Goal: Information Seeking & Learning: Learn about a topic

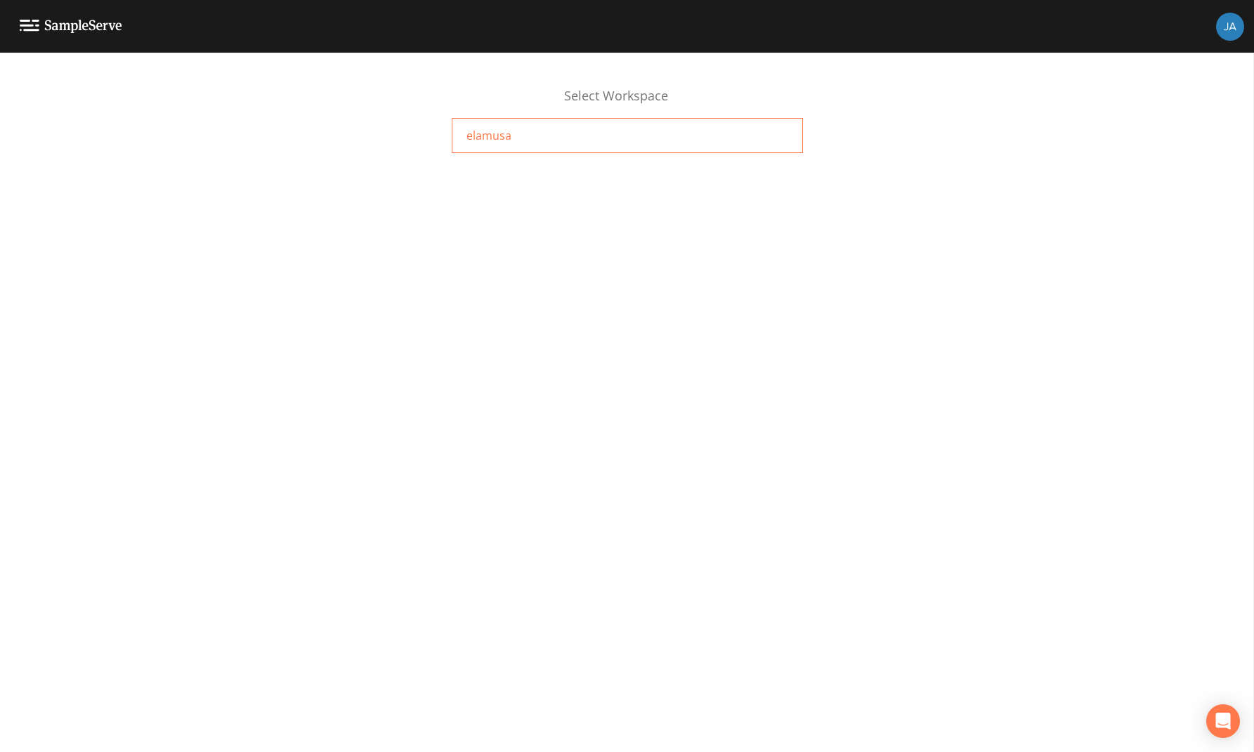
click at [478, 138] on span "elamusa" at bounding box center [488, 135] width 45 height 17
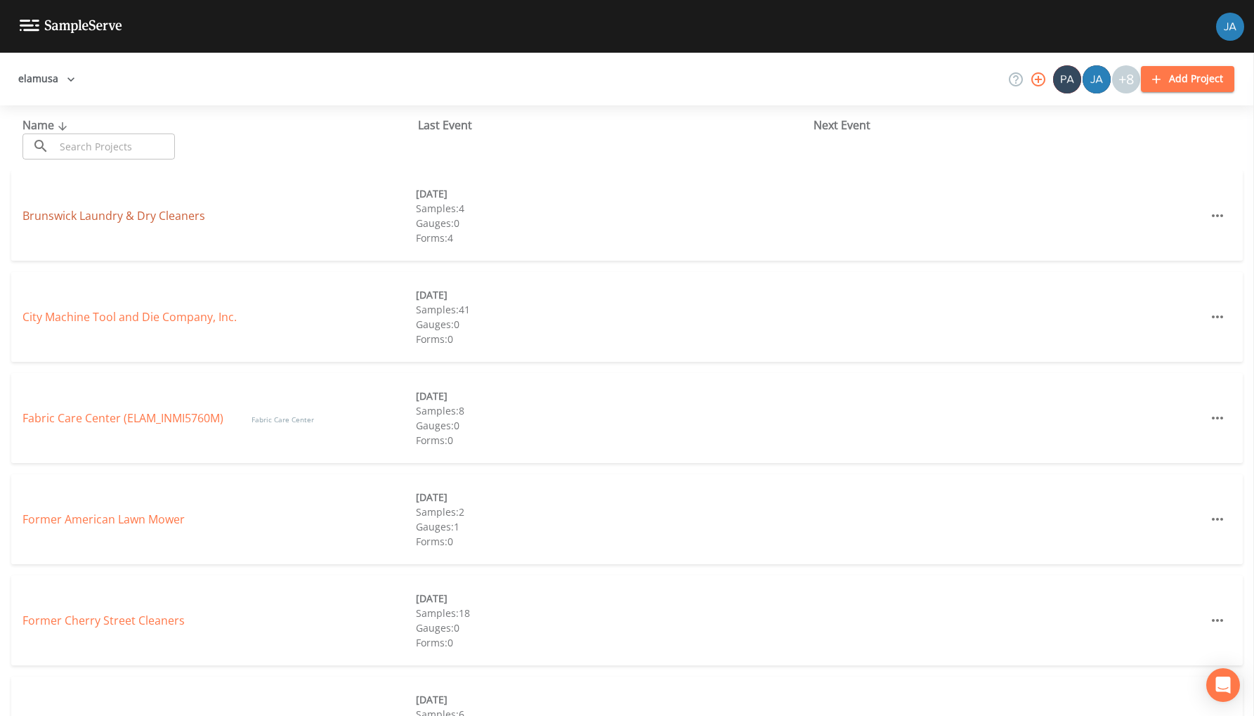
click at [91, 222] on link "Brunswick Laundry & Dry Cleaners" at bounding box center [113, 215] width 183 height 15
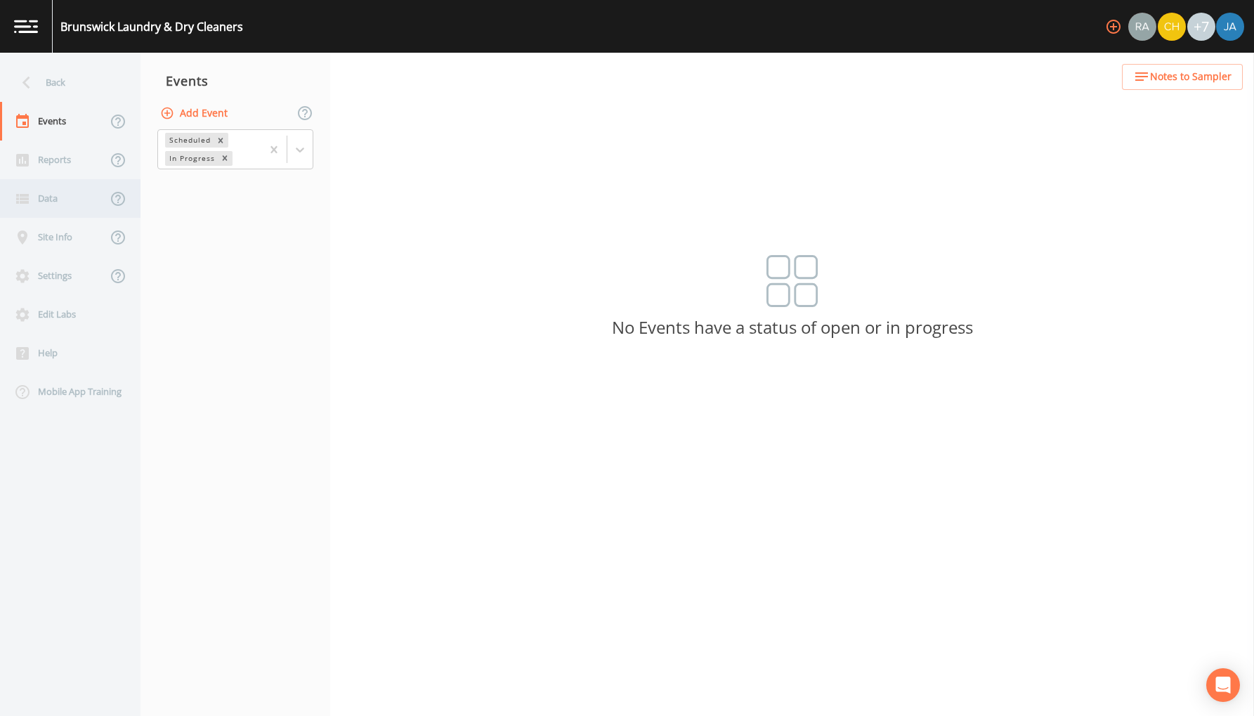
click at [55, 204] on div "Data" at bounding box center [53, 198] width 107 height 39
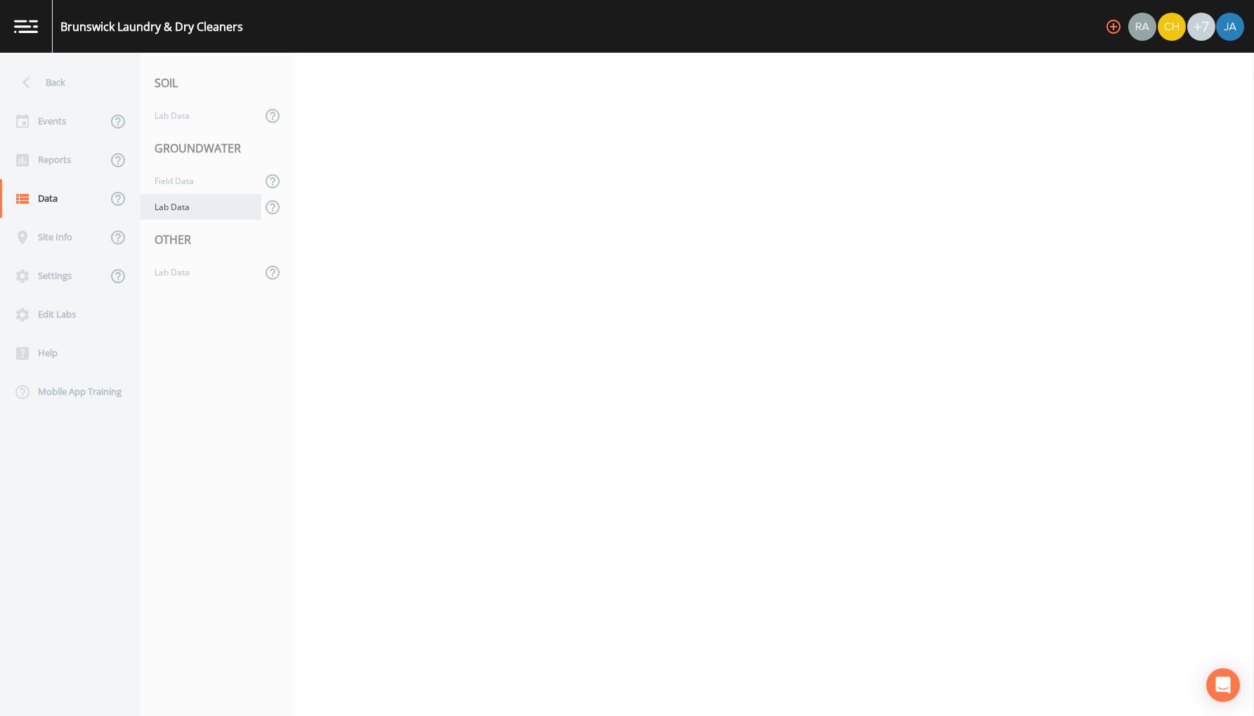
click at [170, 205] on div "Lab Data" at bounding box center [200, 207] width 121 height 26
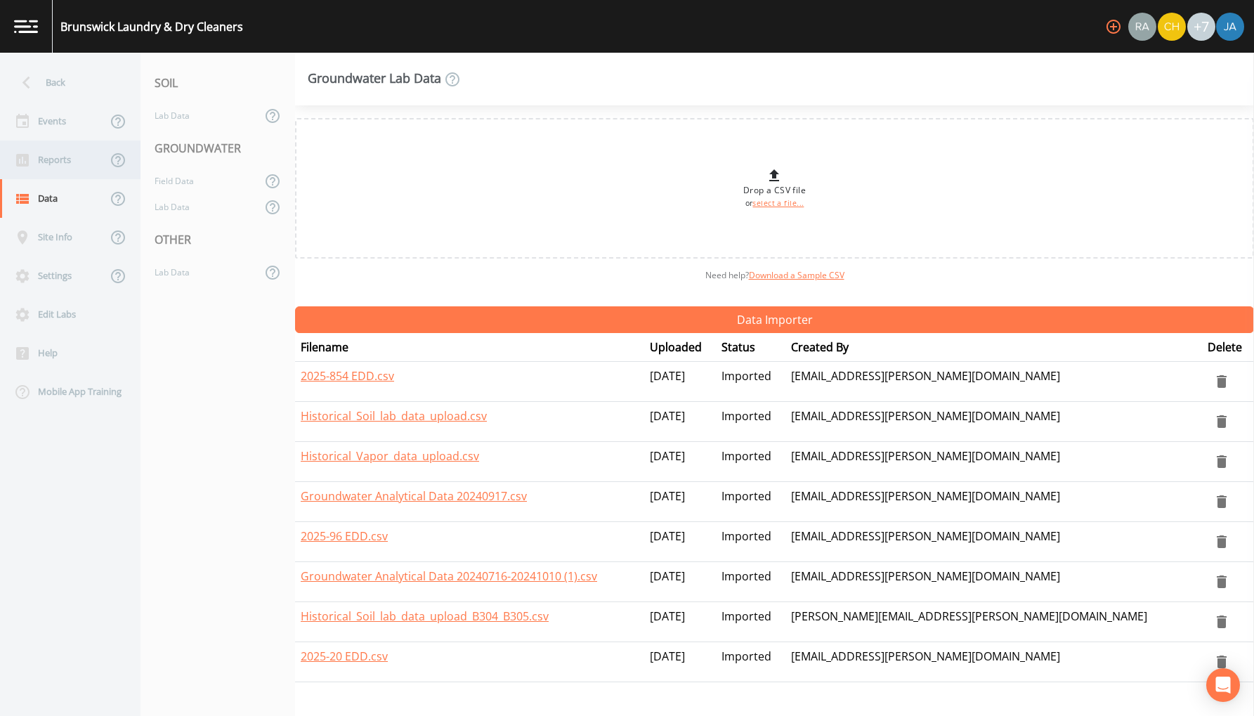
click at [56, 157] on div "Reports" at bounding box center [53, 159] width 107 height 39
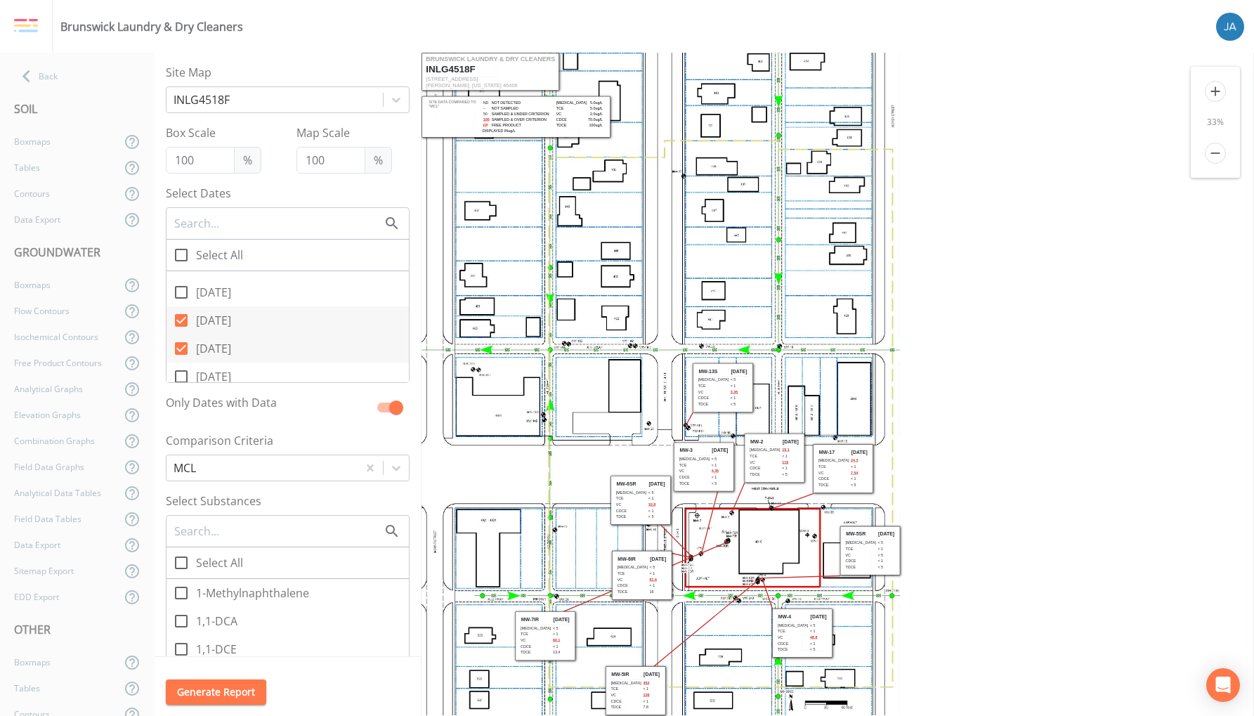
scroll to position [108, 0]
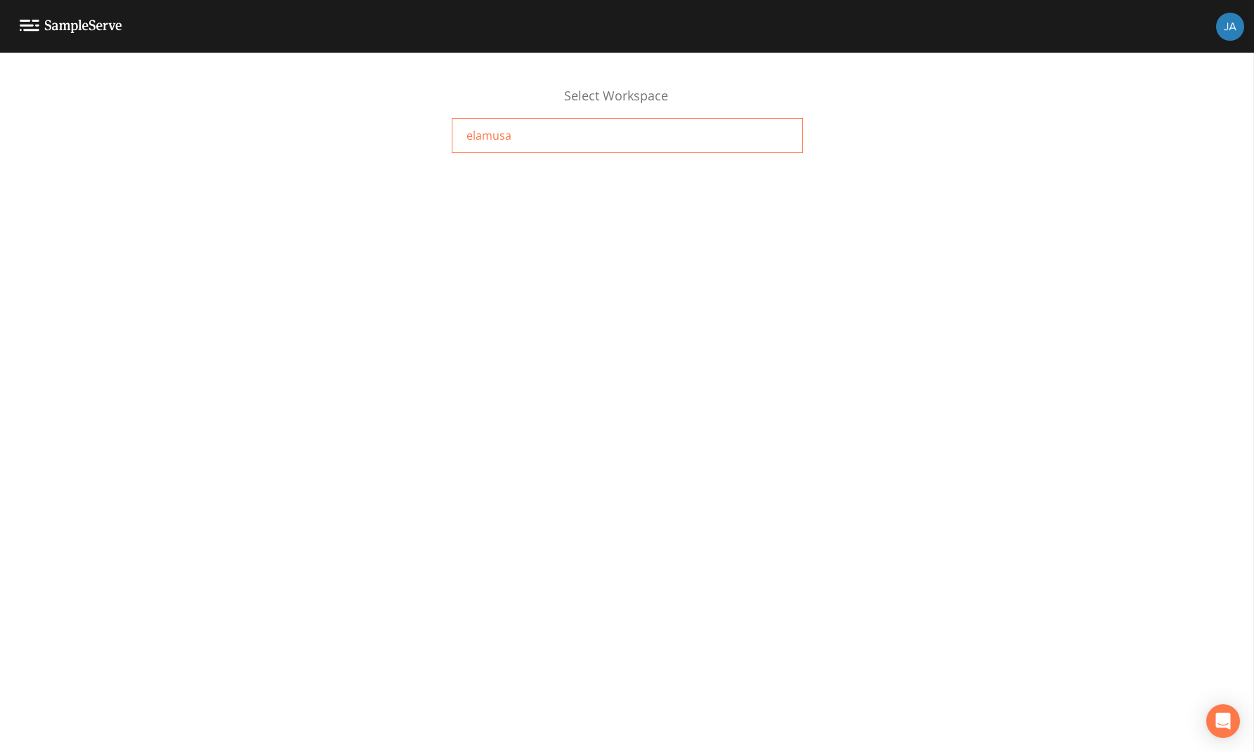
click at [496, 132] on span "elamusa" at bounding box center [488, 135] width 45 height 17
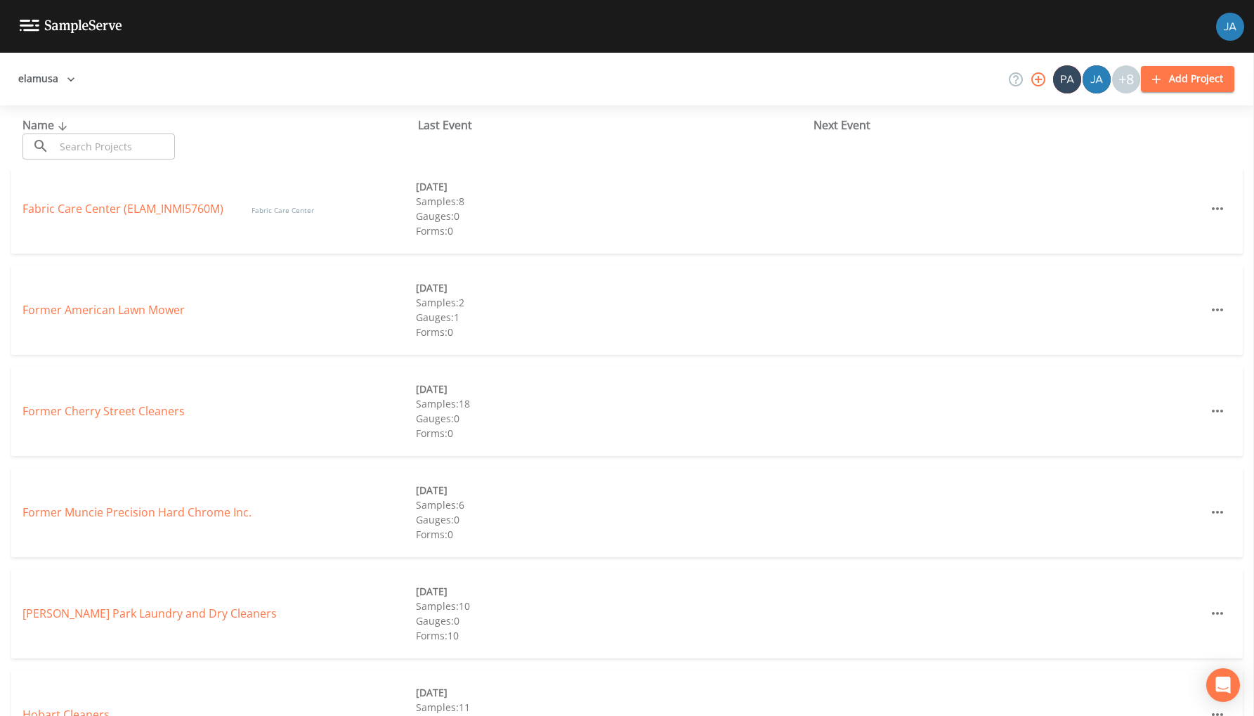
scroll to position [218, 0]
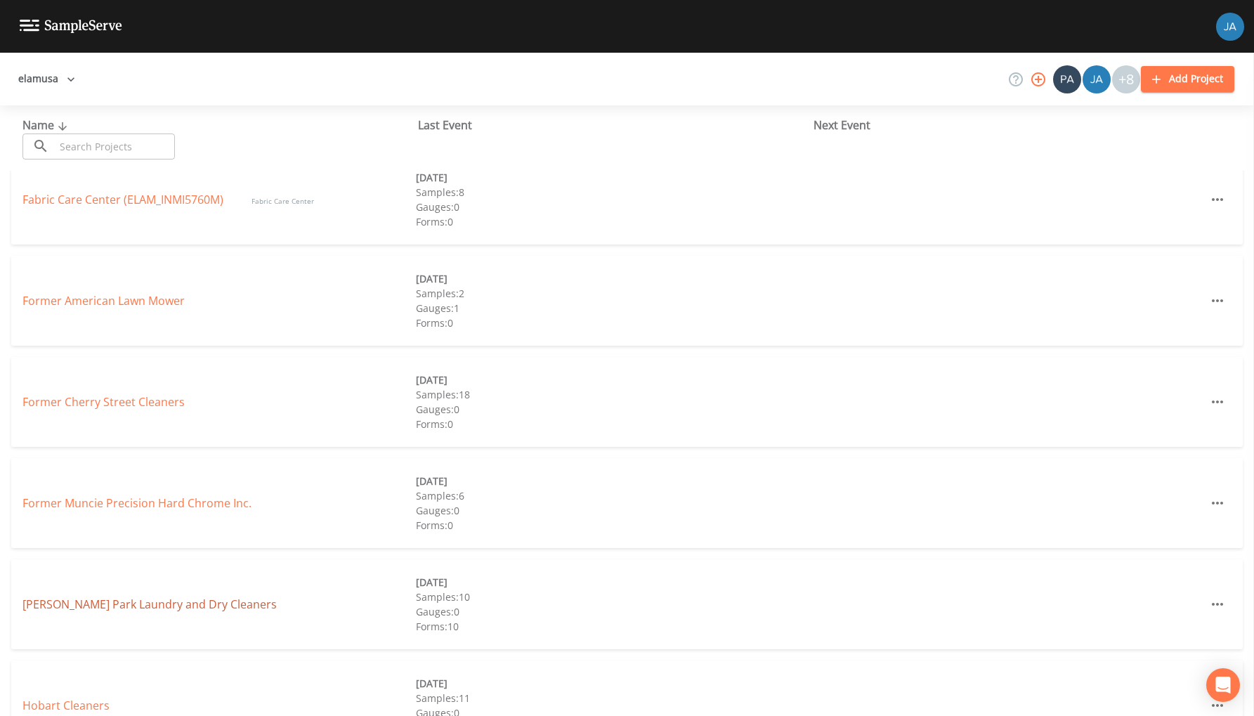
click at [106, 607] on link "Glen Park Laundry and Dry Cleaners" at bounding box center [149, 603] width 254 height 15
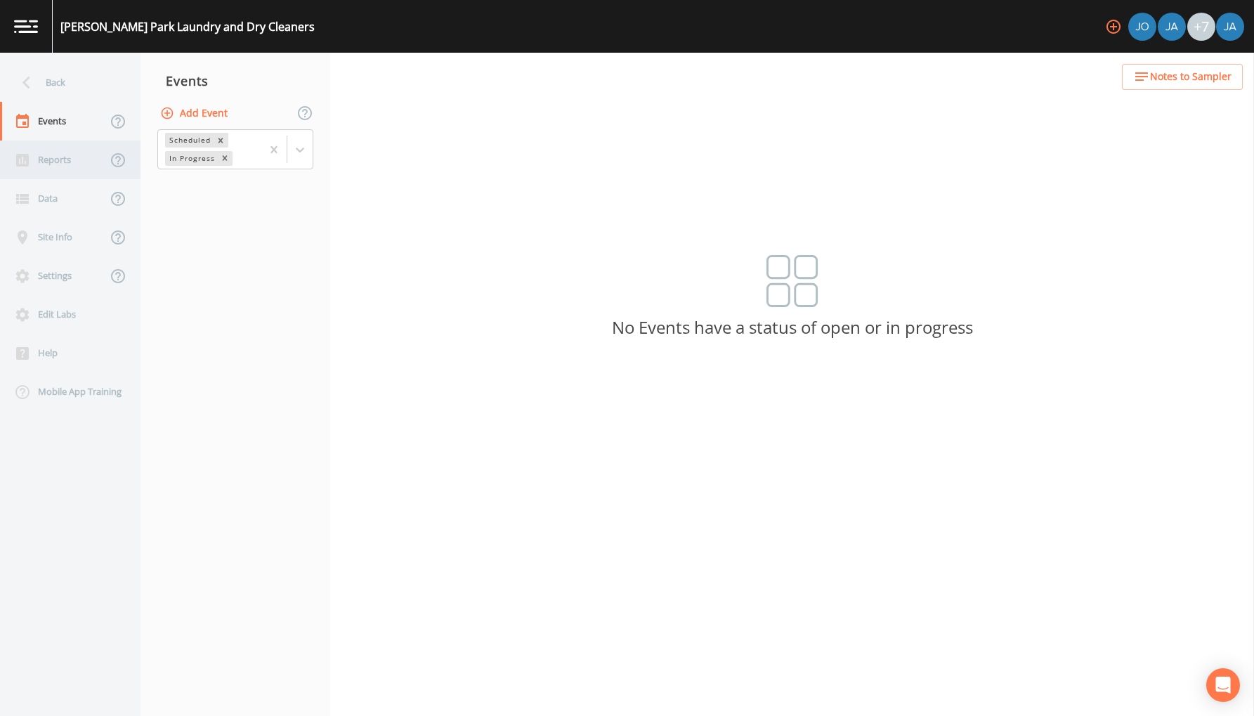
click at [56, 160] on div "Reports" at bounding box center [53, 159] width 107 height 39
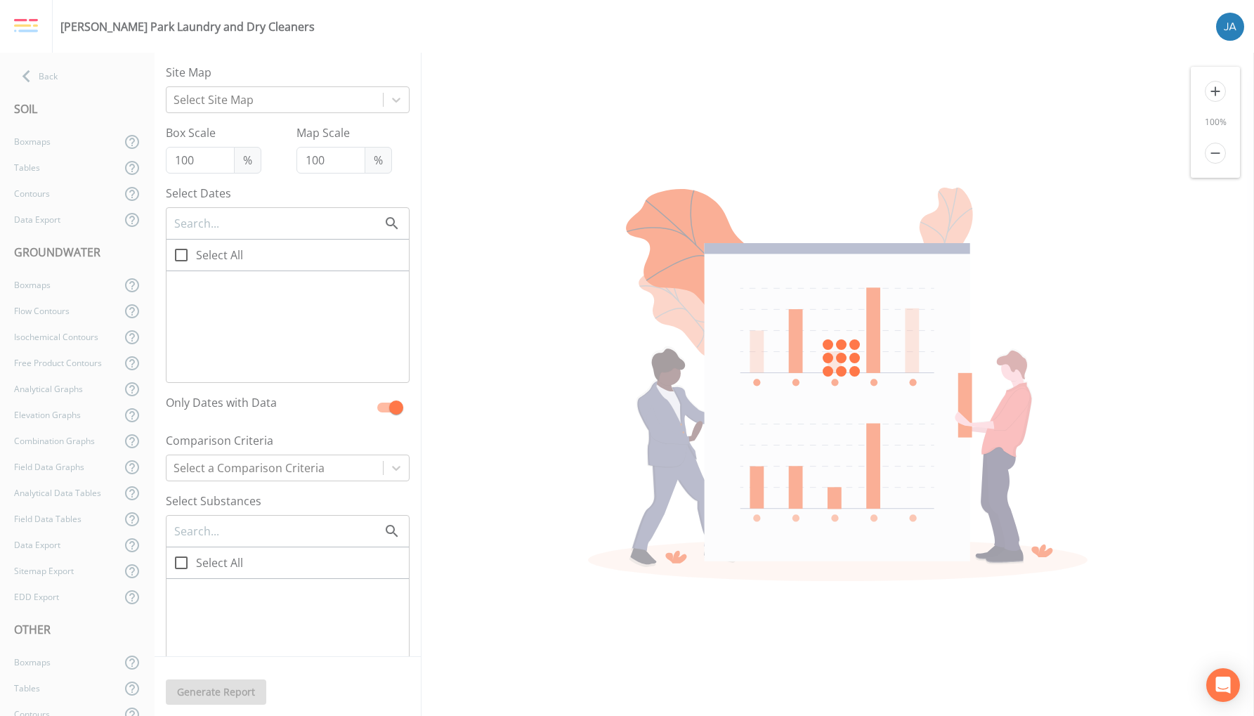
checkbox input "true"
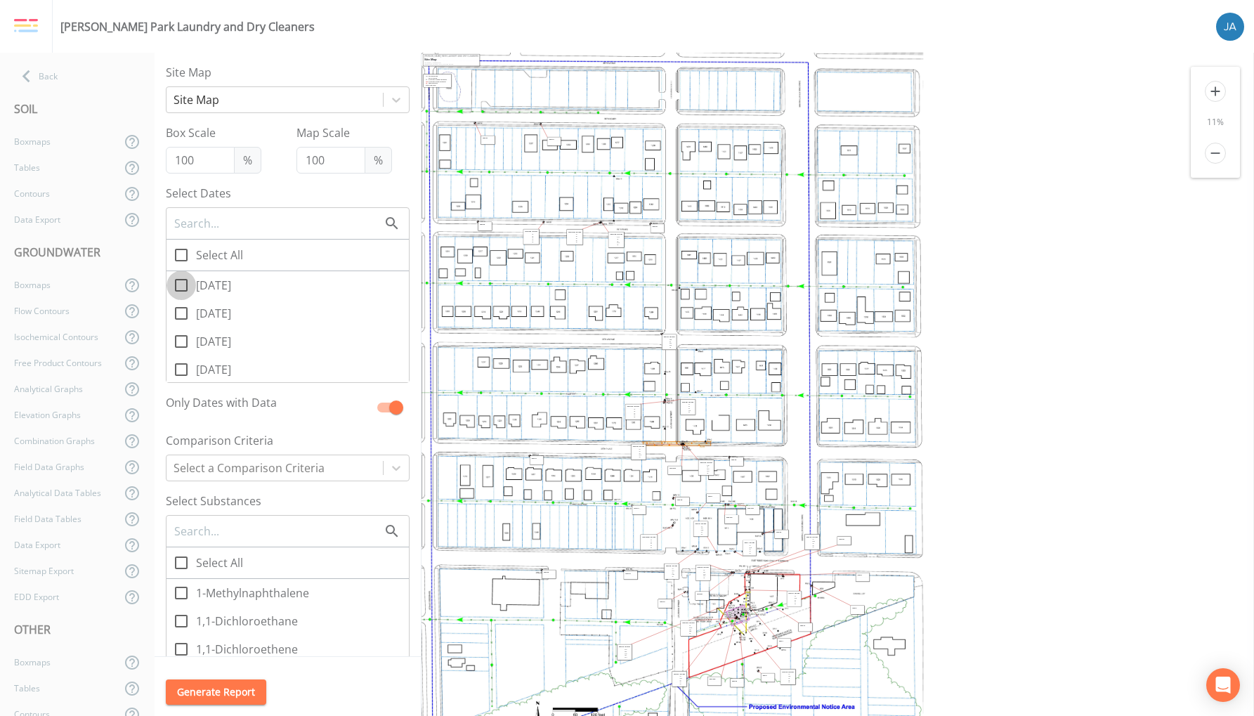
click at [178, 280] on input "08/21/2025" at bounding box center [173, 277] width 14 height 14
checkbox input "true"
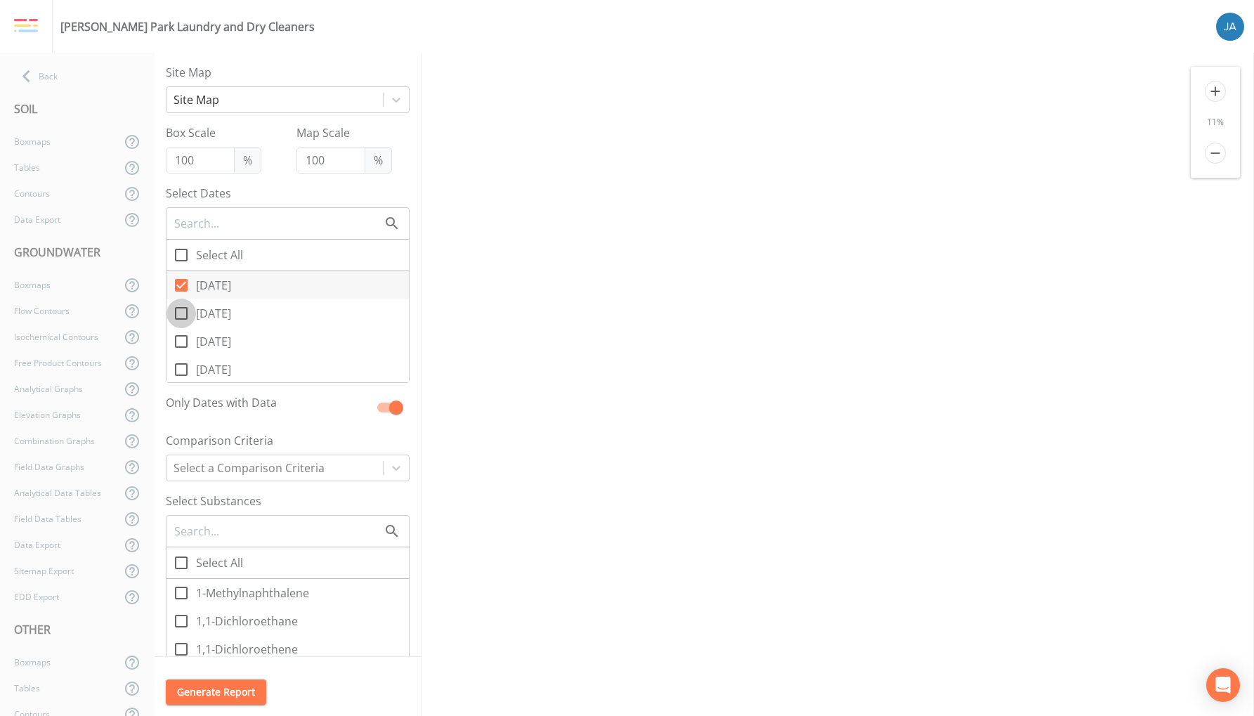
click at [178, 308] on input "08/20/2025" at bounding box center [173, 306] width 14 height 14
checkbox input "true"
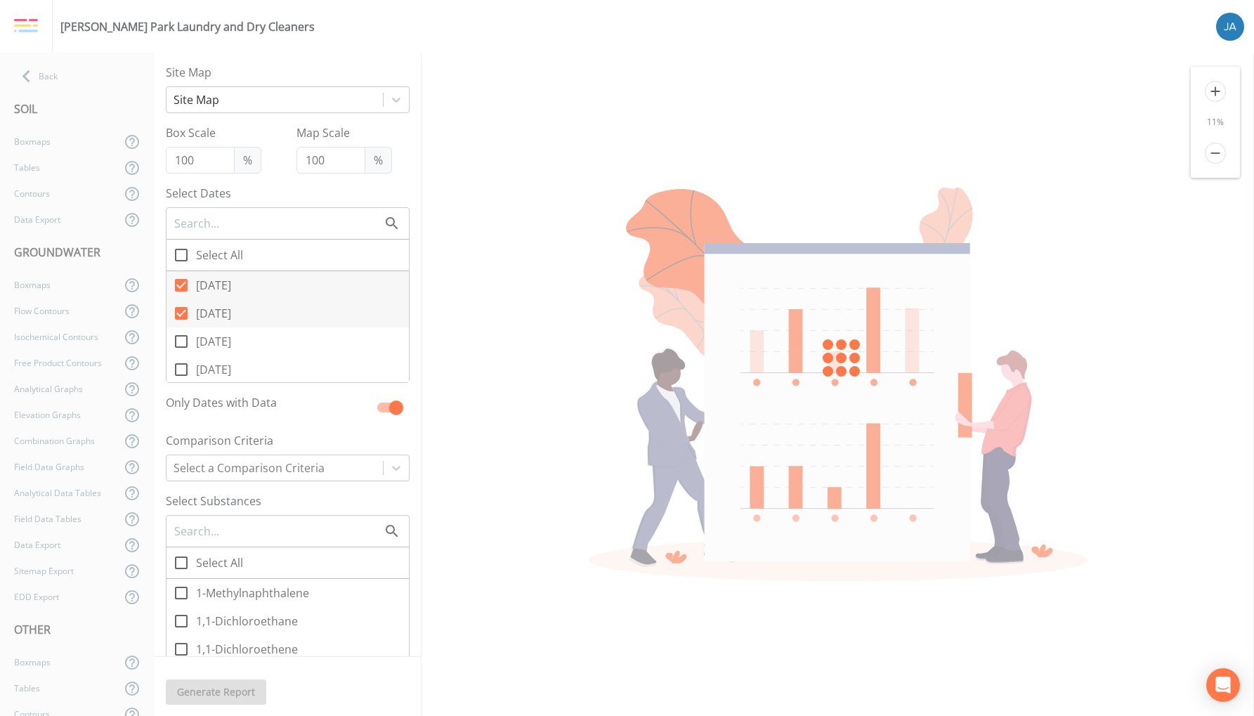
click at [180, 336] on input "08/19/2025" at bounding box center [173, 334] width 14 height 14
checkbox input "true"
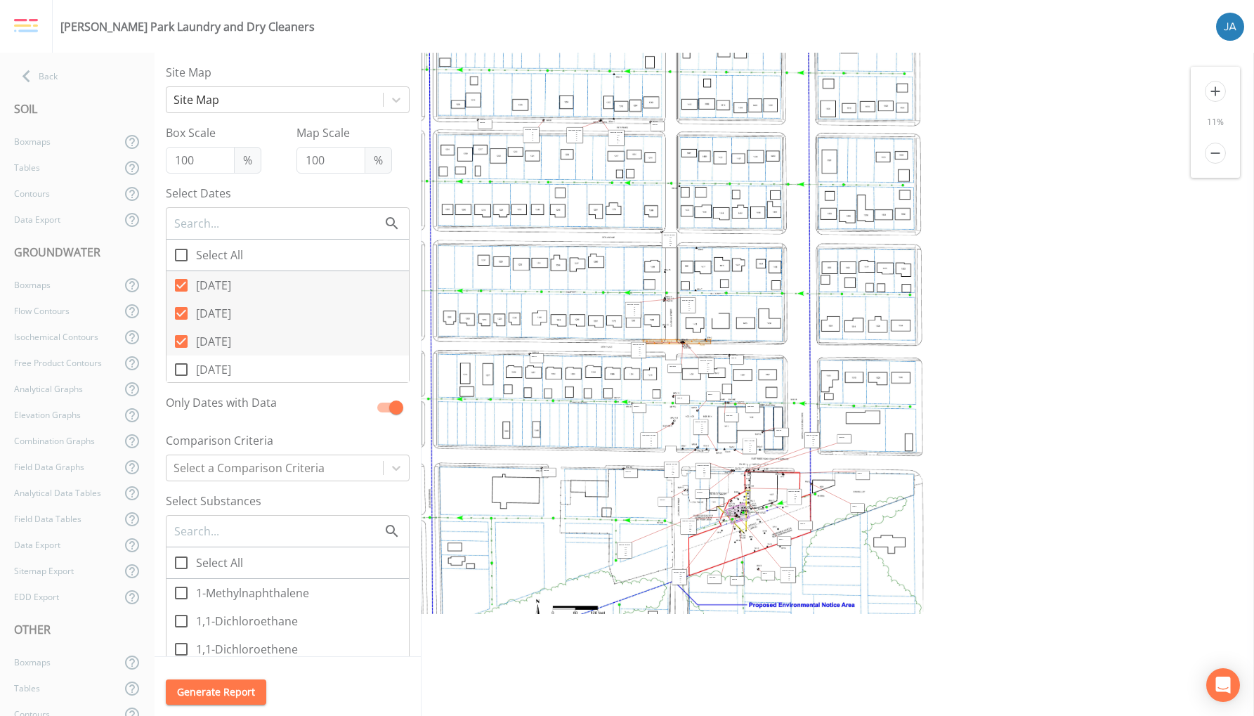
scroll to position [104, 0]
click at [1211, 90] on icon "add" at bounding box center [1215, 91] width 21 height 21
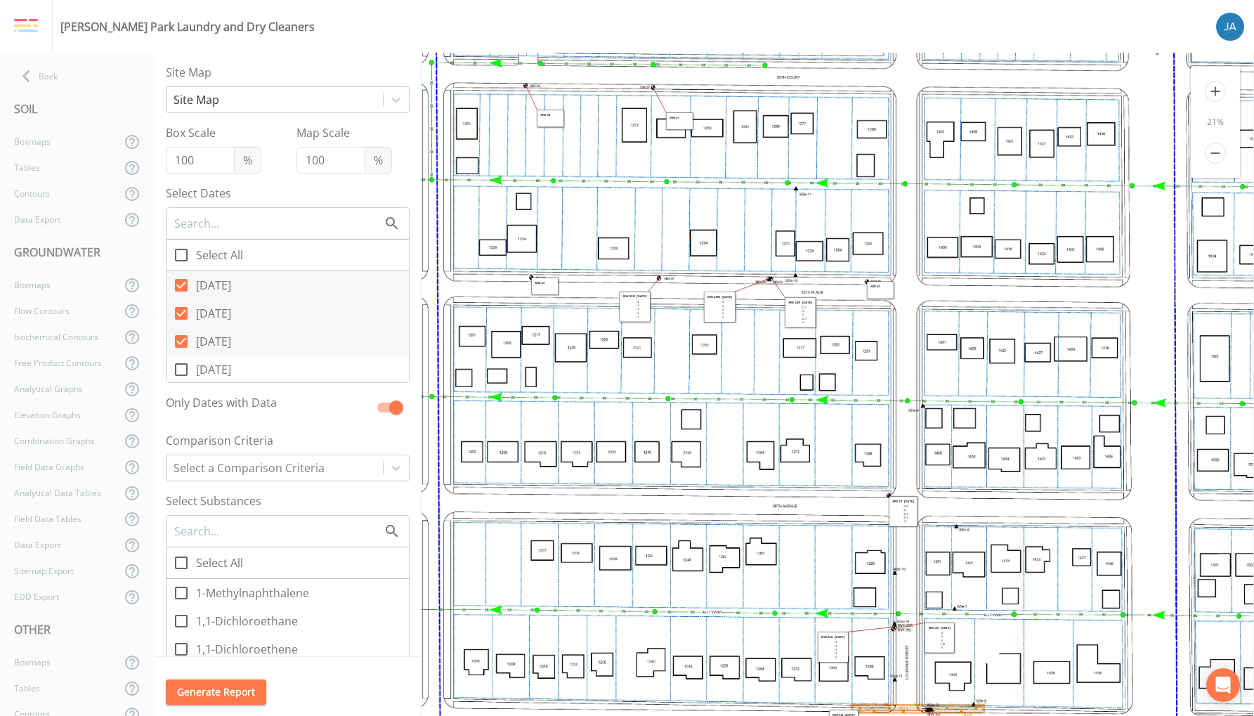
click at [1211, 90] on icon "add" at bounding box center [1215, 91] width 21 height 21
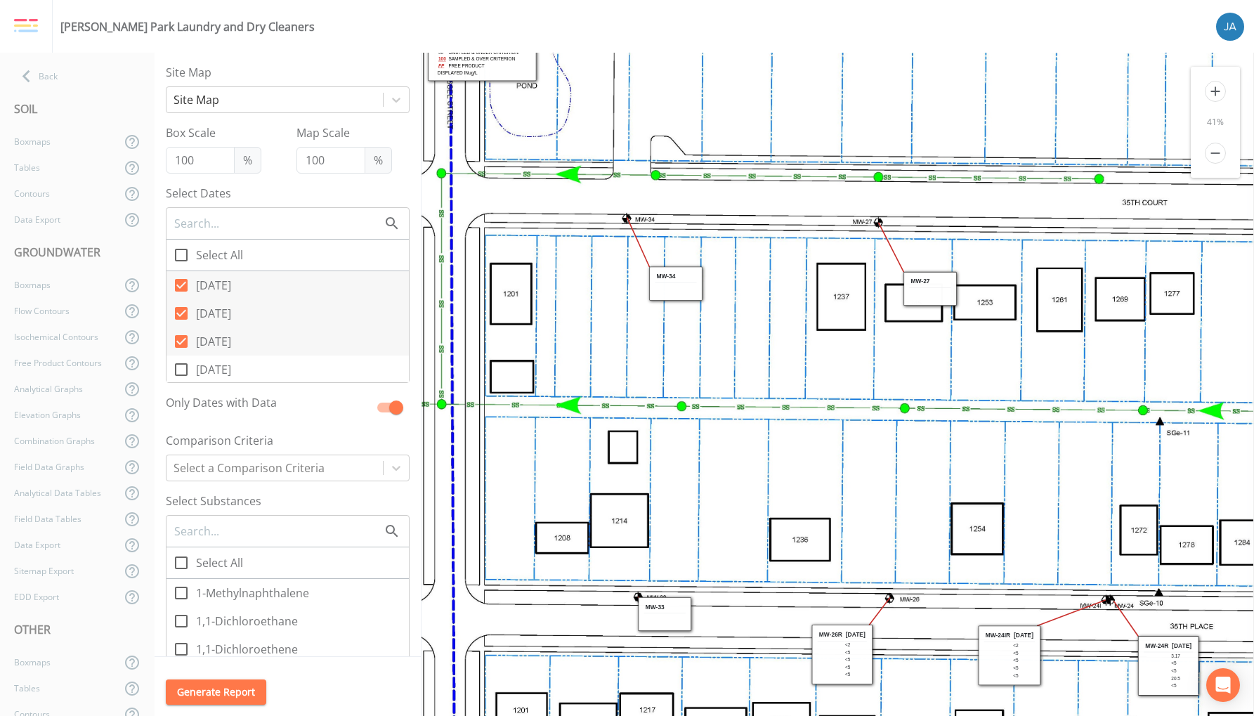
click at [1211, 90] on icon "add" at bounding box center [1215, 91] width 21 height 21
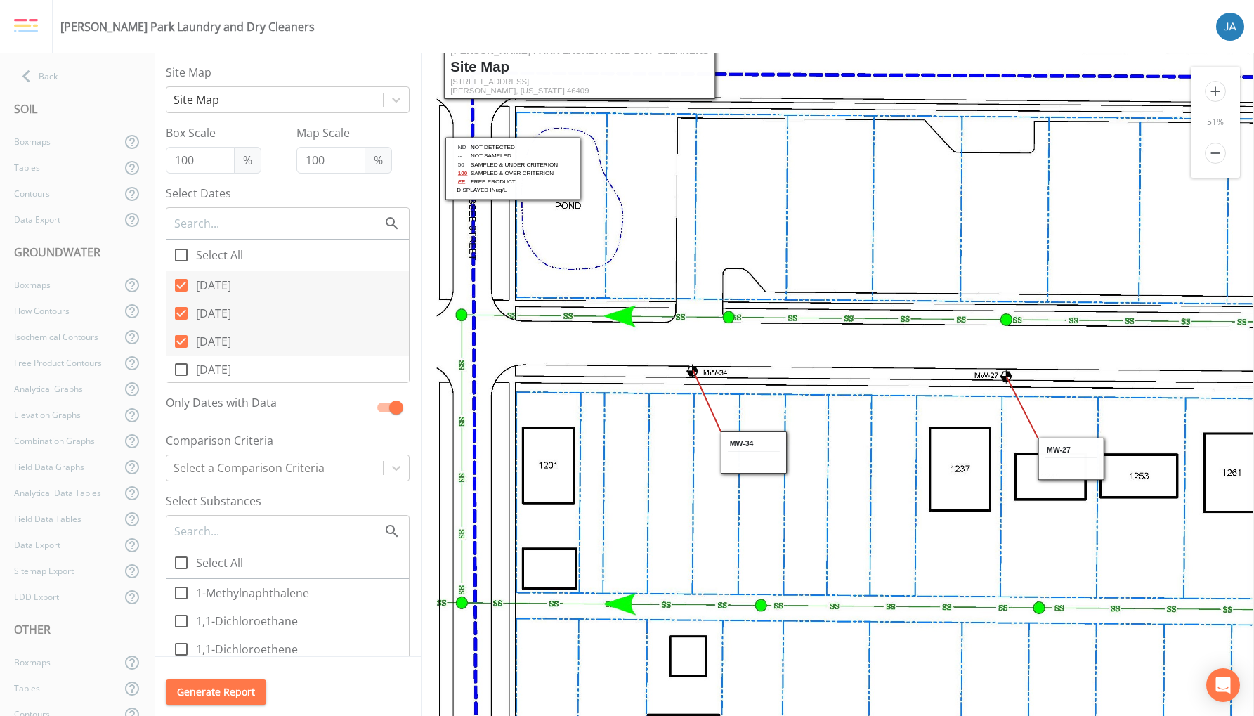
drag, startPoint x: 803, startPoint y: 479, endPoint x: 818, endPoint y: 564, distance: 86.4
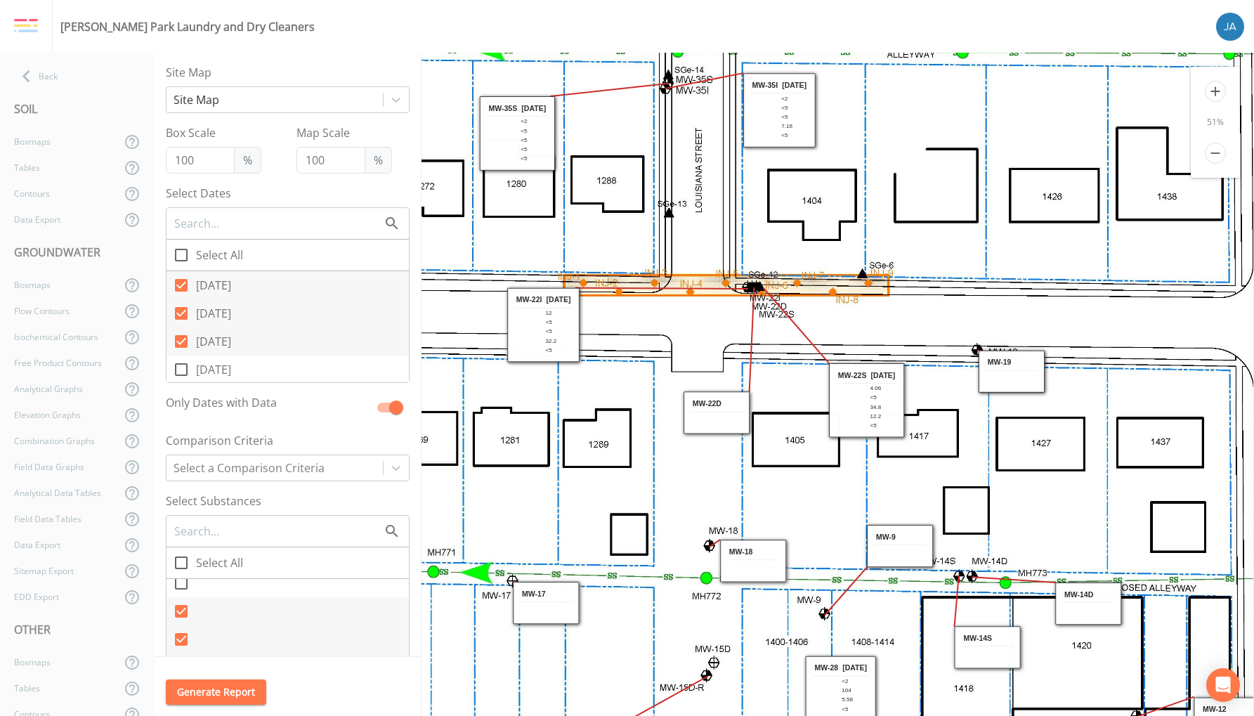
scroll to position [1722, 937]
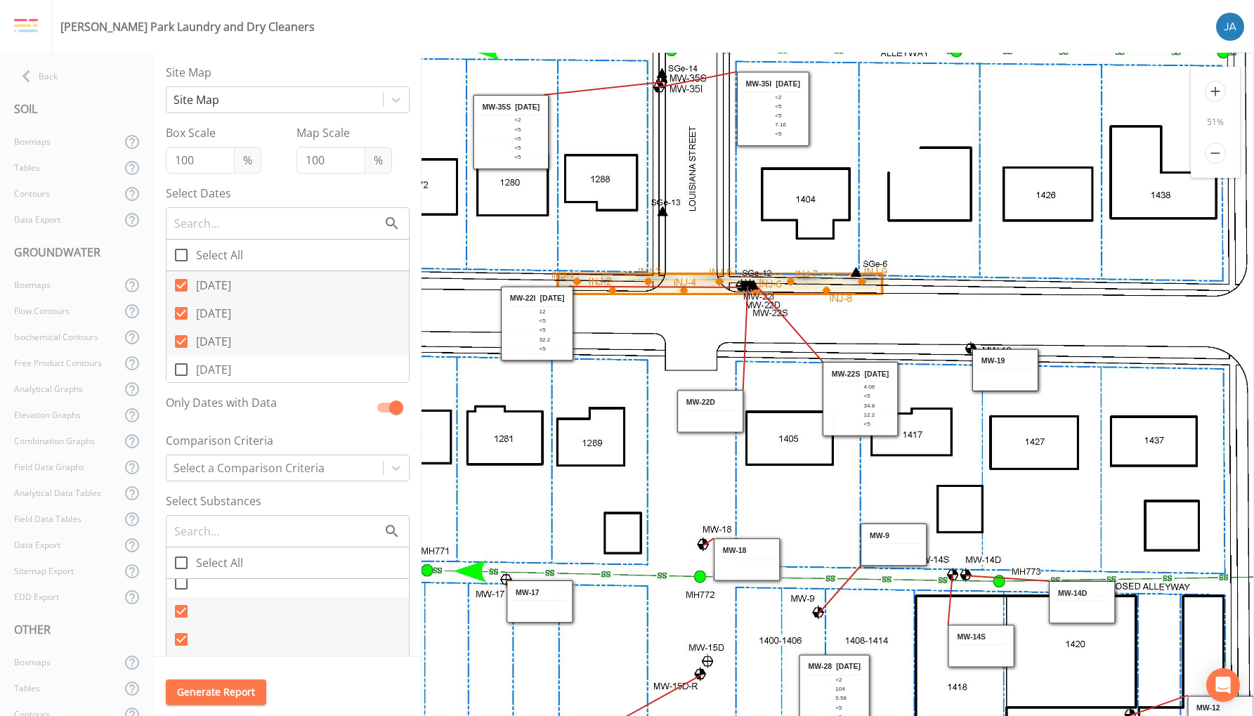
click at [179, 609] on input "checkbox" at bounding box center [173, 603] width 14 height 14
checkbox input "false"
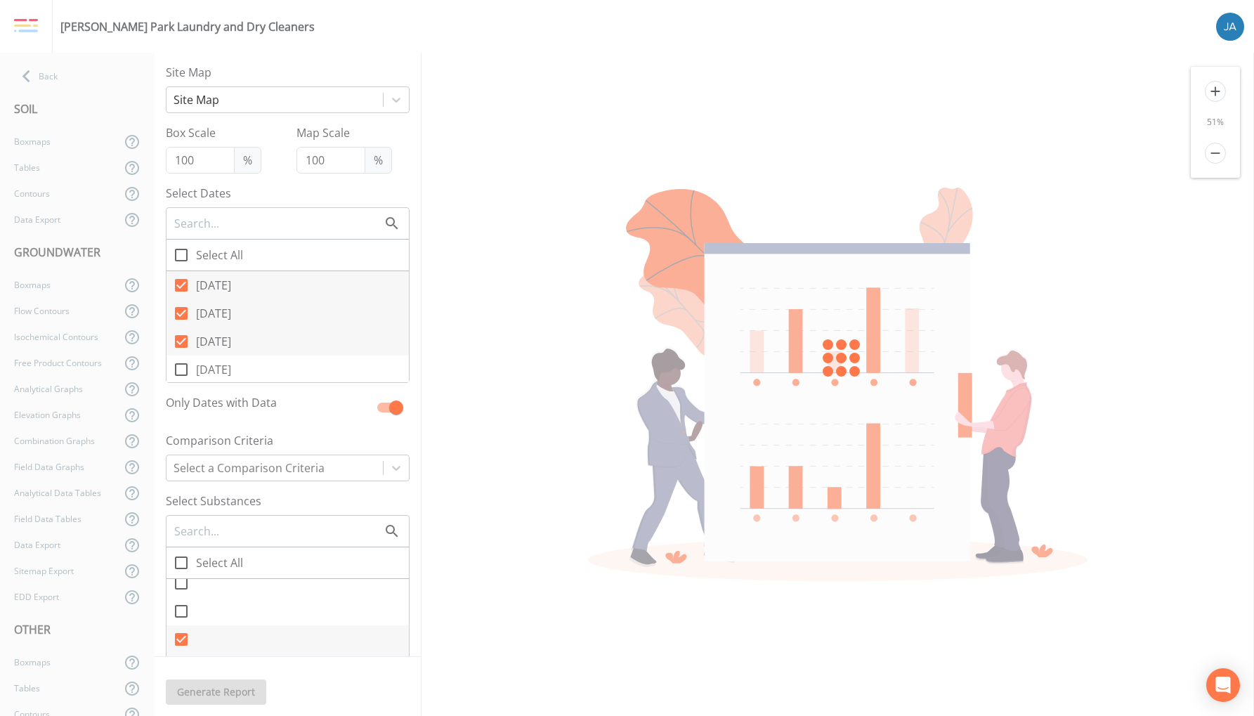
click at [181, 638] on icon at bounding box center [181, 639] width 13 height 13
click at [181, 638] on input "checkbox" at bounding box center [173, 631] width 14 height 14
checkbox input "false"
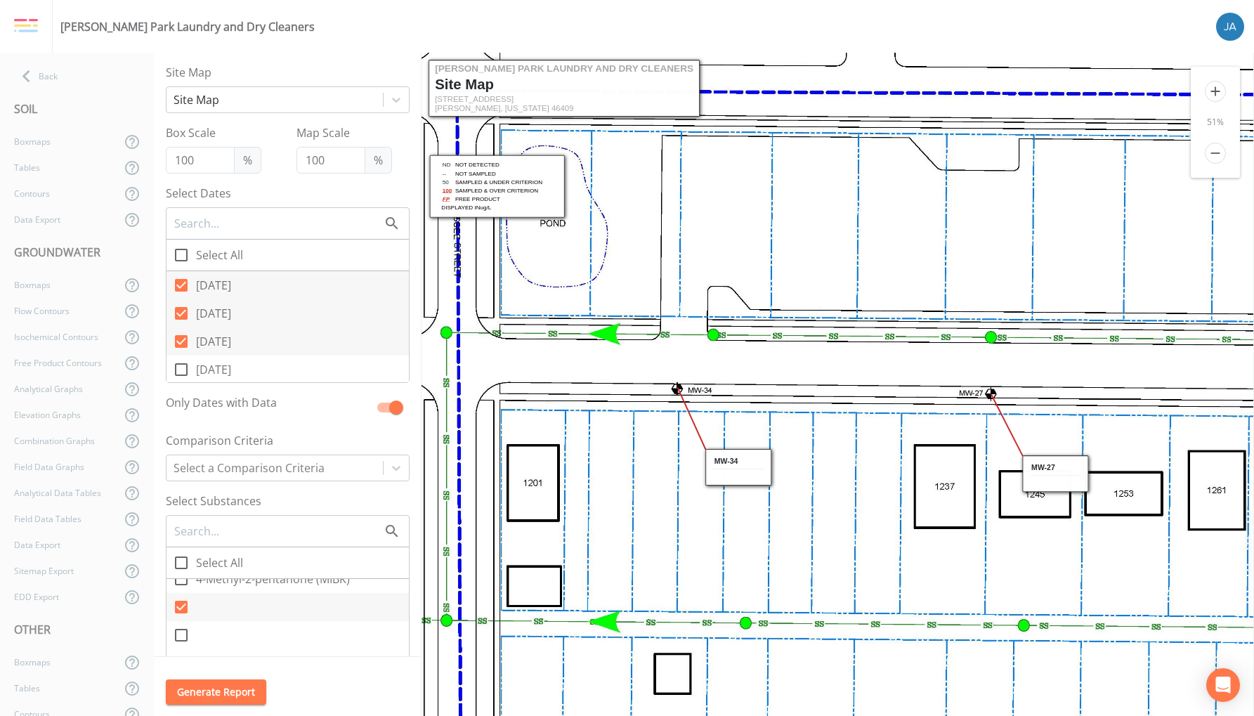
scroll to position [826, 0]
click at [183, 608] on icon at bounding box center [181, 609] width 13 height 13
click at [181, 608] on input "checkbox" at bounding box center [173, 602] width 14 height 14
checkbox input "false"
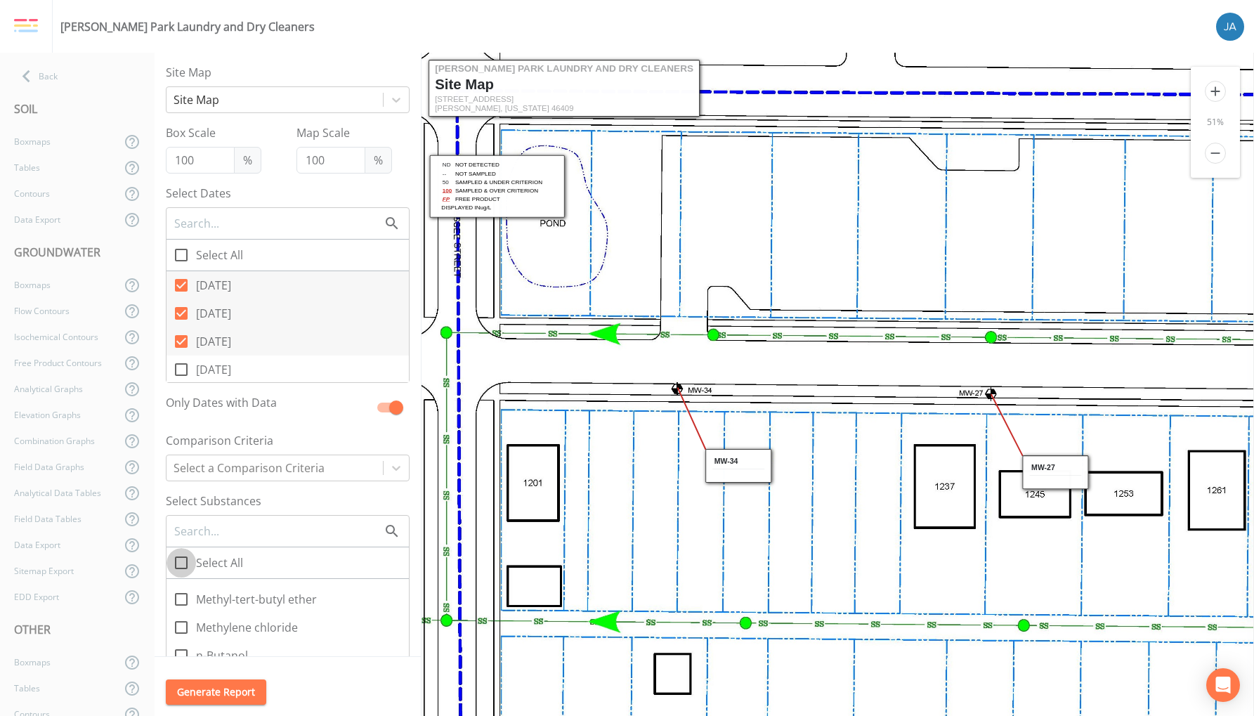
click at [182, 563] on icon at bounding box center [181, 562] width 17 height 17
click at [181, 562] on input "Select All" at bounding box center [173, 555] width 14 height 14
checkbox input "true"
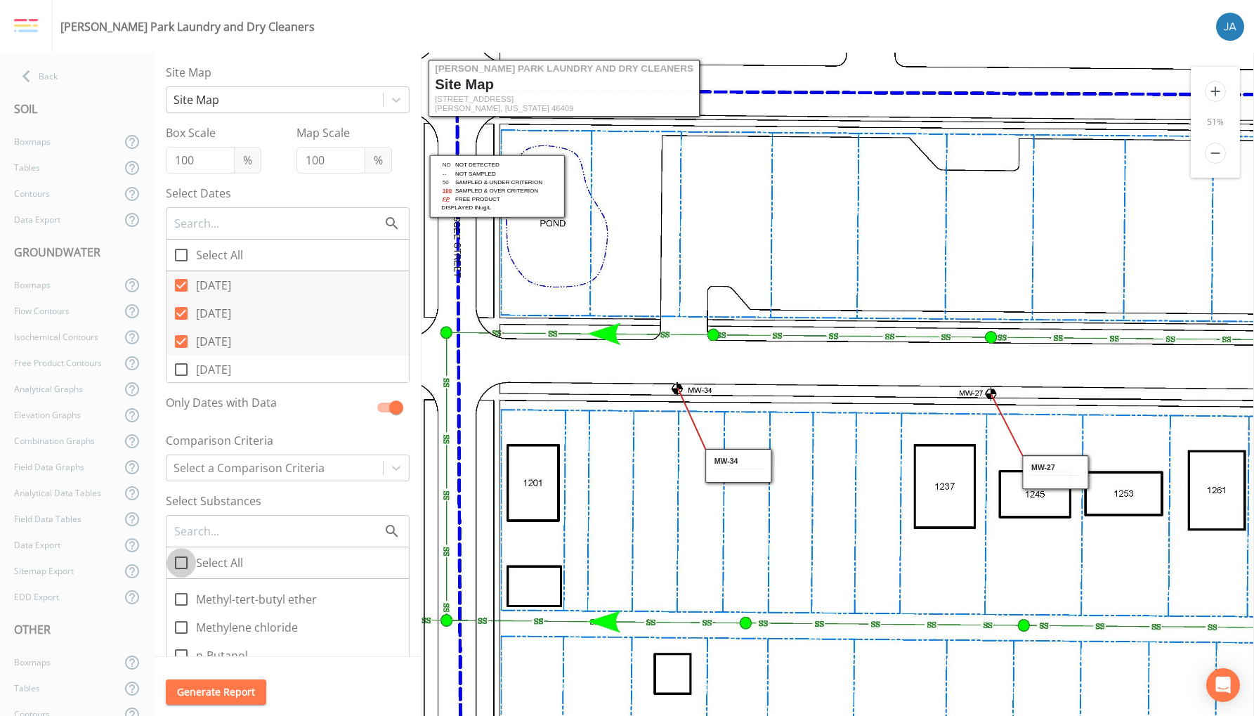
checkbox input "true"
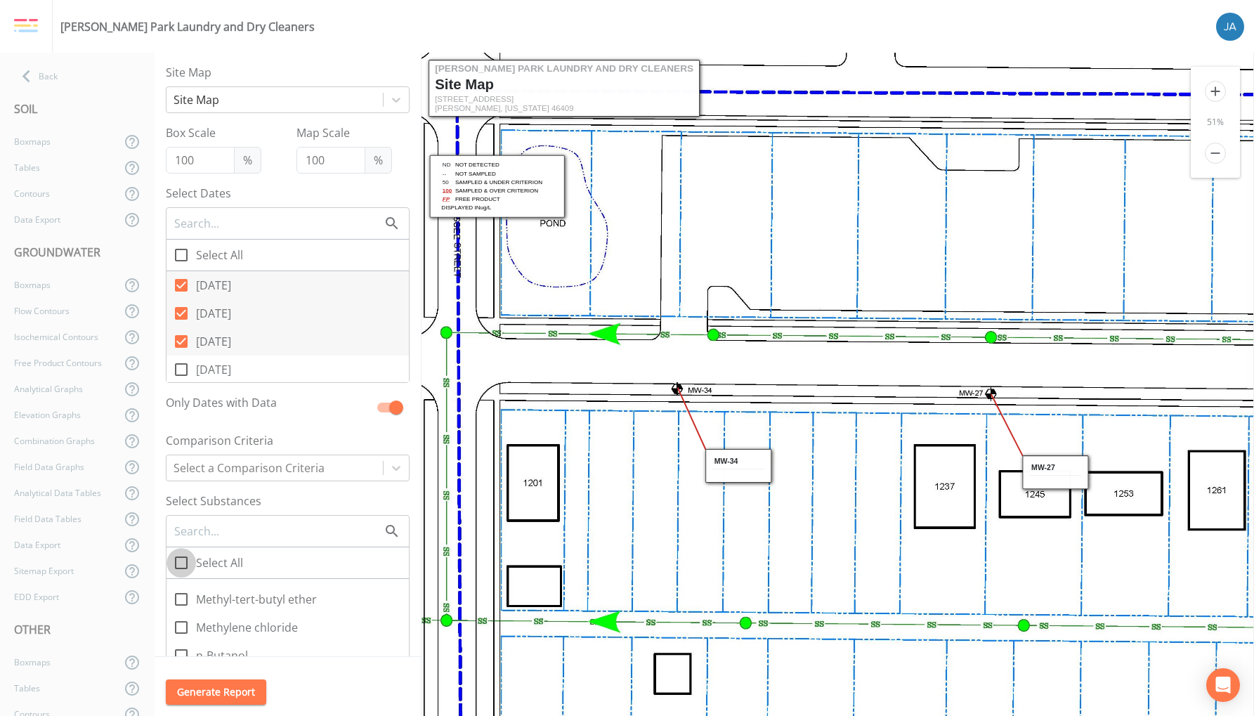
checkbox input "true"
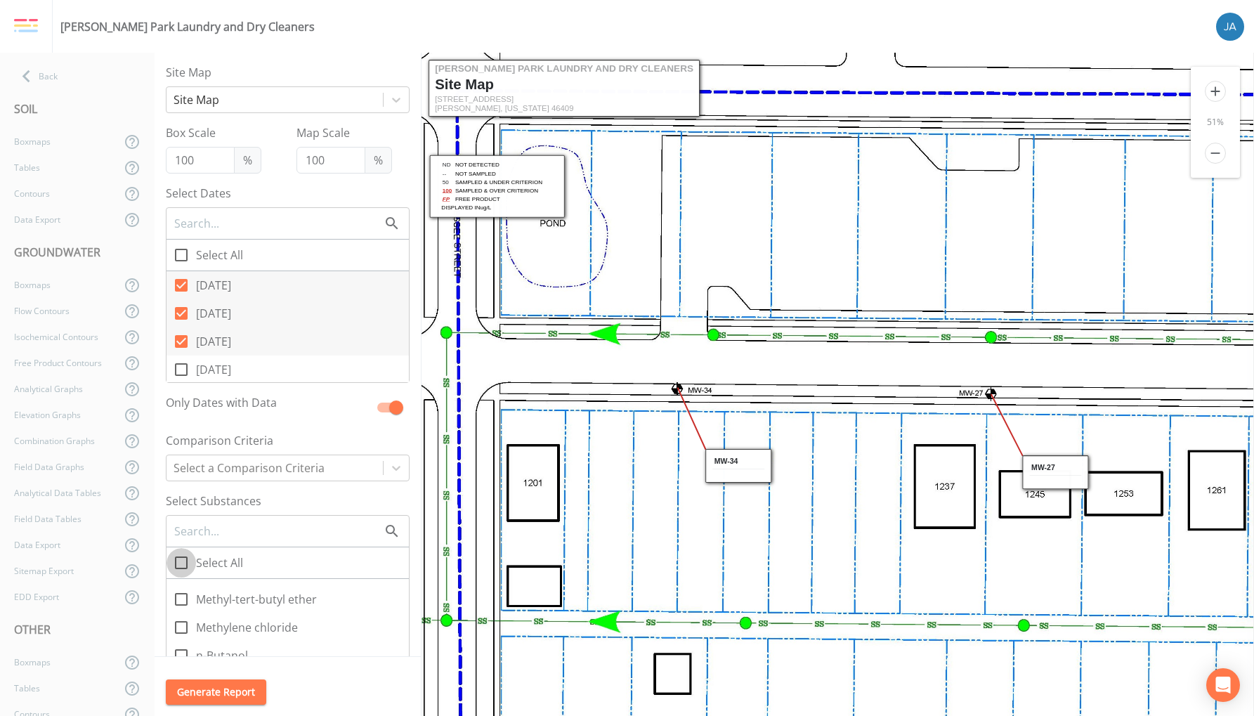
checkbox input "true"
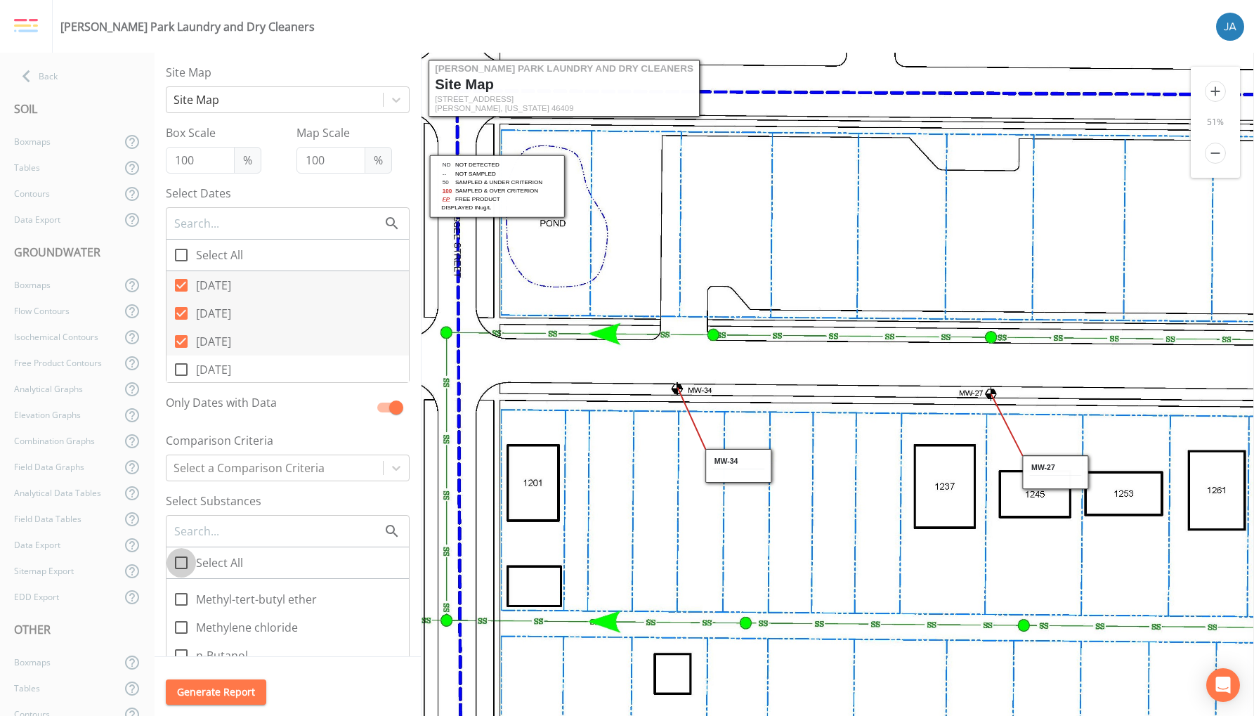
checkbox input "true"
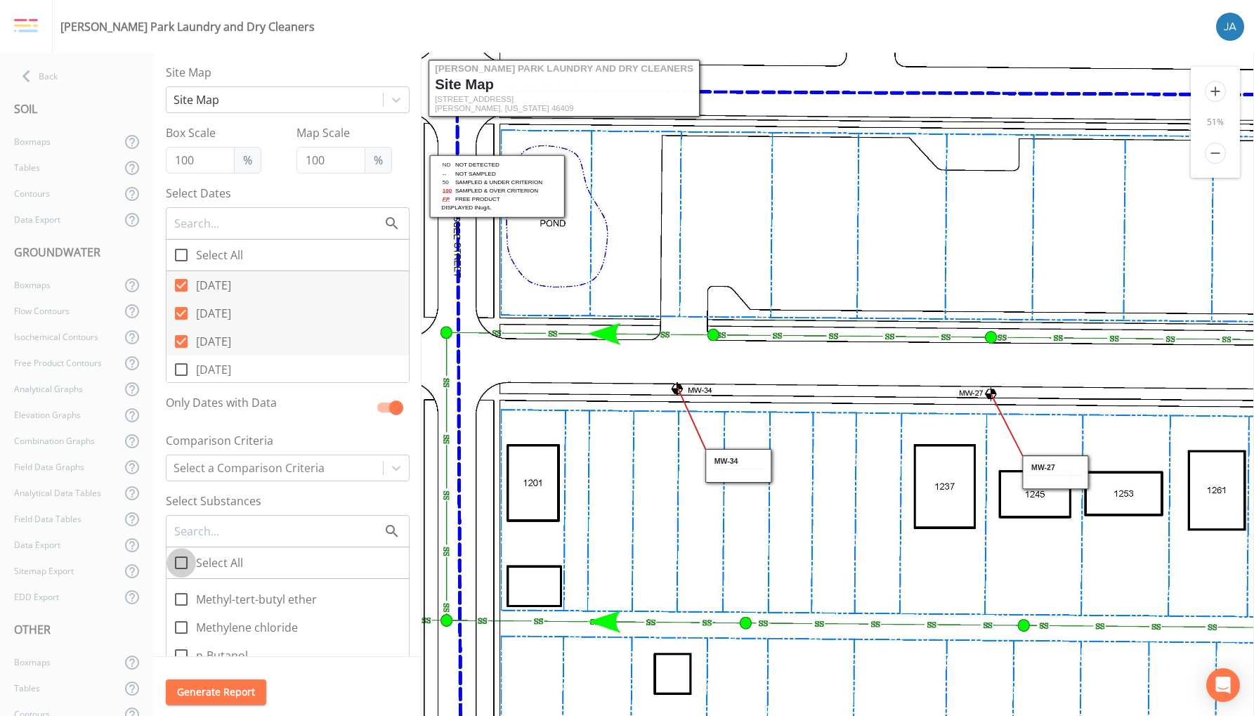
checkbox input "true"
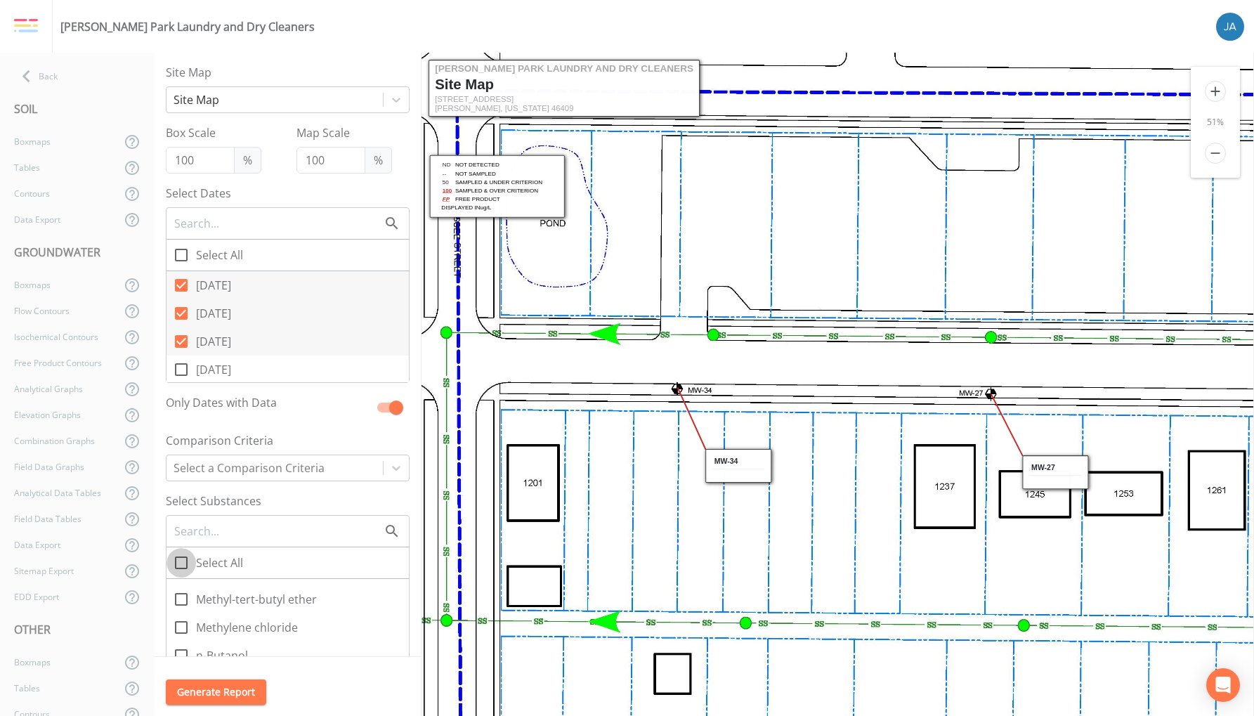
checkbox input "true"
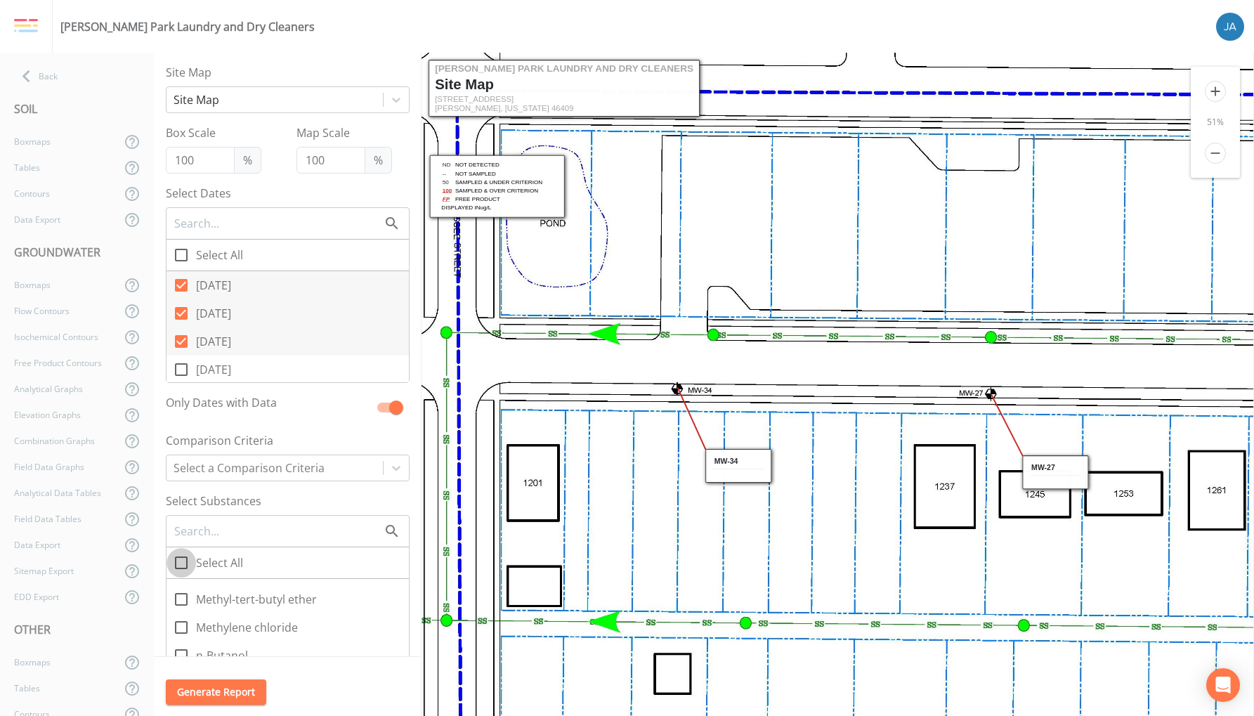
checkbox input "true"
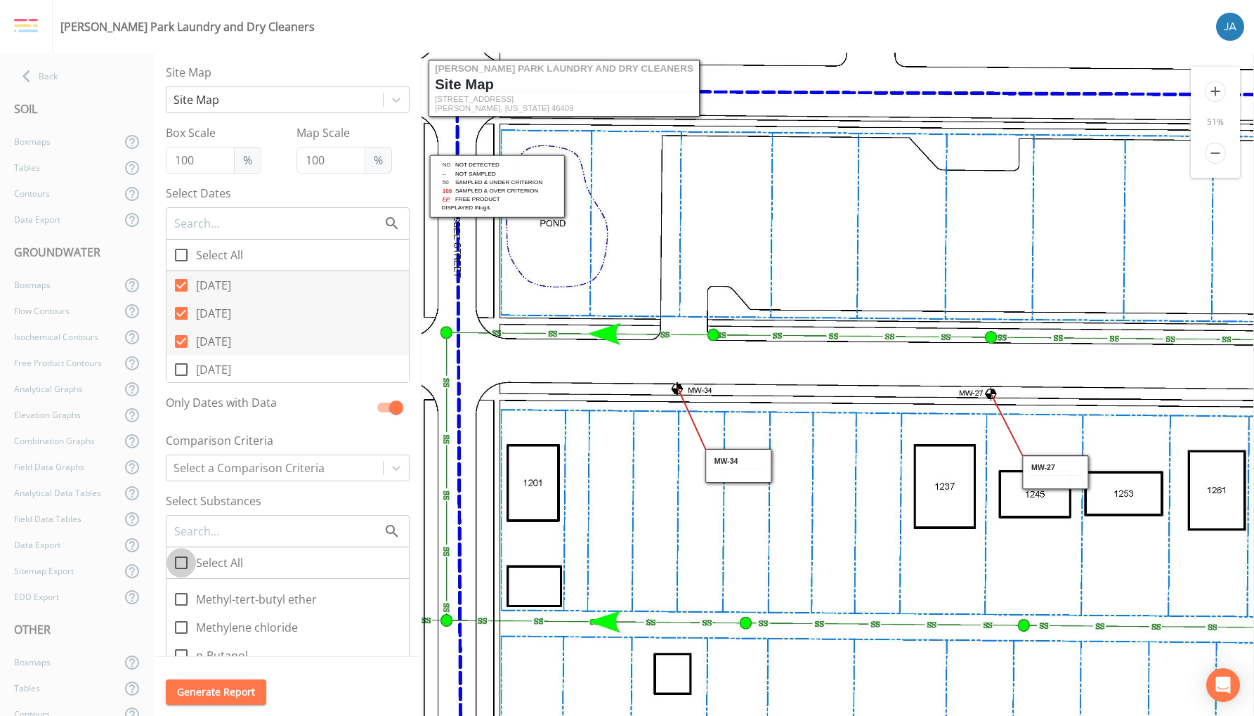
checkbox input "true"
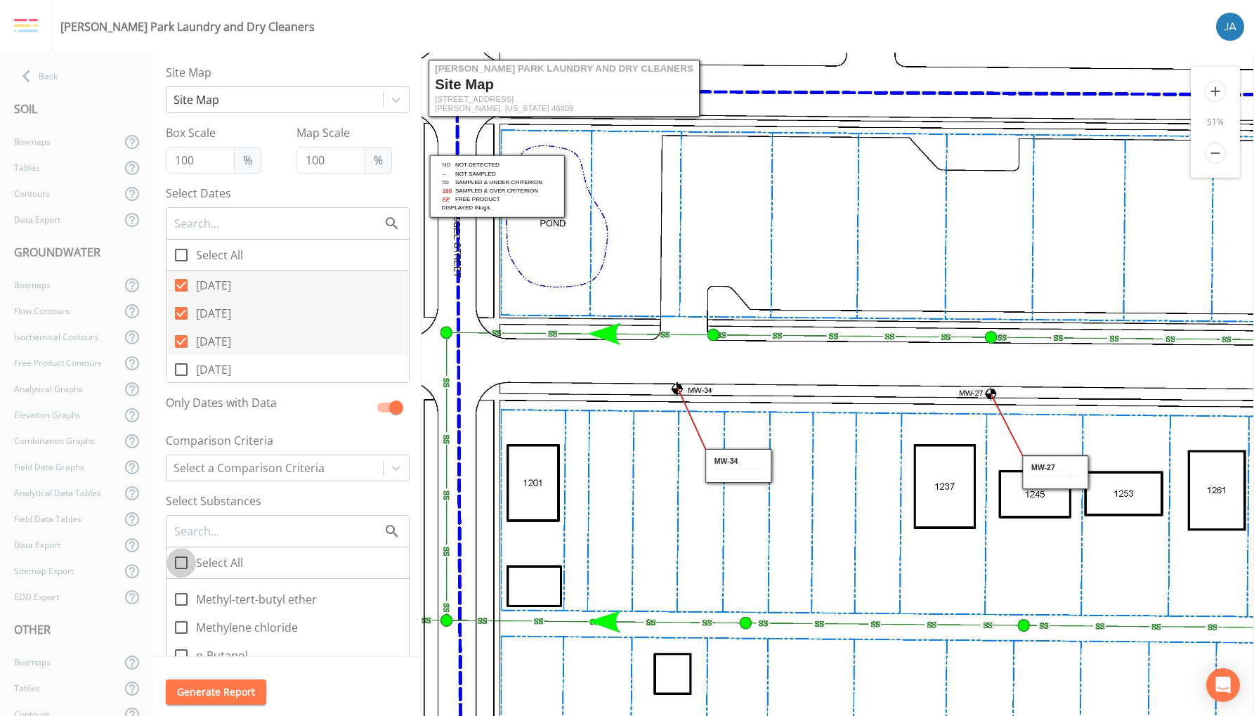
checkbox input "true"
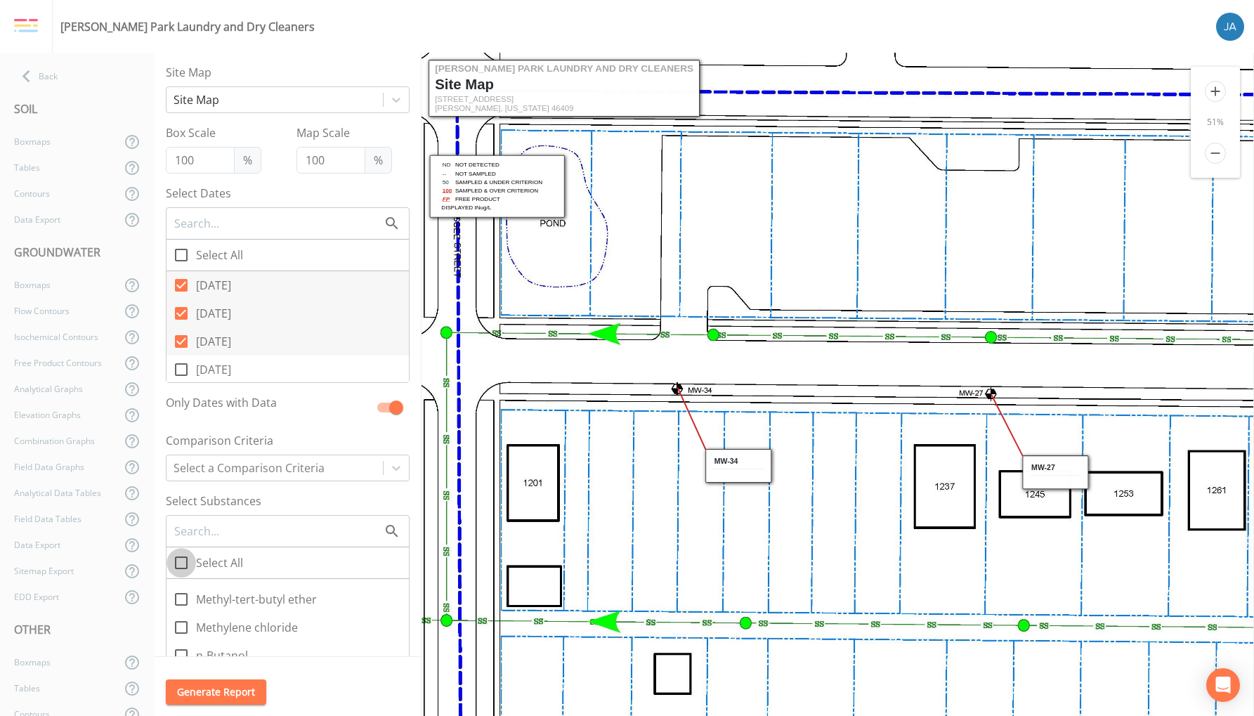
checkbox input "true"
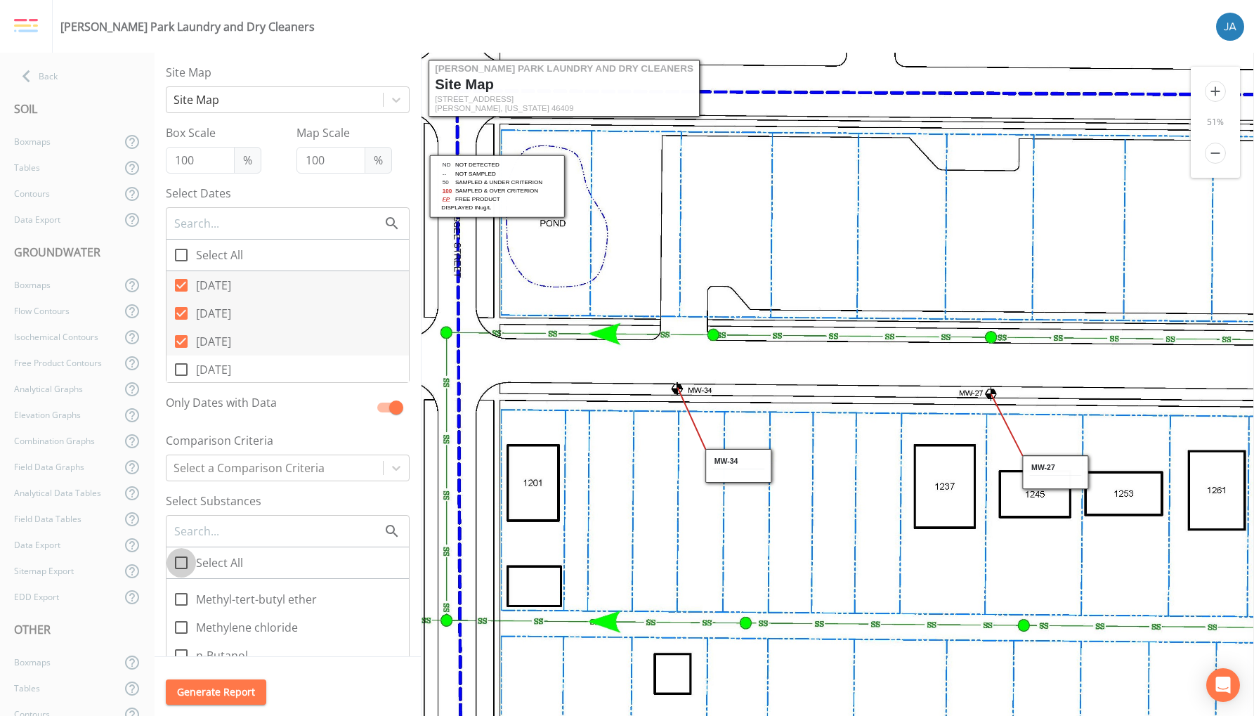
checkbox input "true"
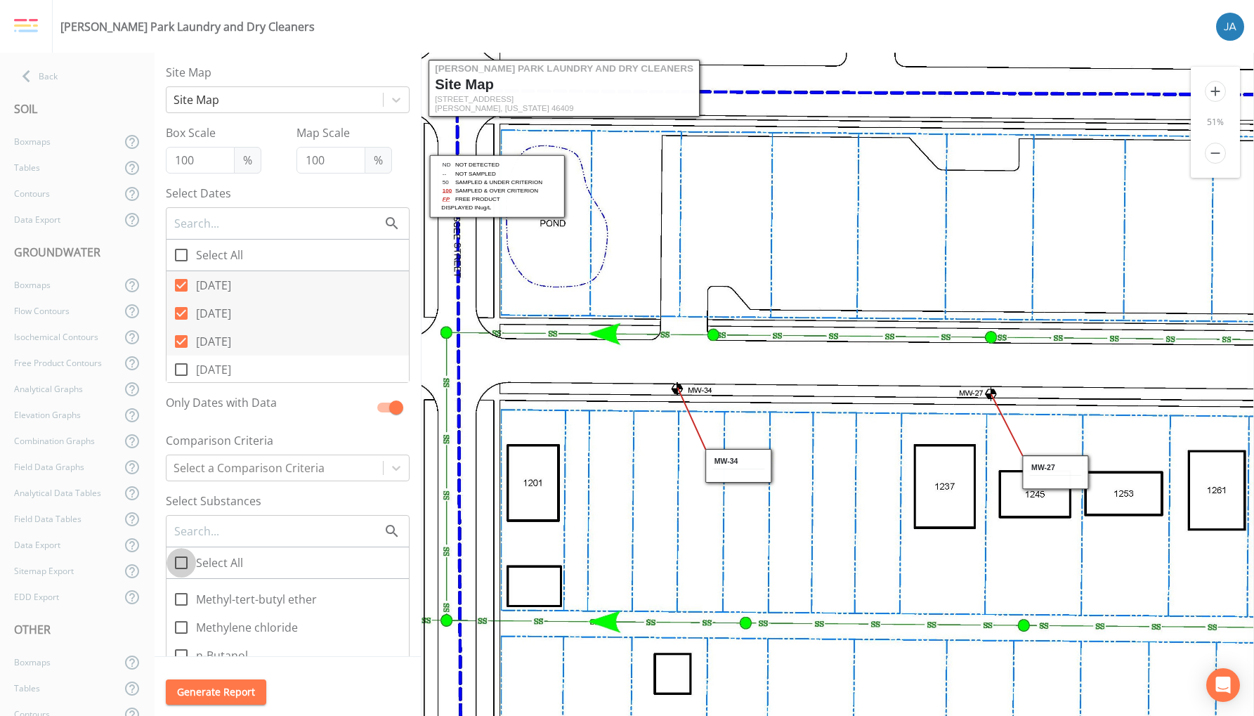
checkbox input "true"
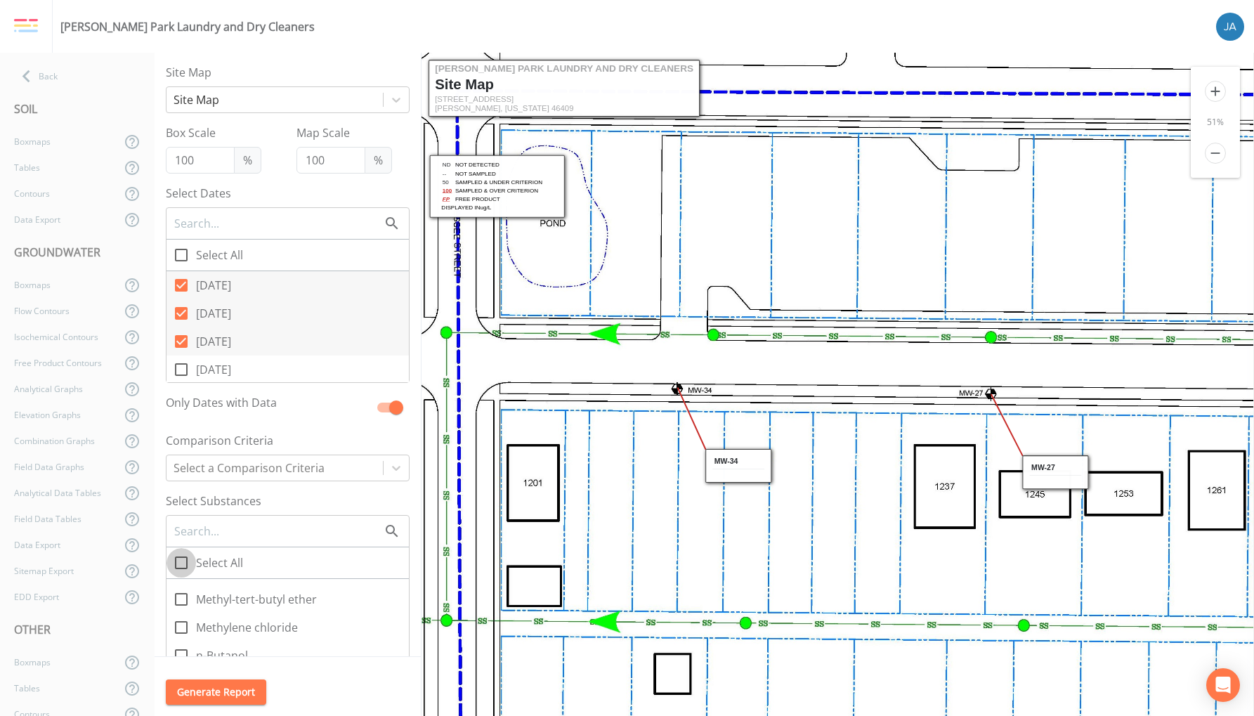
checkbox input "true"
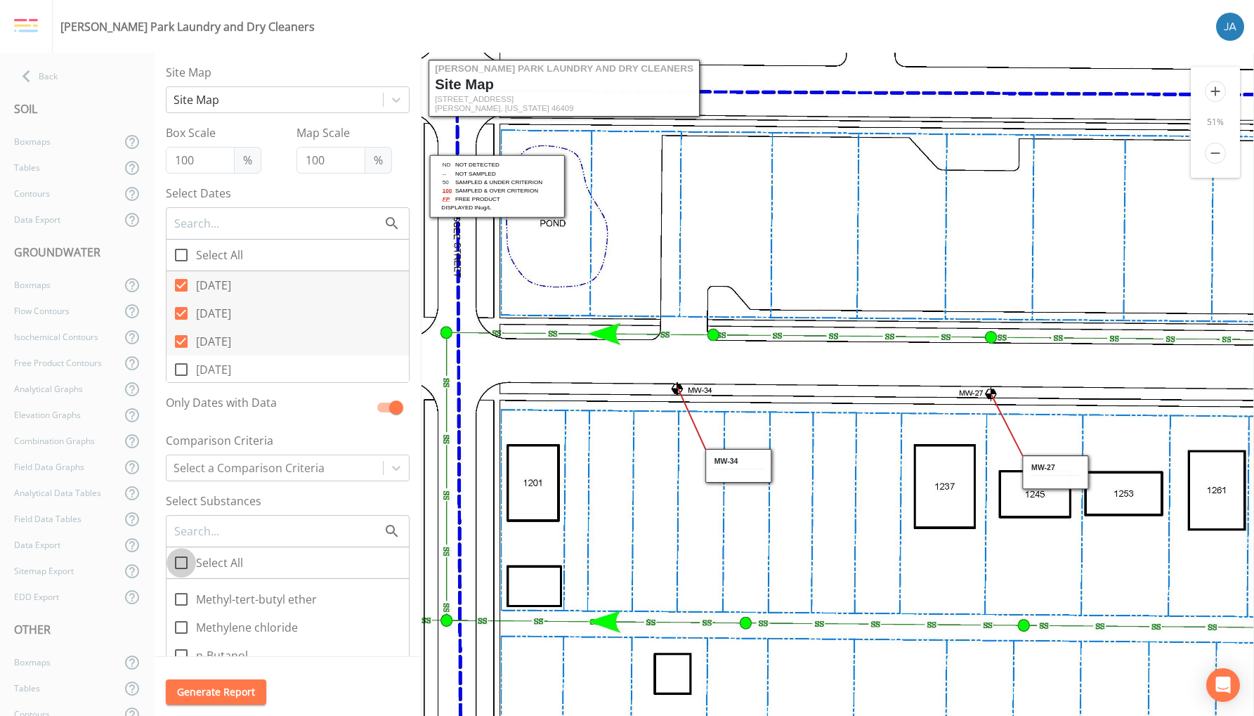
checkbox input "true"
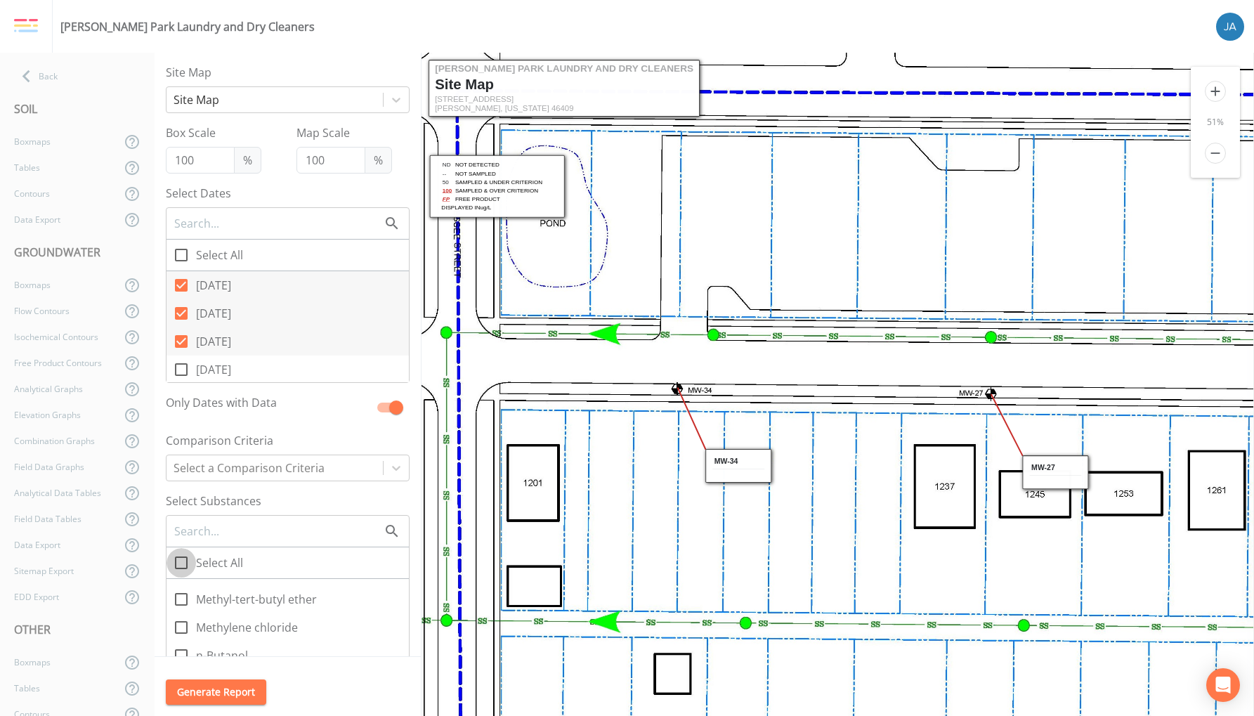
checkbox input "true"
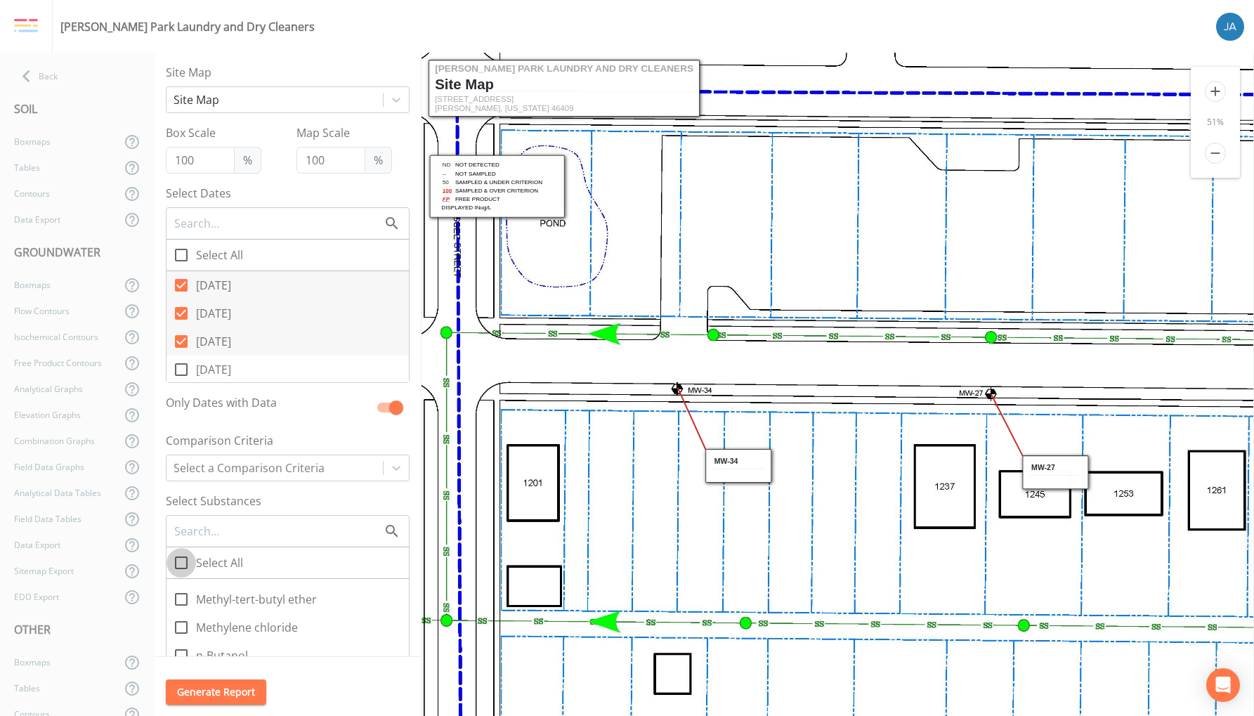
checkbox input "true"
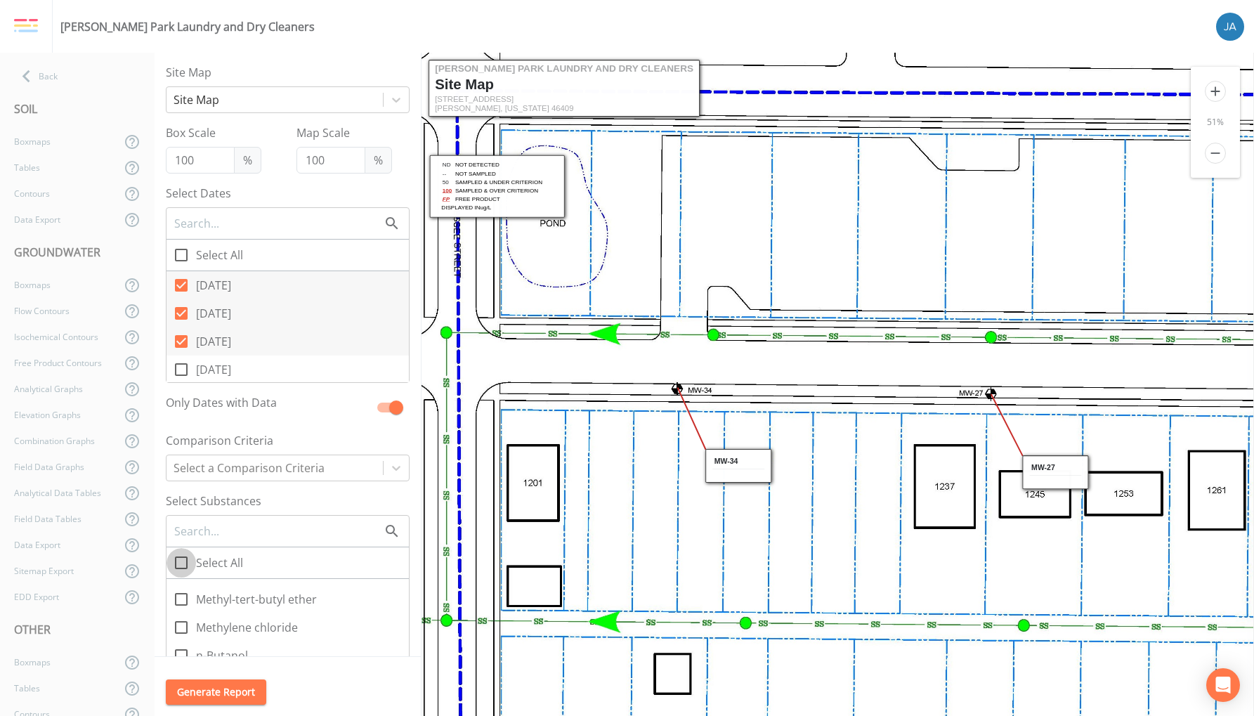
checkbox input "true"
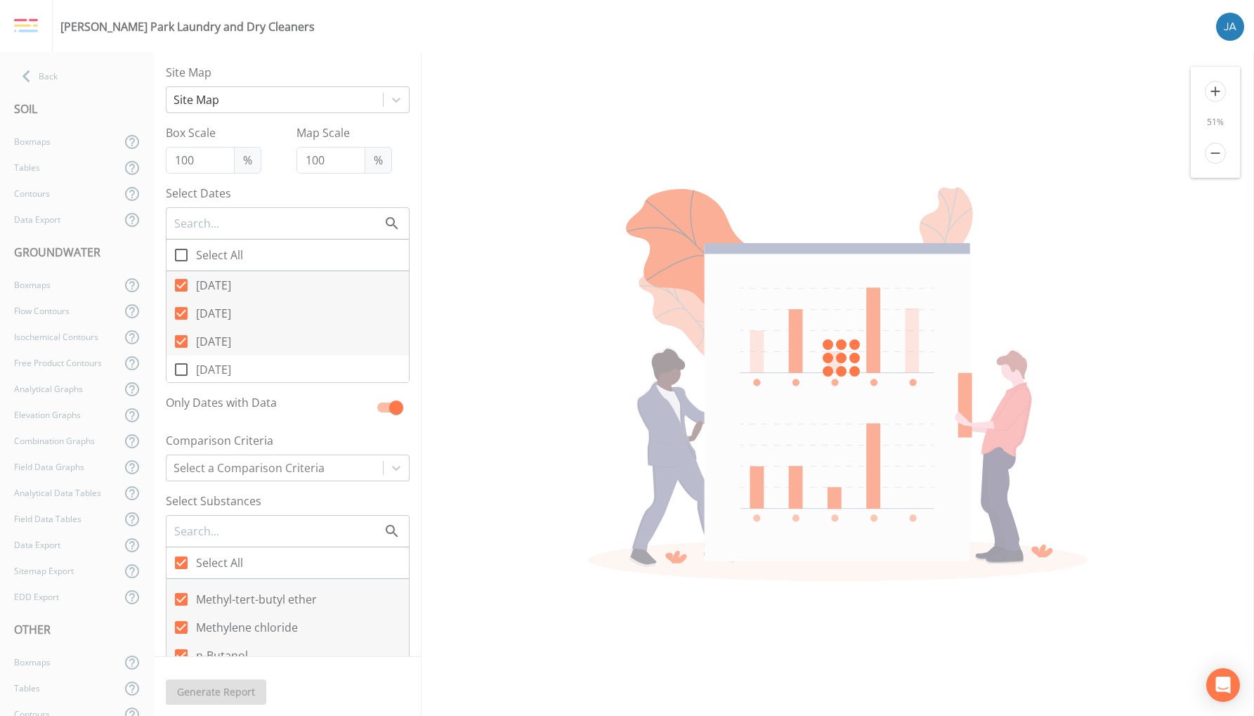
click at [182, 563] on icon at bounding box center [181, 562] width 17 height 17
click at [181, 562] on input "Select All" at bounding box center [173, 555] width 14 height 14
checkbox input "false"
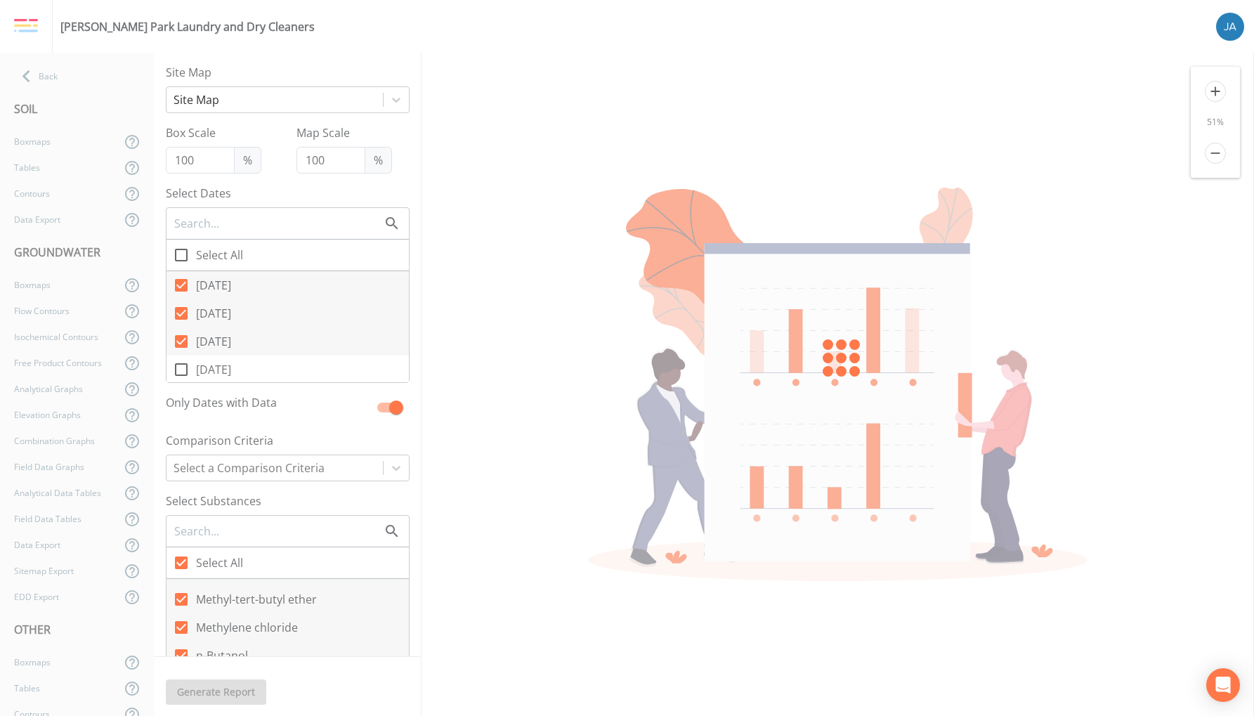
checkbox input "false"
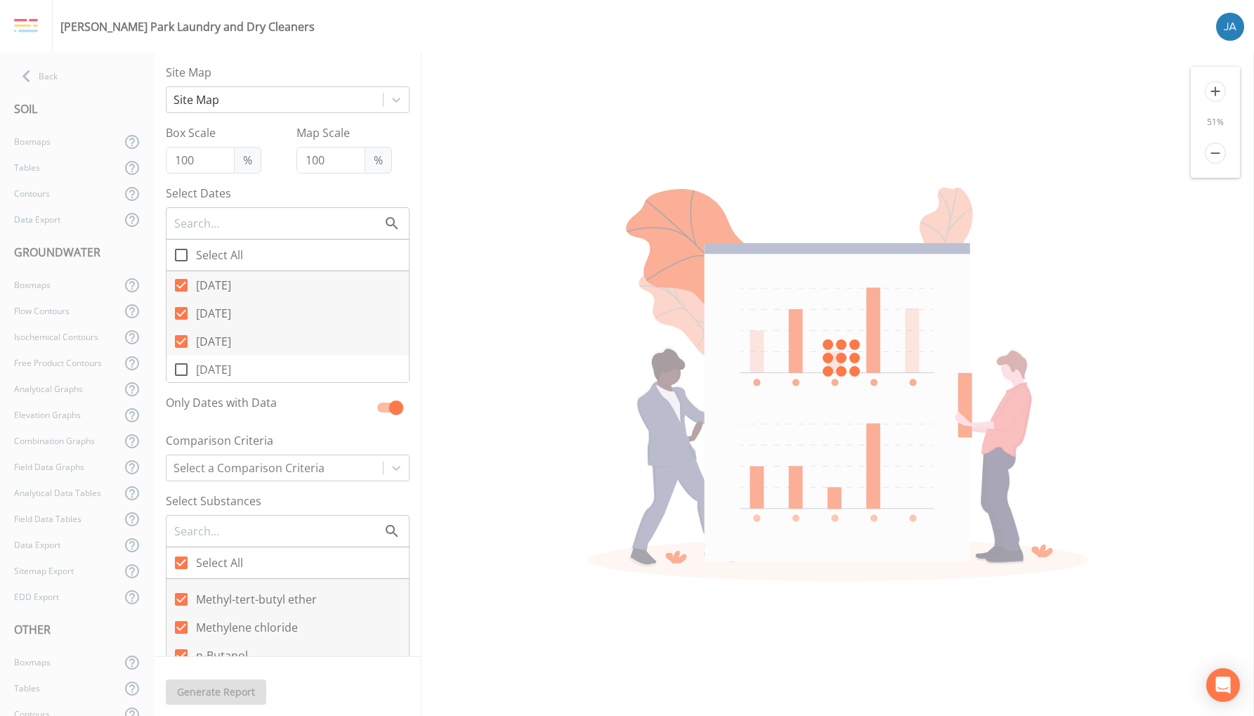
checkbox input "false"
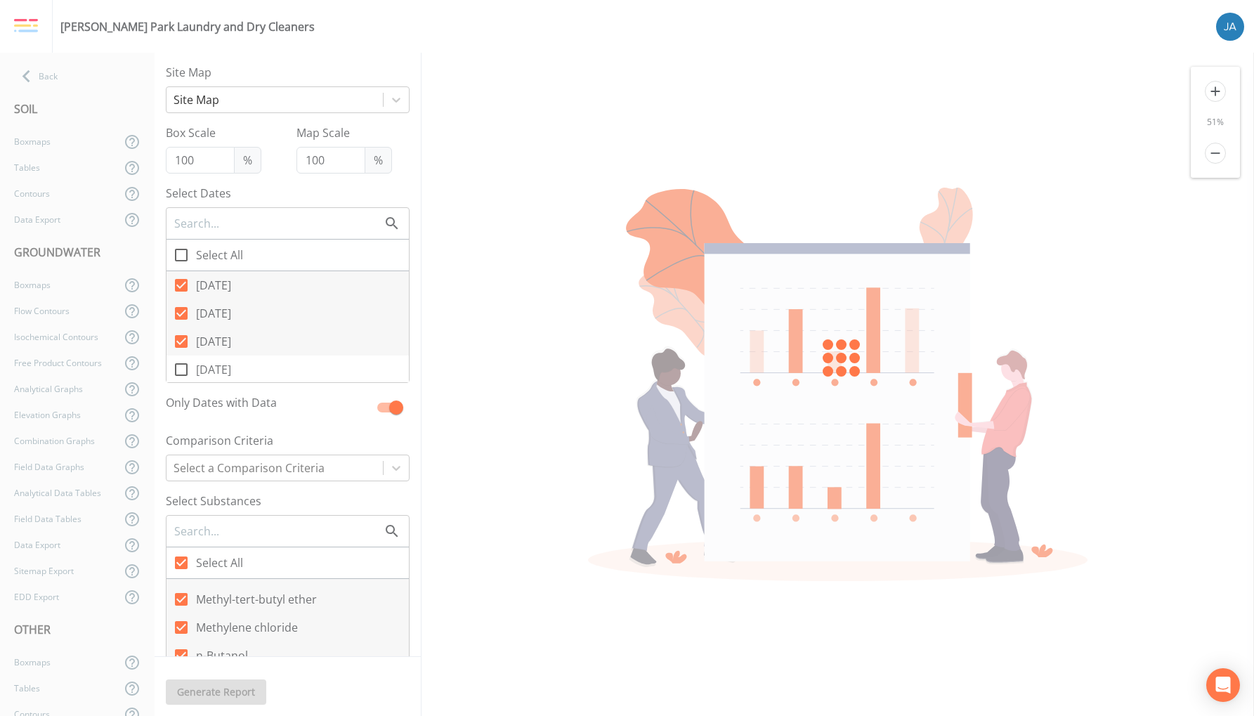
checkbox input "false"
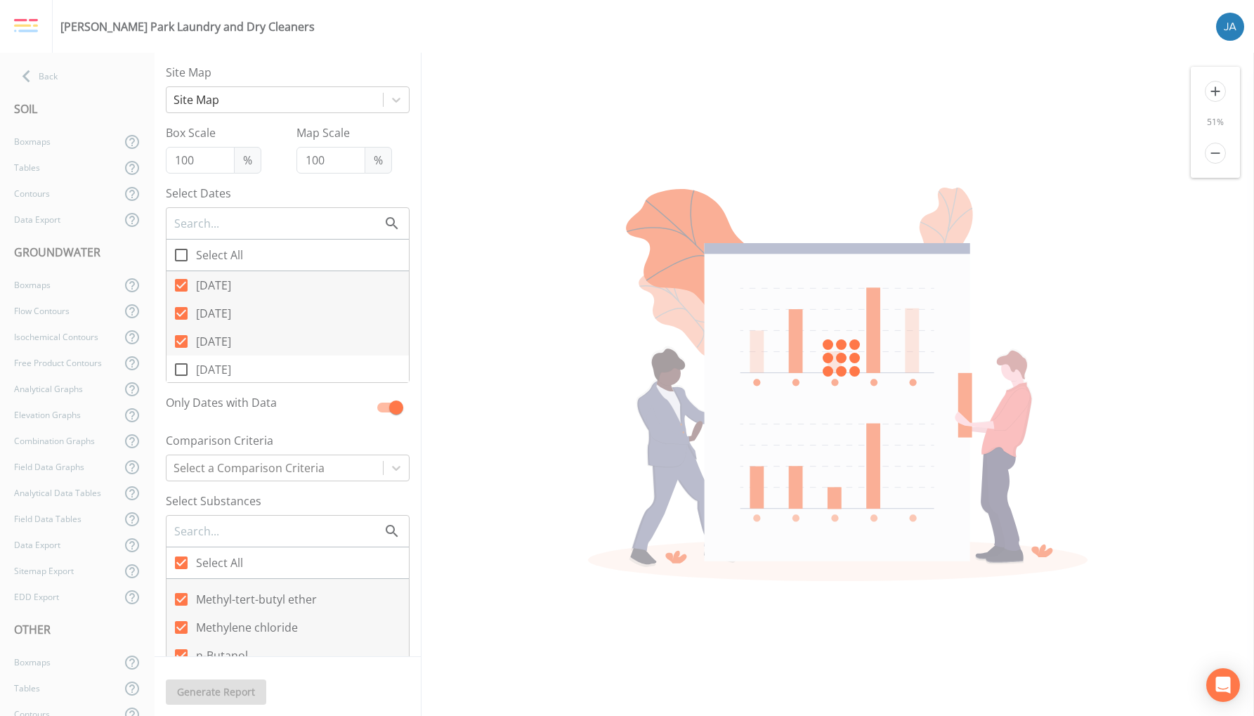
checkbox input "false"
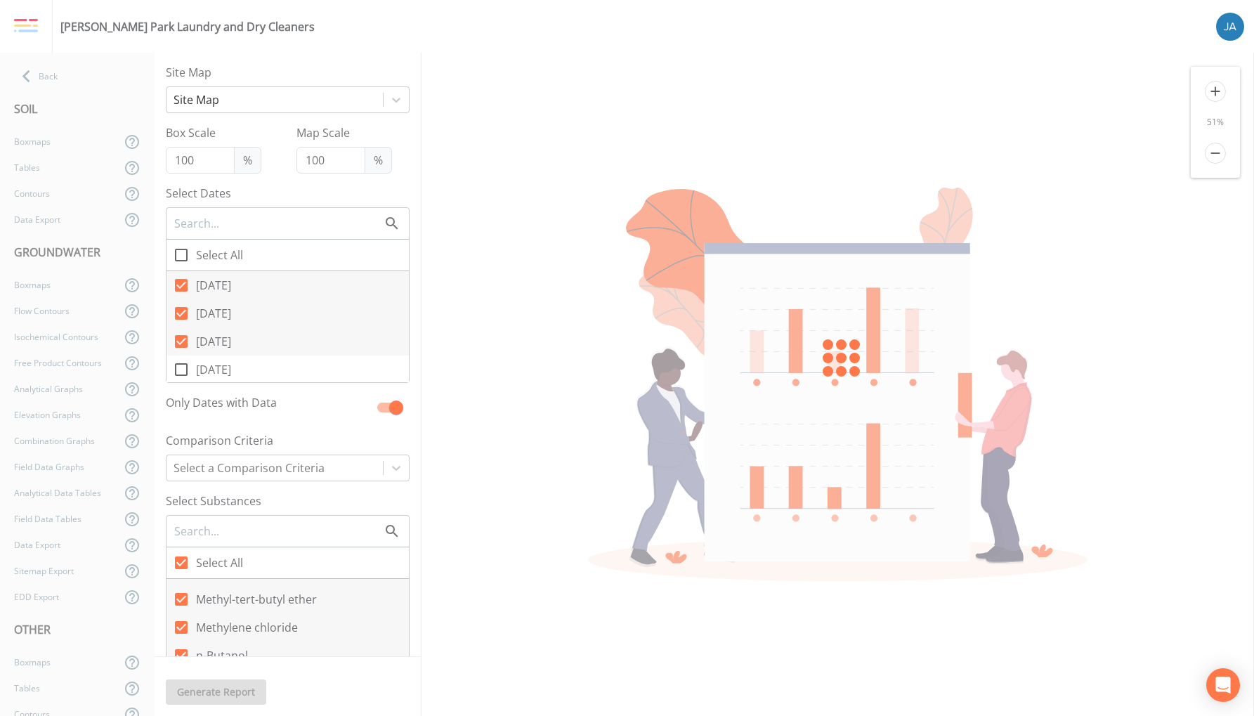
checkbox input "false"
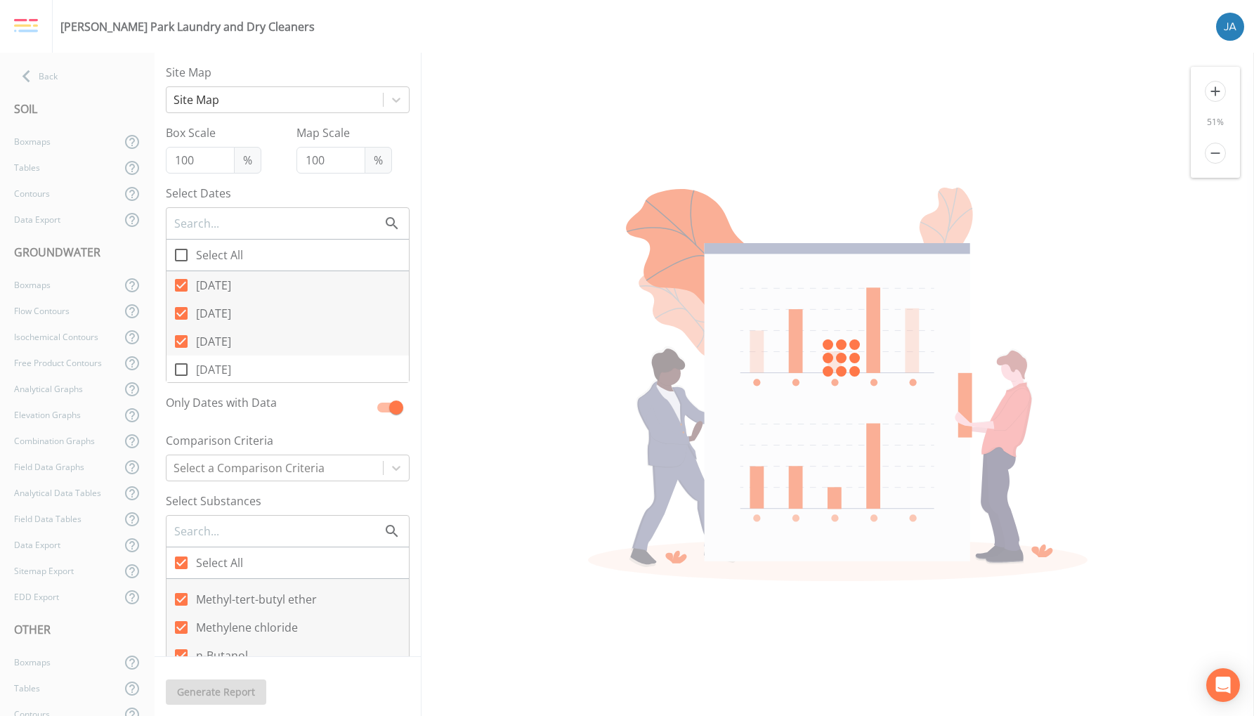
checkbox input "false"
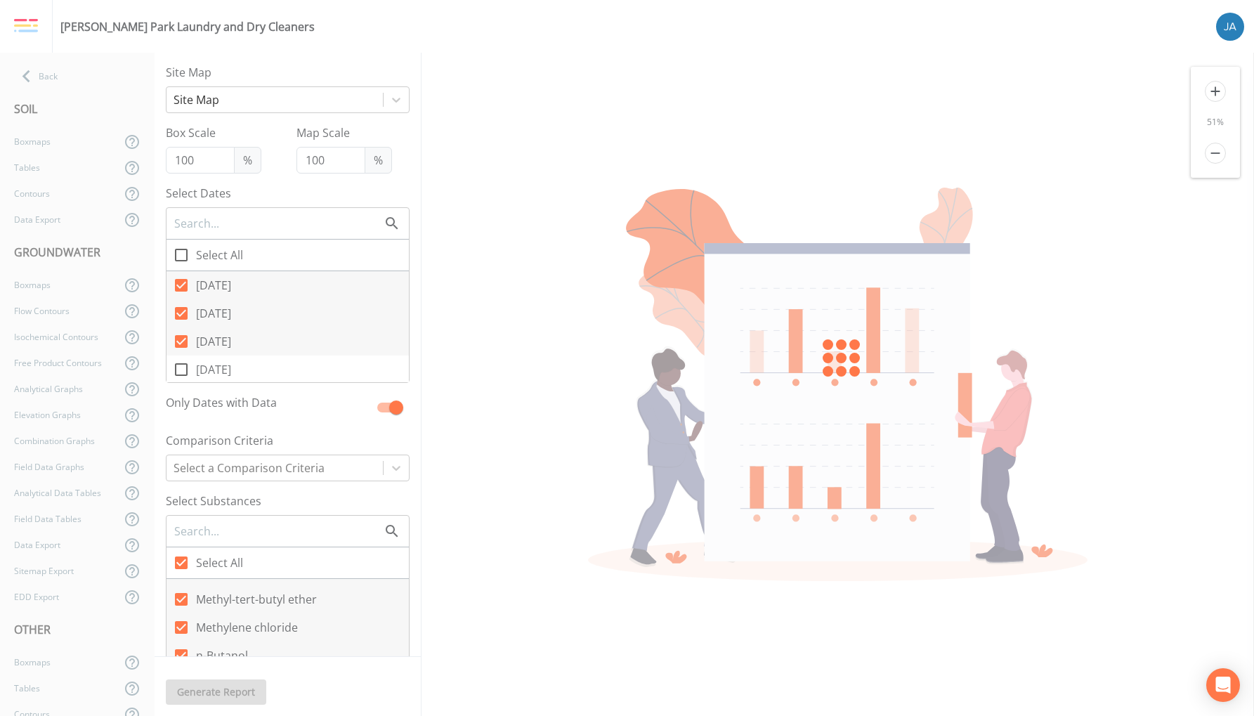
checkbox input "false"
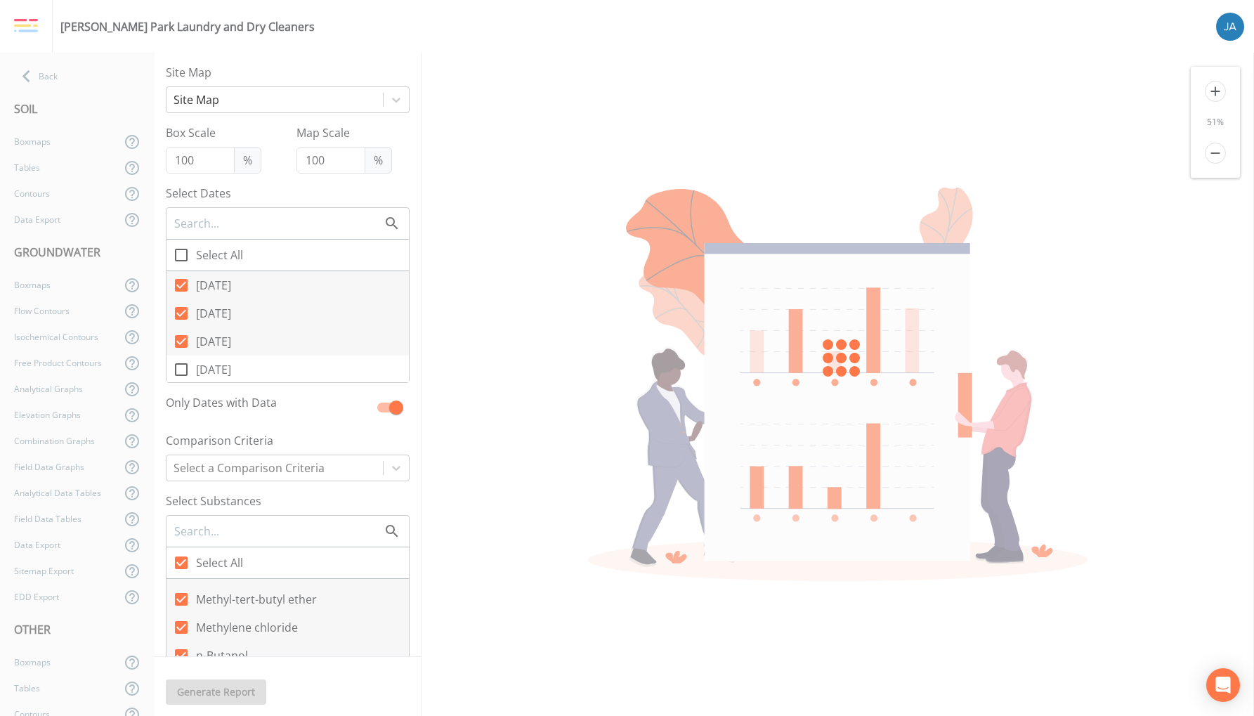
checkbox input "false"
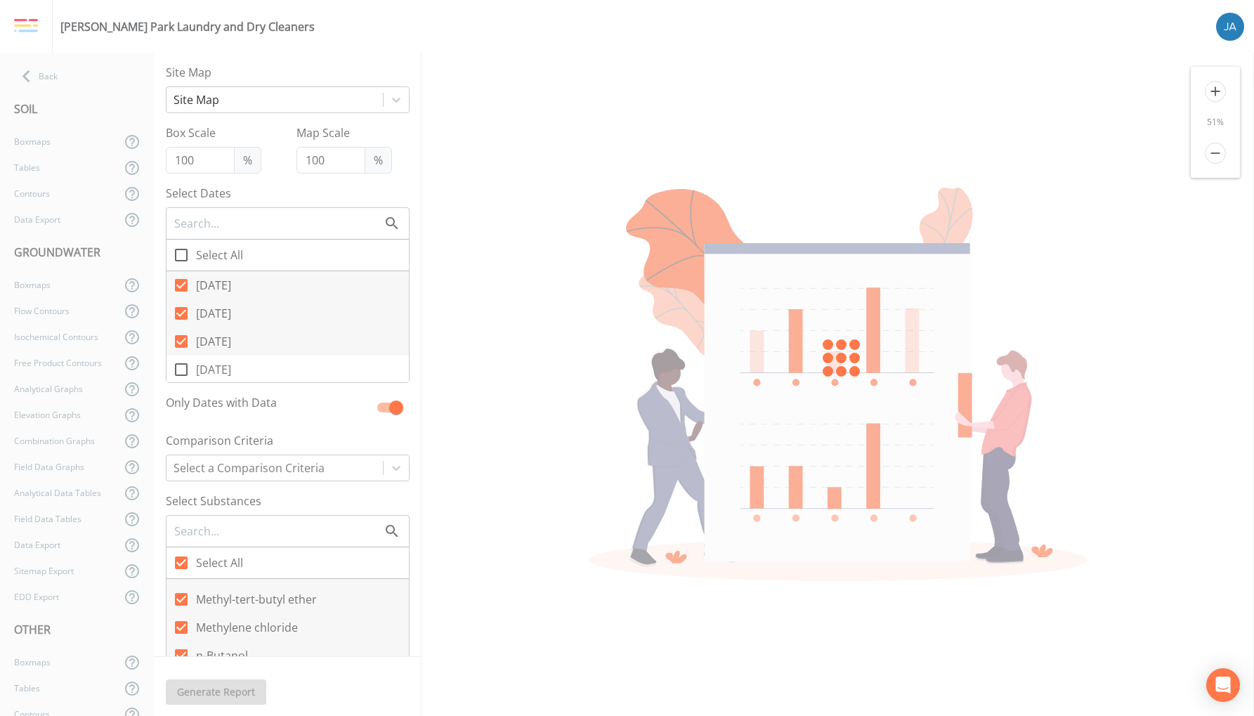
checkbox input "false"
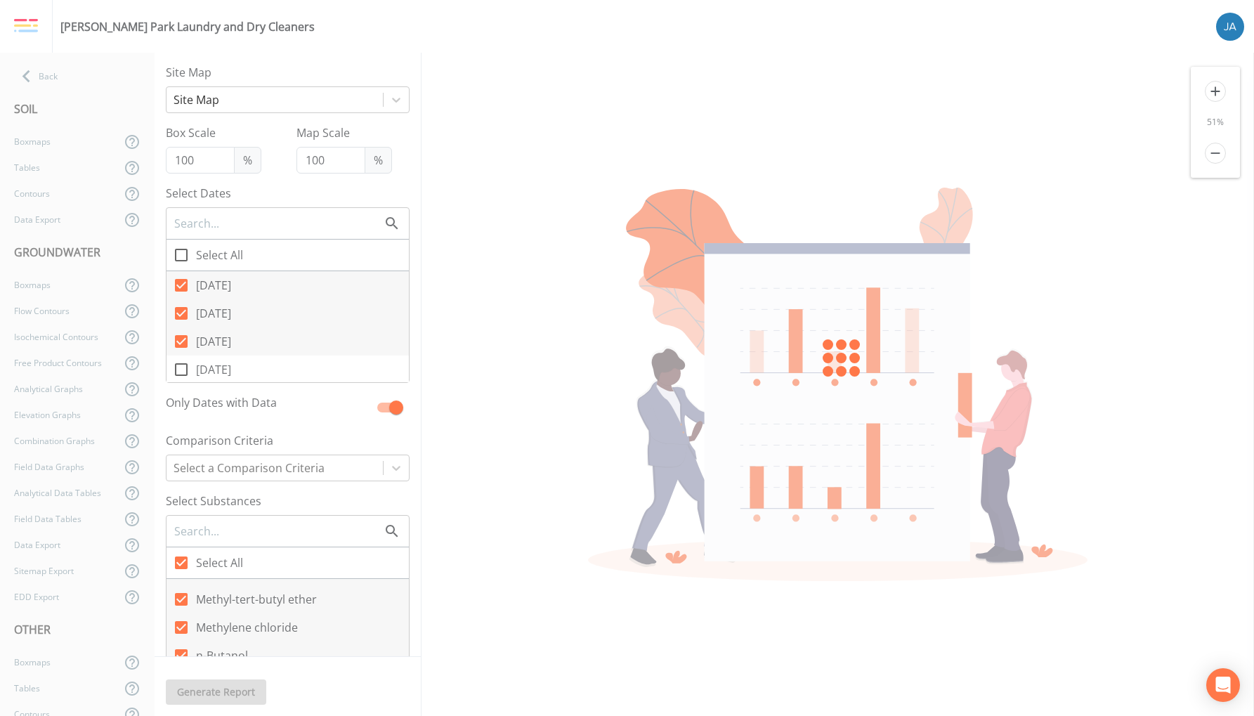
checkbox input "false"
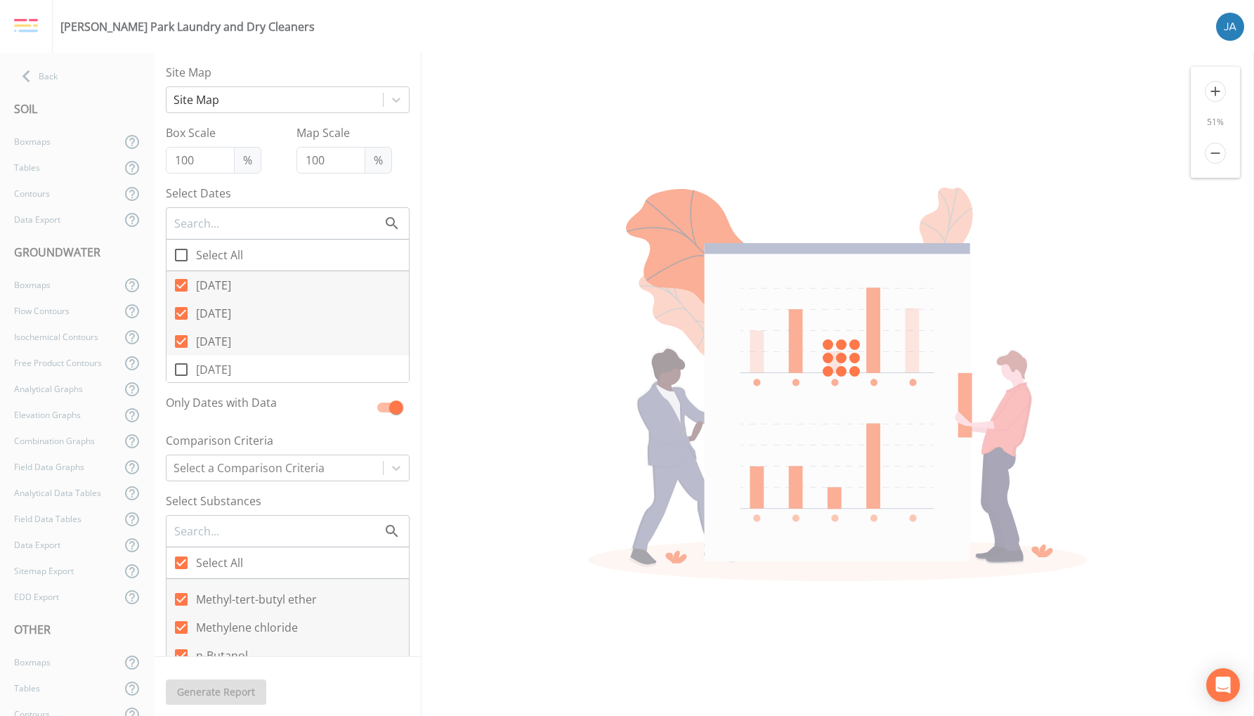
checkbox input "false"
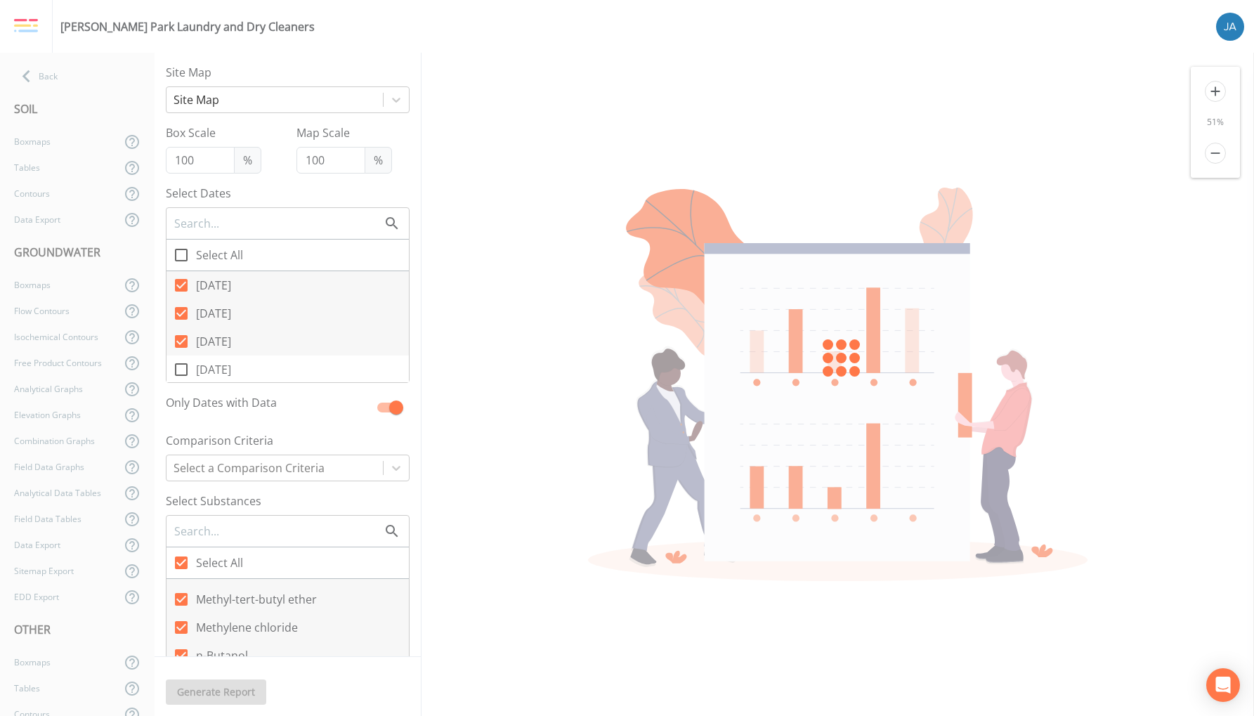
checkbox input "false"
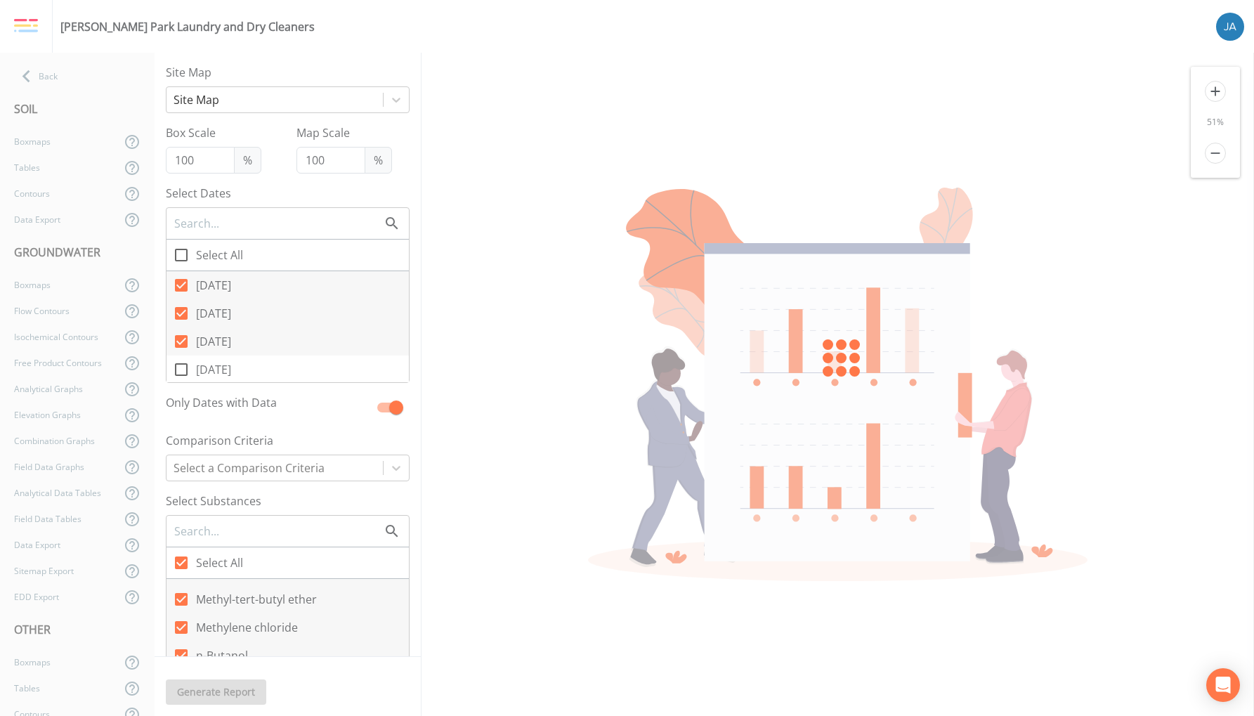
checkbox input "false"
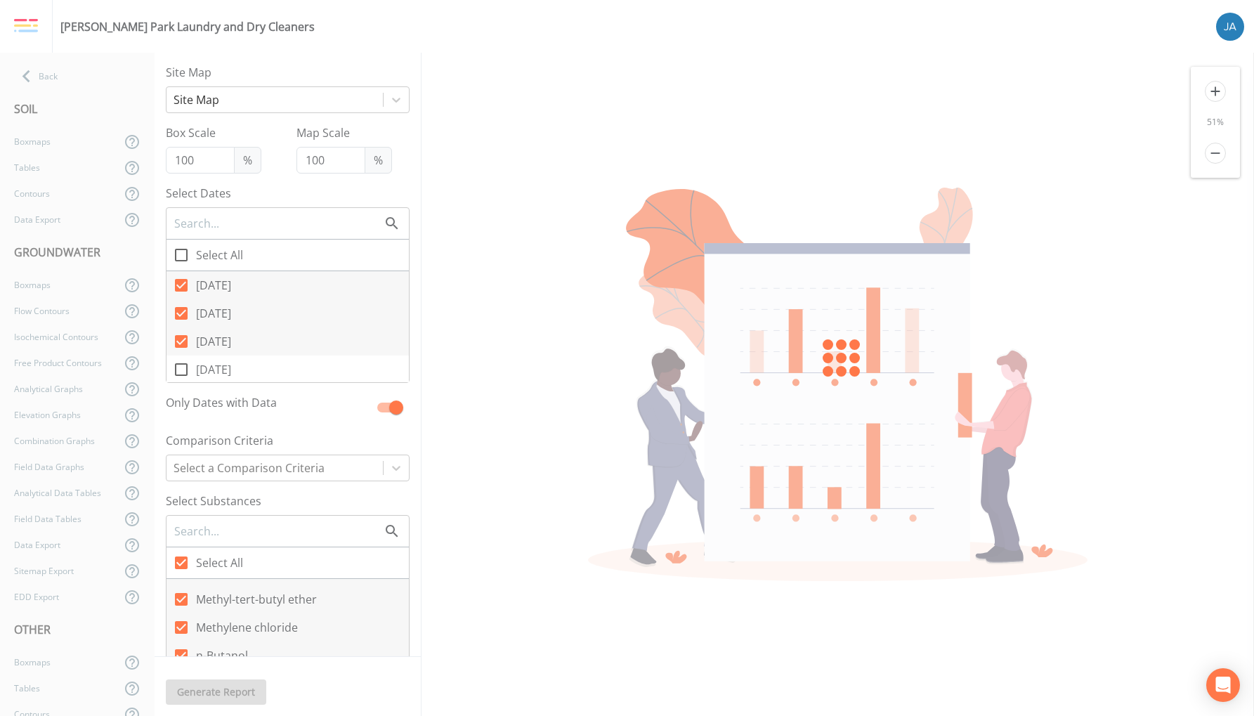
checkbox input "false"
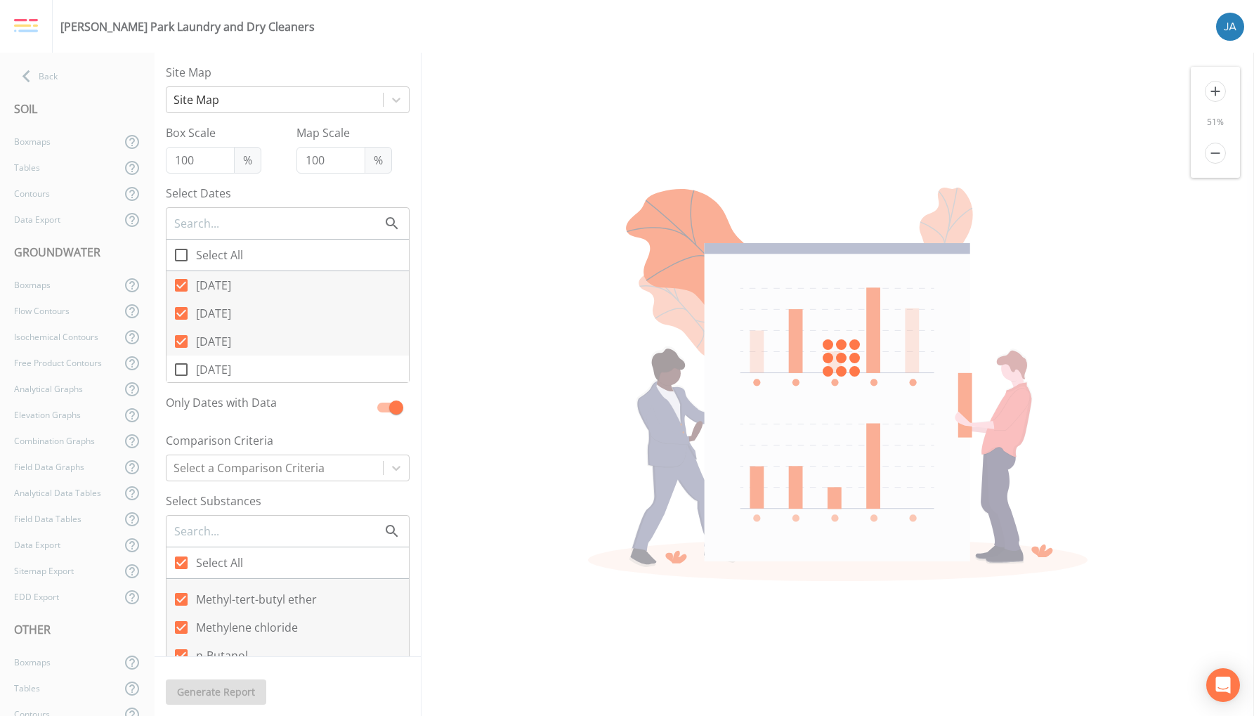
checkbox input "false"
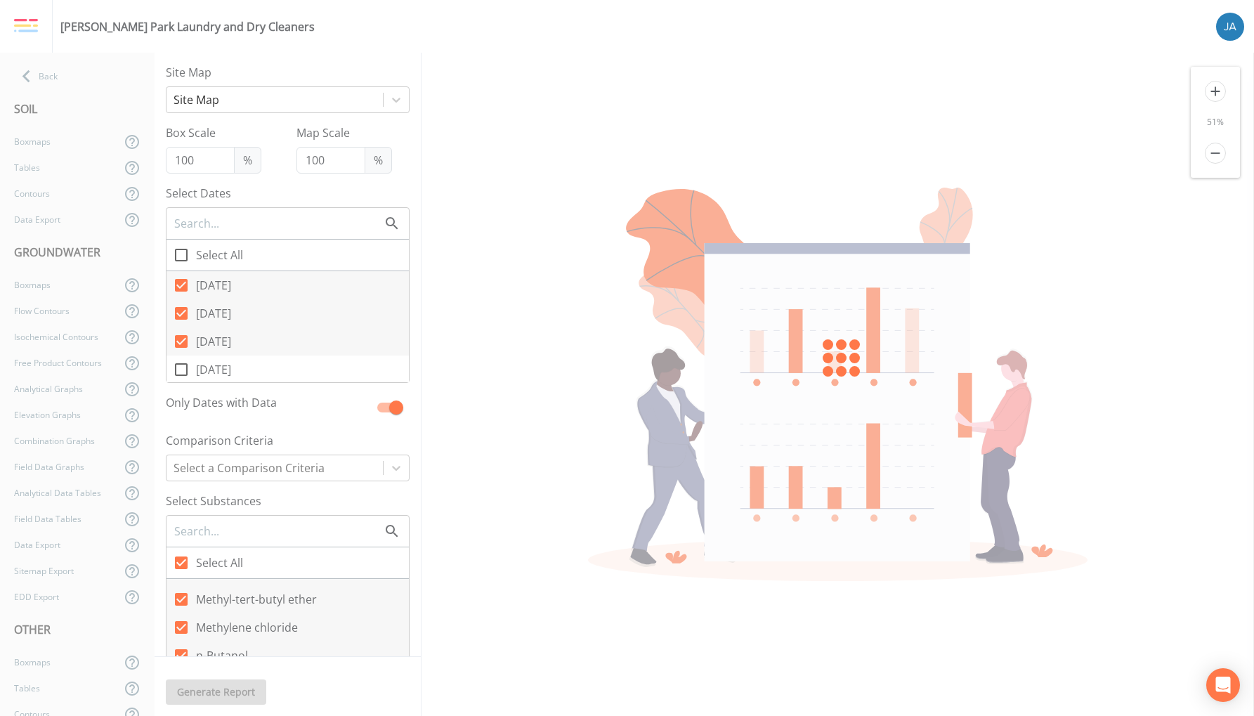
checkbox input "false"
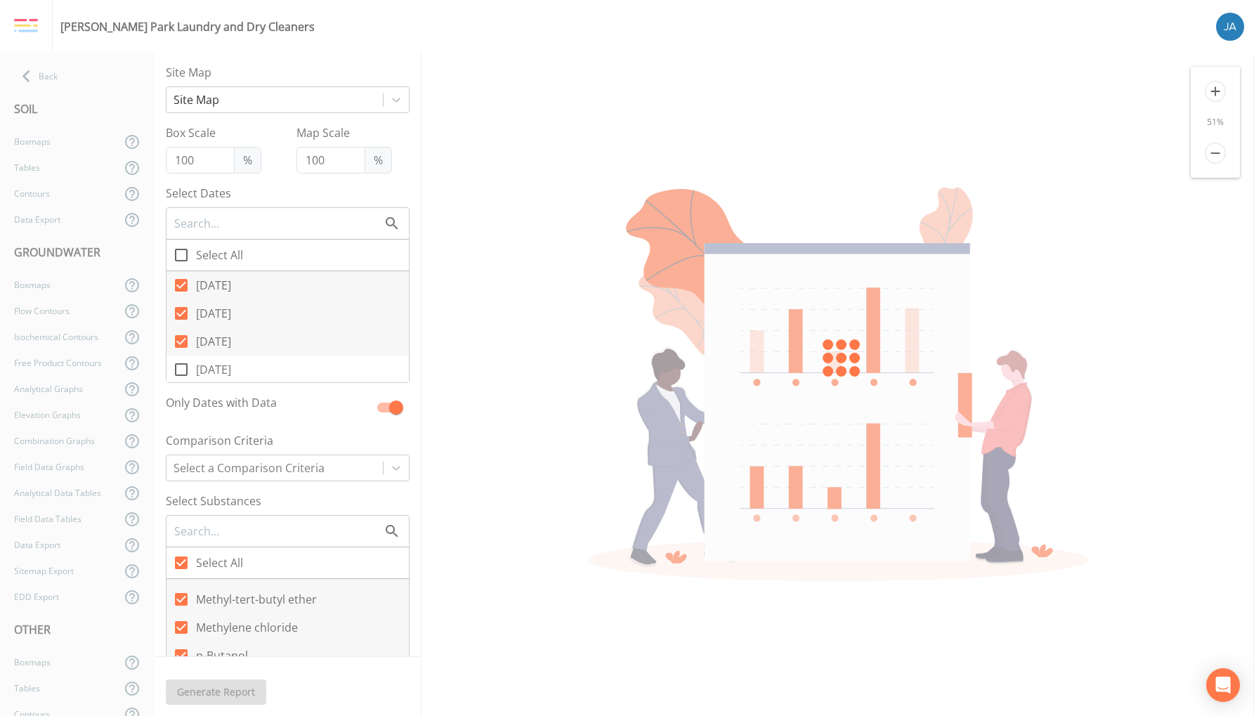
checkbox input "false"
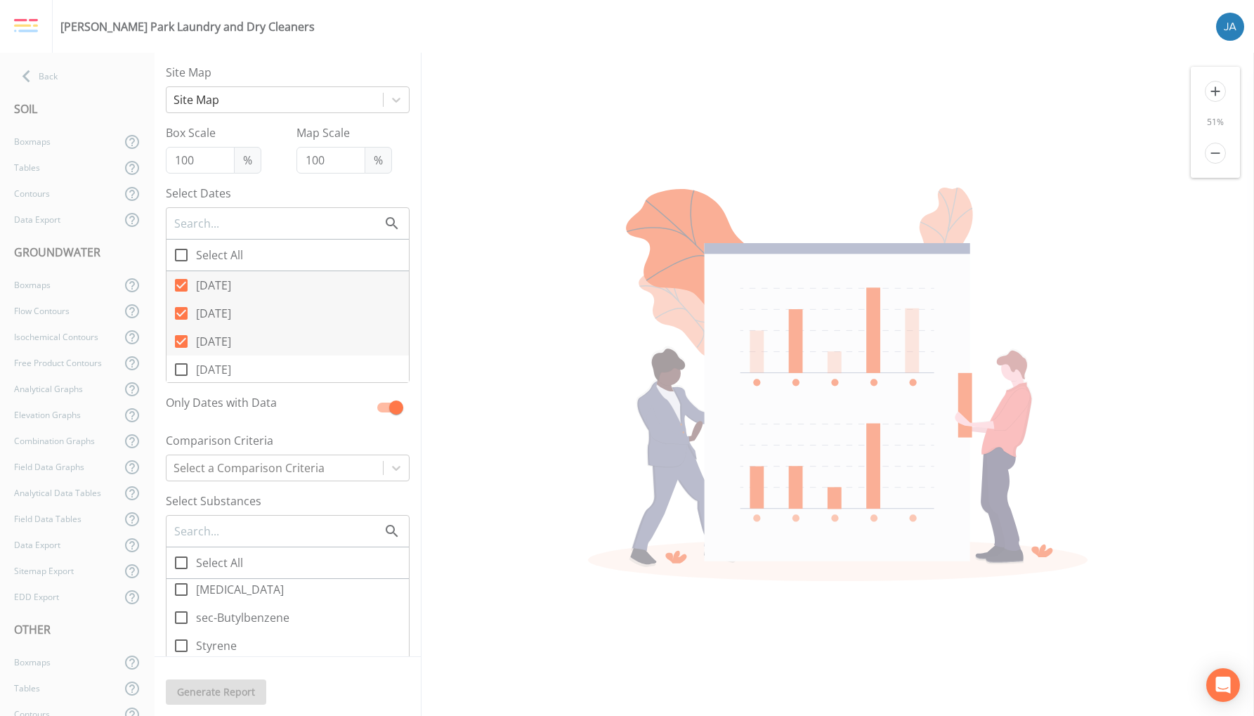
scroll to position [2106, 0]
click at [183, 594] on icon at bounding box center [181, 593] width 17 height 17
click at [181, 593] on input "PCE" at bounding box center [173, 586] width 14 height 14
checkbox input "true"
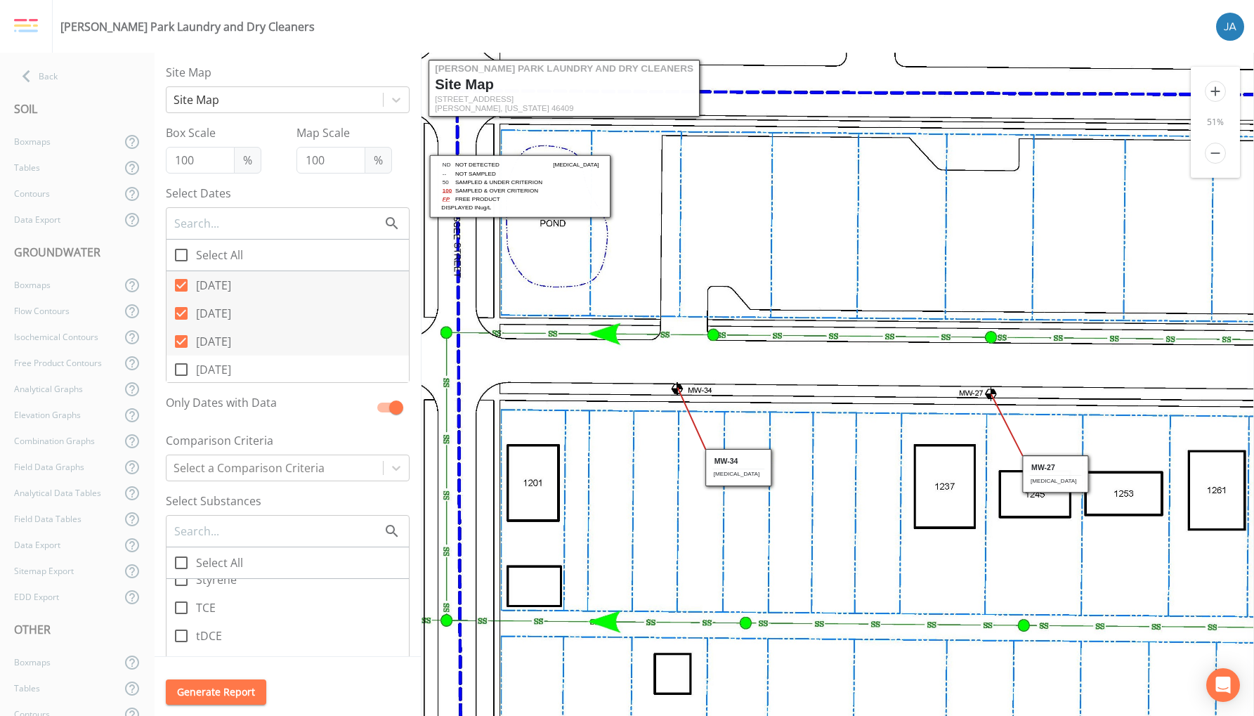
scroll to position [2189, 0]
click at [182, 596] on icon at bounding box center [181, 595] width 17 height 17
click at [181, 595] on input "TCE" at bounding box center [173, 588] width 14 height 14
checkbox input "true"
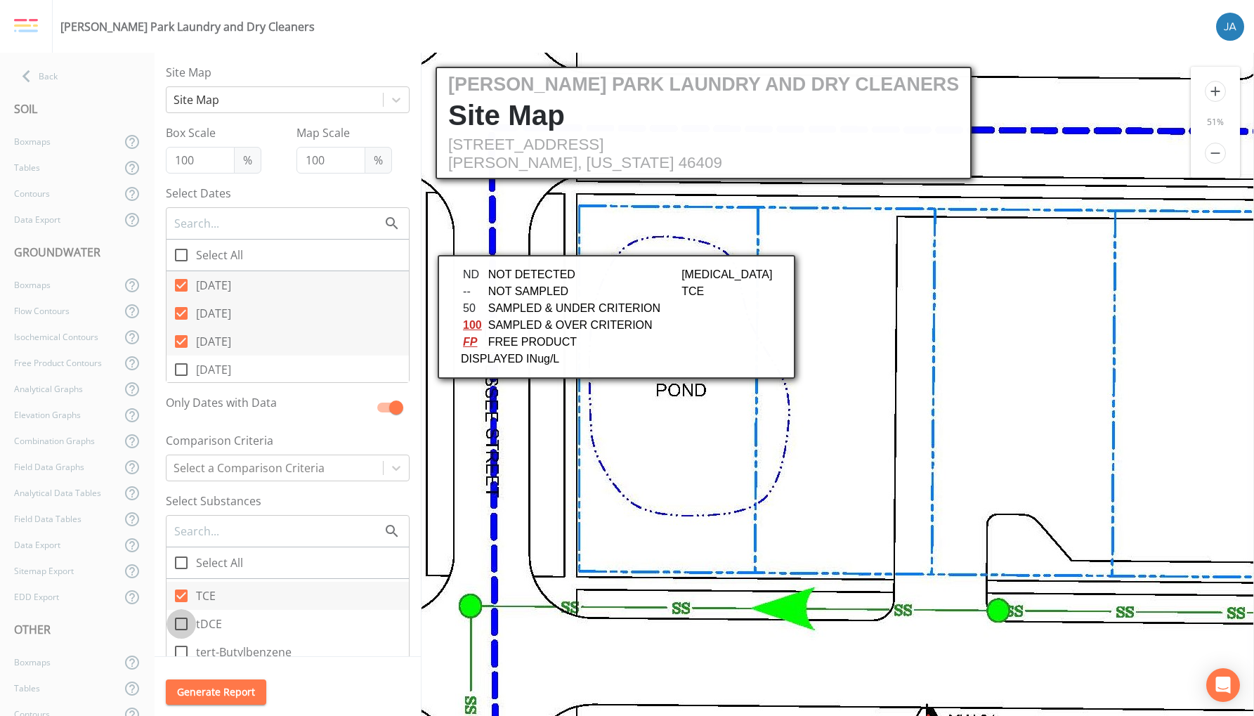
scroll to position [0, 0]
click at [181, 625] on icon at bounding box center [181, 623] width 17 height 17
click at [181, 623] on input "tDCE" at bounding box center [173, 616] width 14 height 14
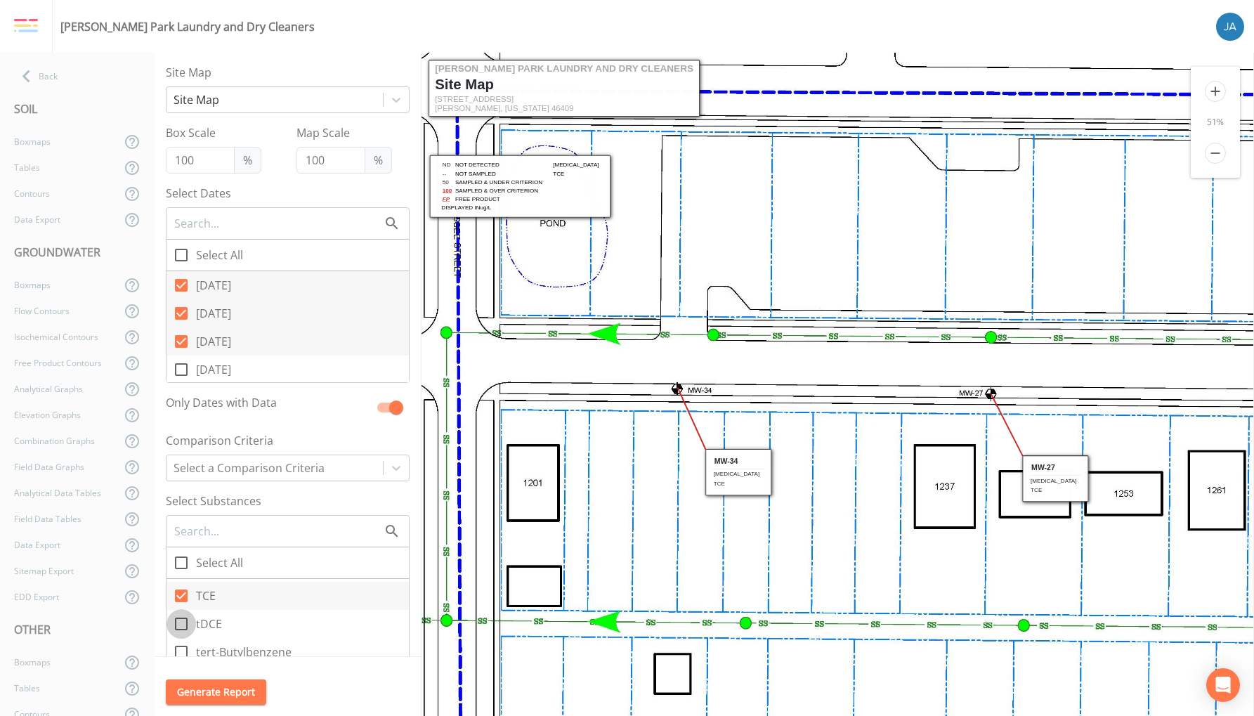
checkbox input "true"
click at [181, 617] on icon at bounding box center [181, 614] width 17 height 17
click at [181, 614] on input "cDCE" at bounding box center [173, 607] width 14 height 14
checkbox input "true"
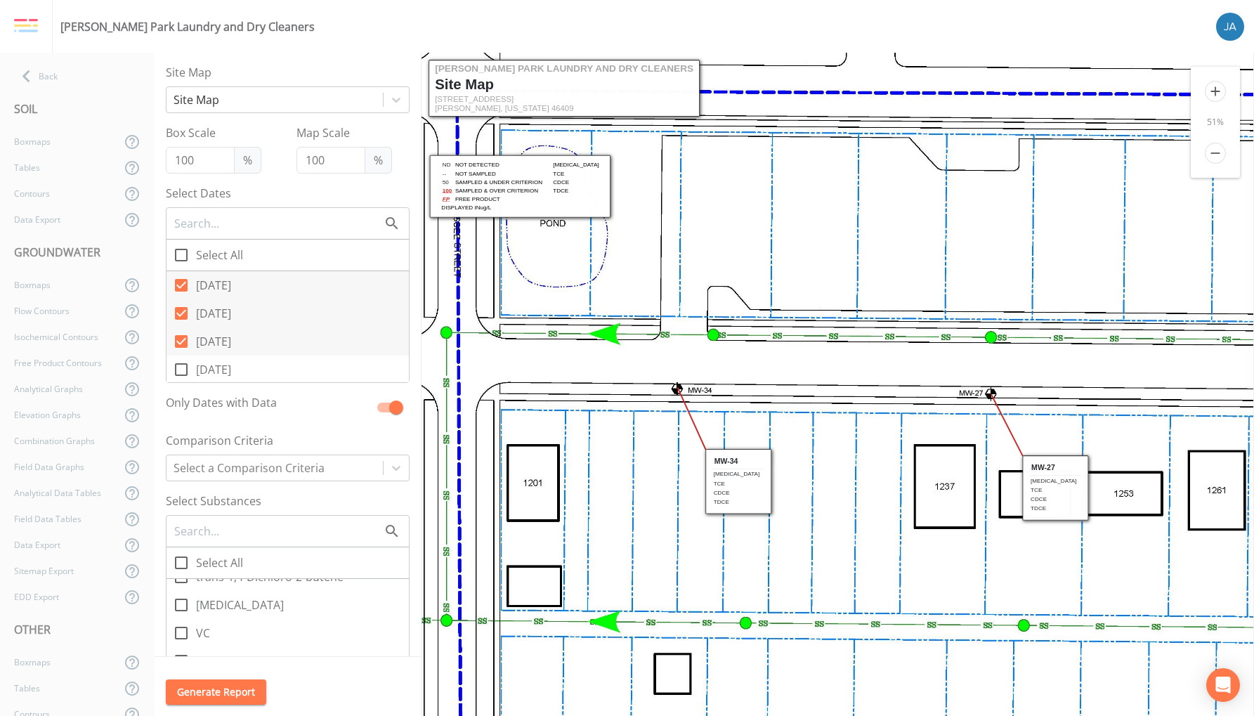
scroll to position [2334, 0]
click at [180, 621] on icon at bounding box center [181, 618] width 17 height 17
click at [180, 618] on input "VC" at bounding box center [173, 611] width 14 height 14
checkbox input "true"
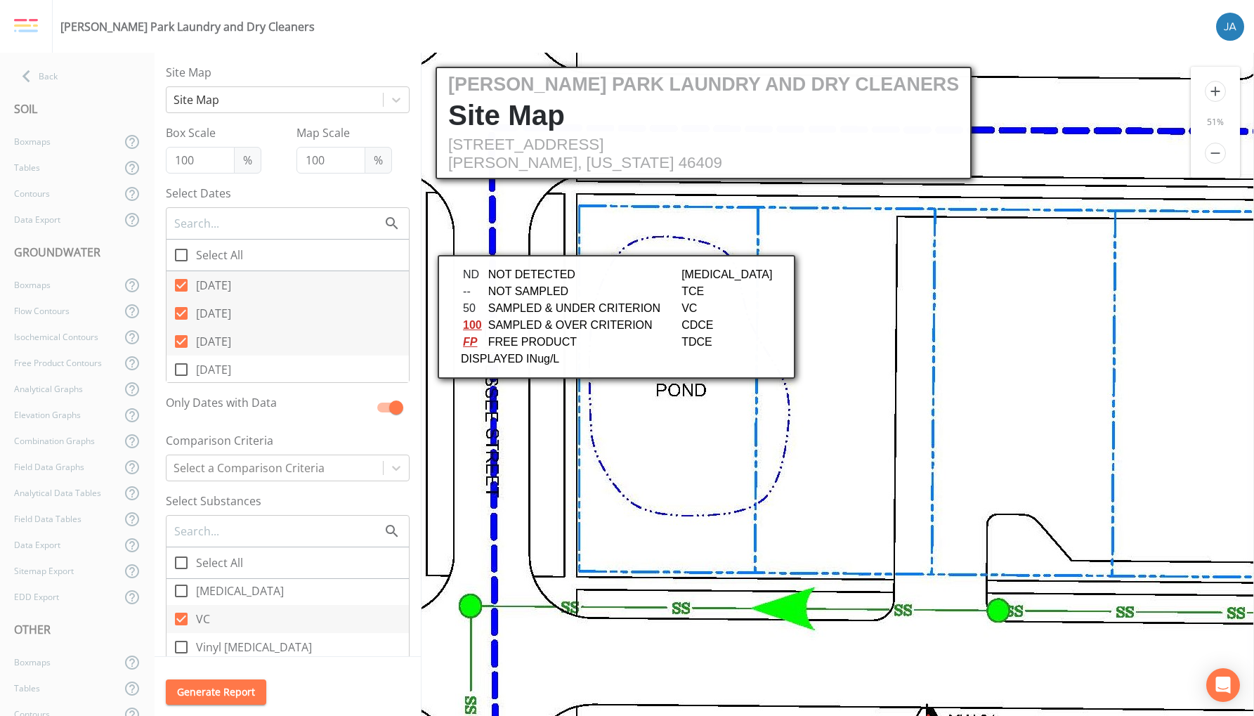
scroll to position [0, 0]
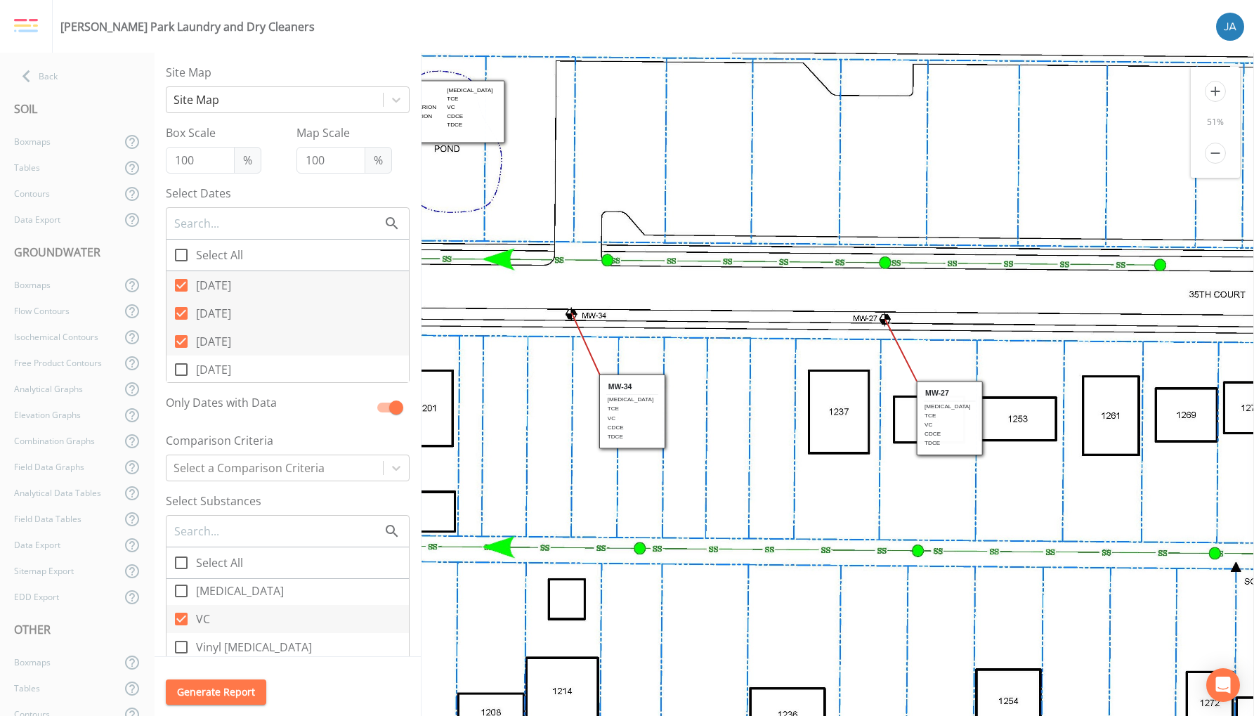
drag, startPoint x: 828, startPoint y: 592, endPoint x: 722, endPoint y: 518, distance: 129.6
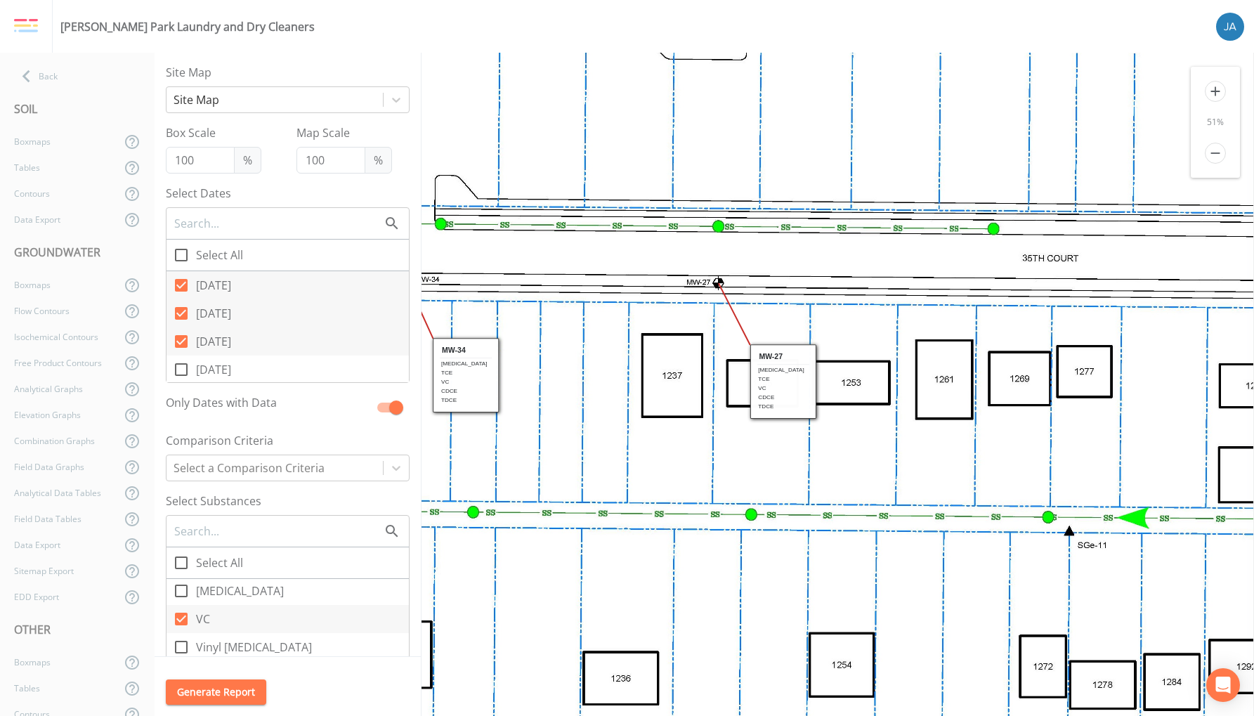
drag, startPoint x: 931, startPoint y: 575, endPoint x: 758, endPoint y: 537, distance: 176.8
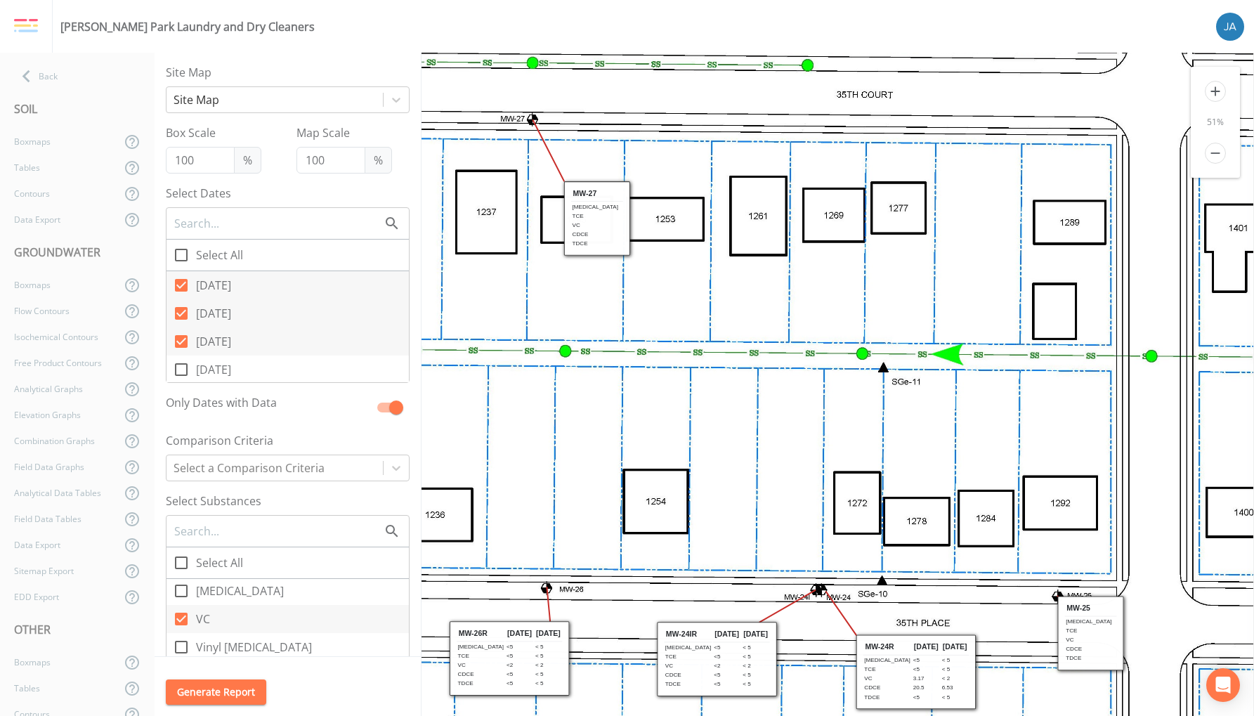
drag, startPoint x: 858, startPoint y: 589, endPoint x: 681, endPoint y: 424, distance: 243.0
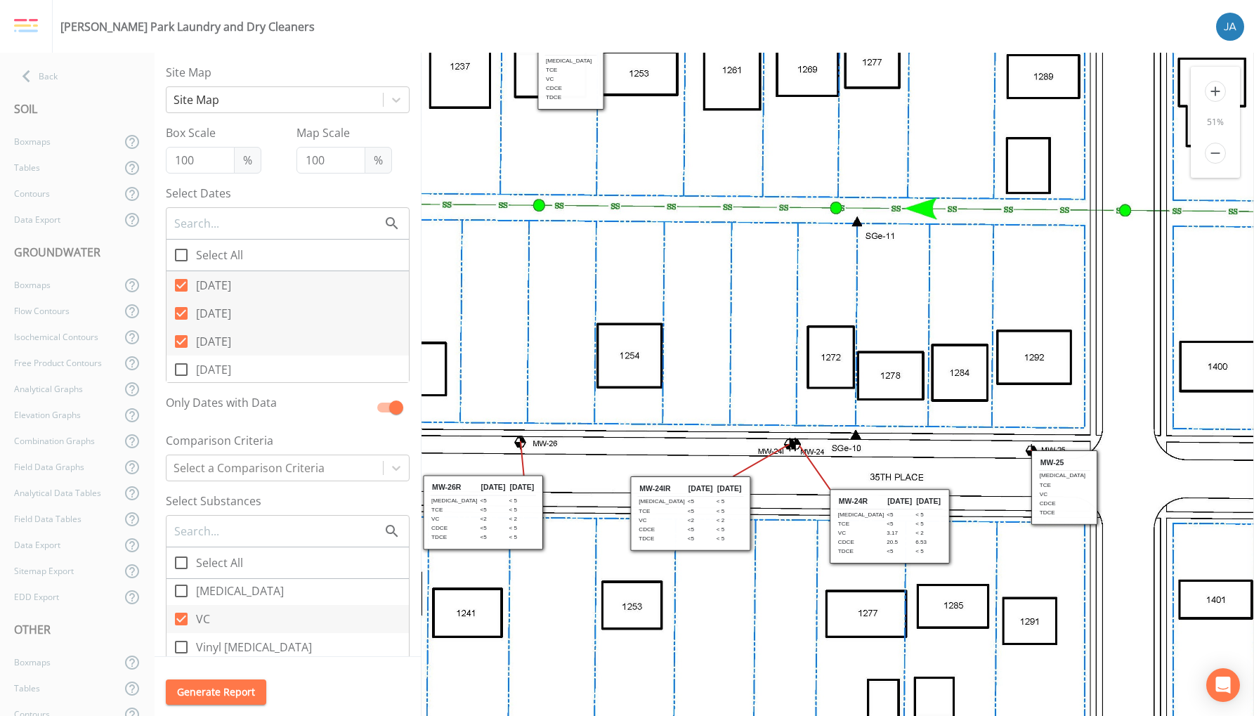
drag, startPoint x: 828, startPoint y: 529, endPoint x: 806, endPoint y: 392, distance: 138.8
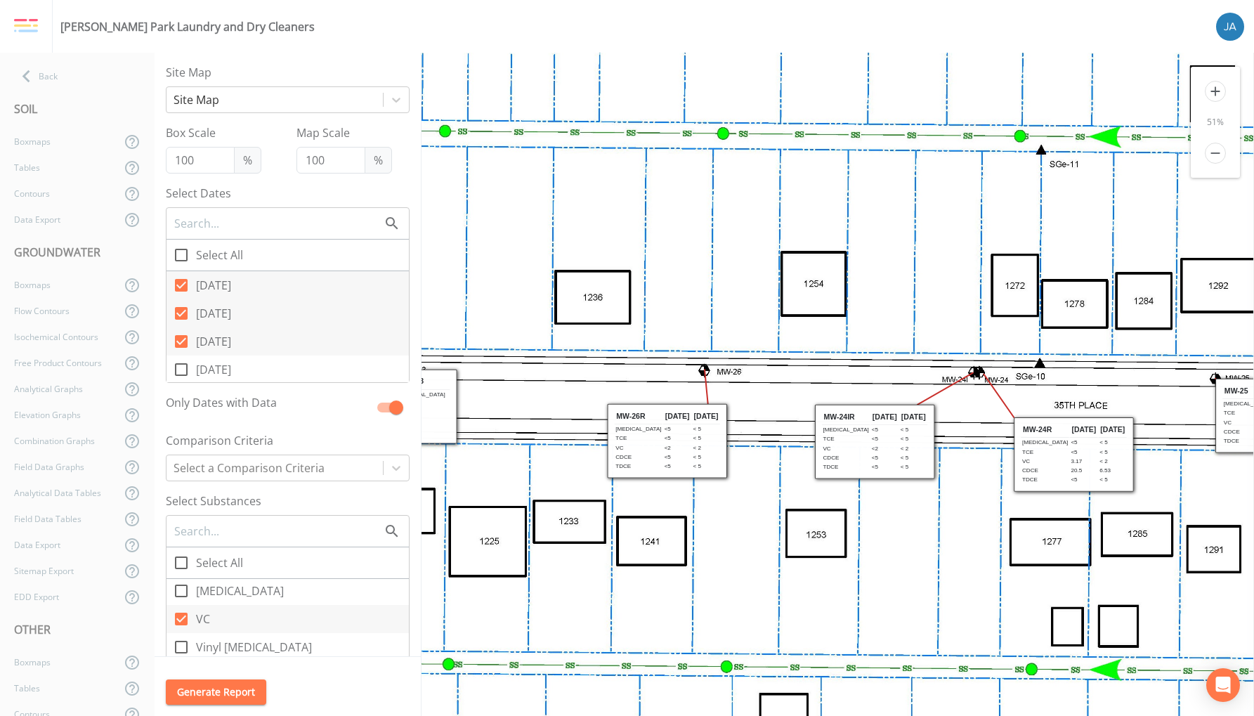
drag, startPoint x: 704, startPoint y: 635, endPoint x: 889, endPoint y: 564, distance: 197.9
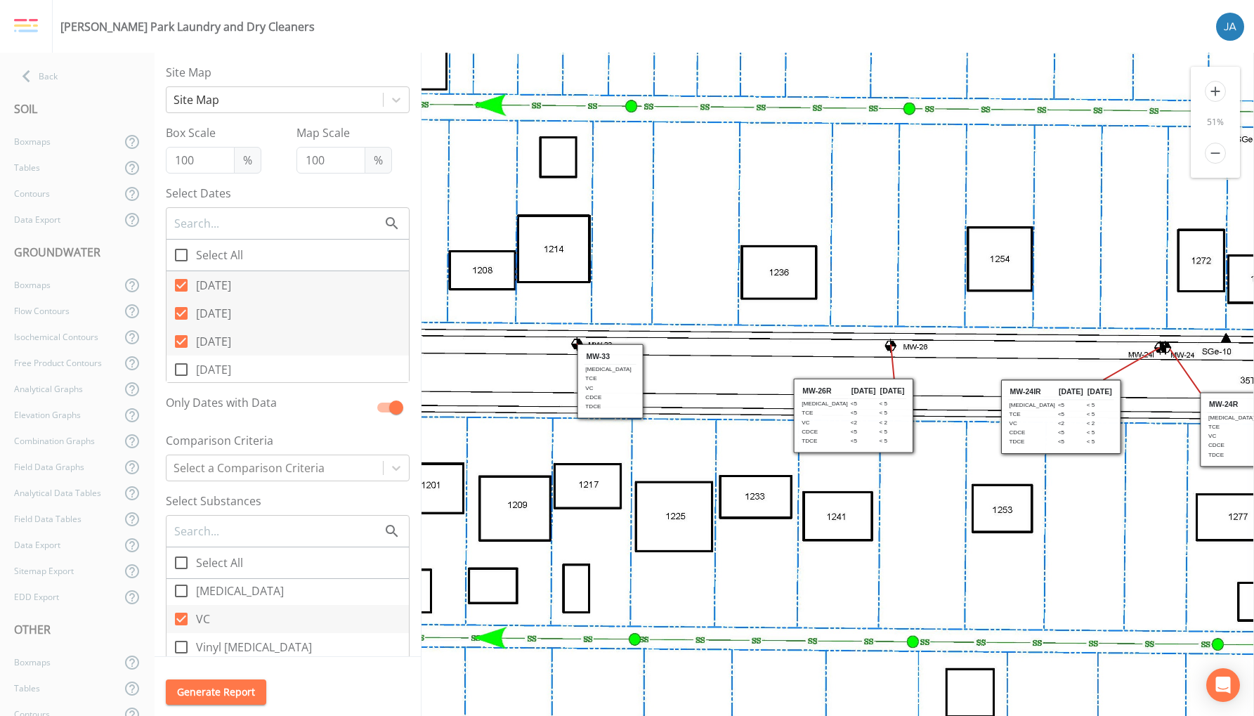
drag, startPoint x: 706, startPoint y: 547, endPoint x: 891, endPoint y: 522, distance: 187.1
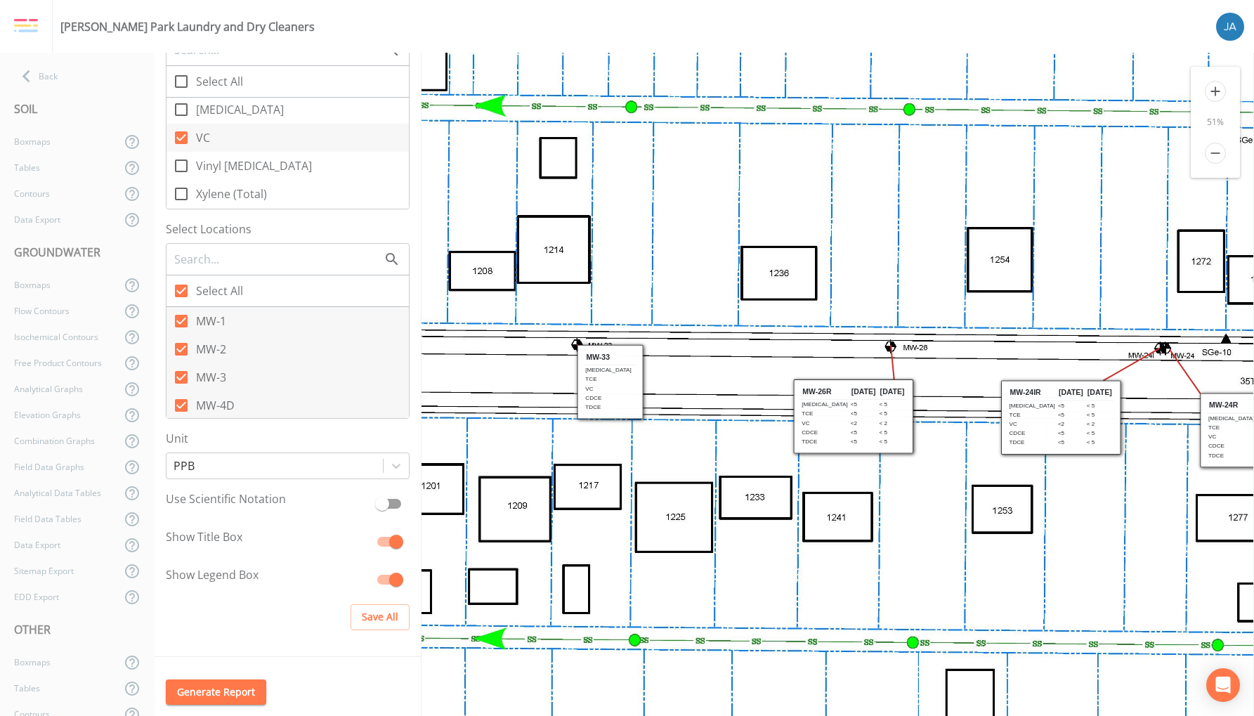
scroll to position [489, 0]
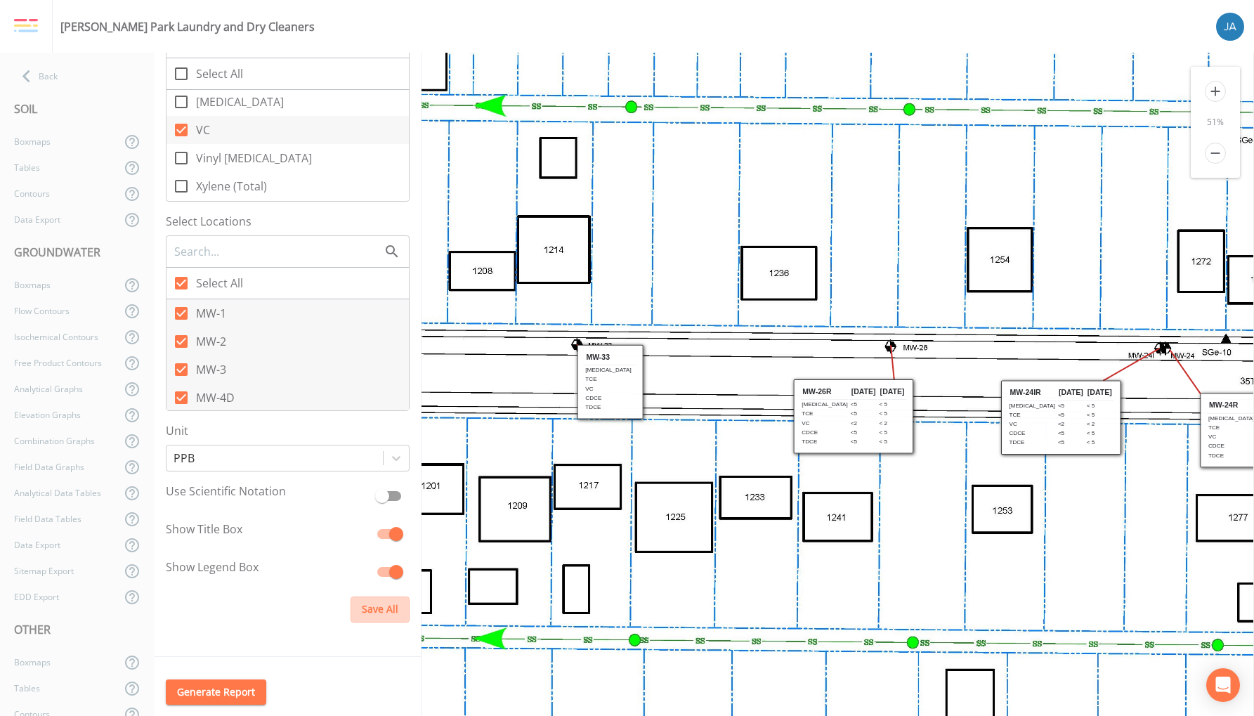
click at [360, 606] on button "Save All" at bounding box center [379, 609] width 59 height 26
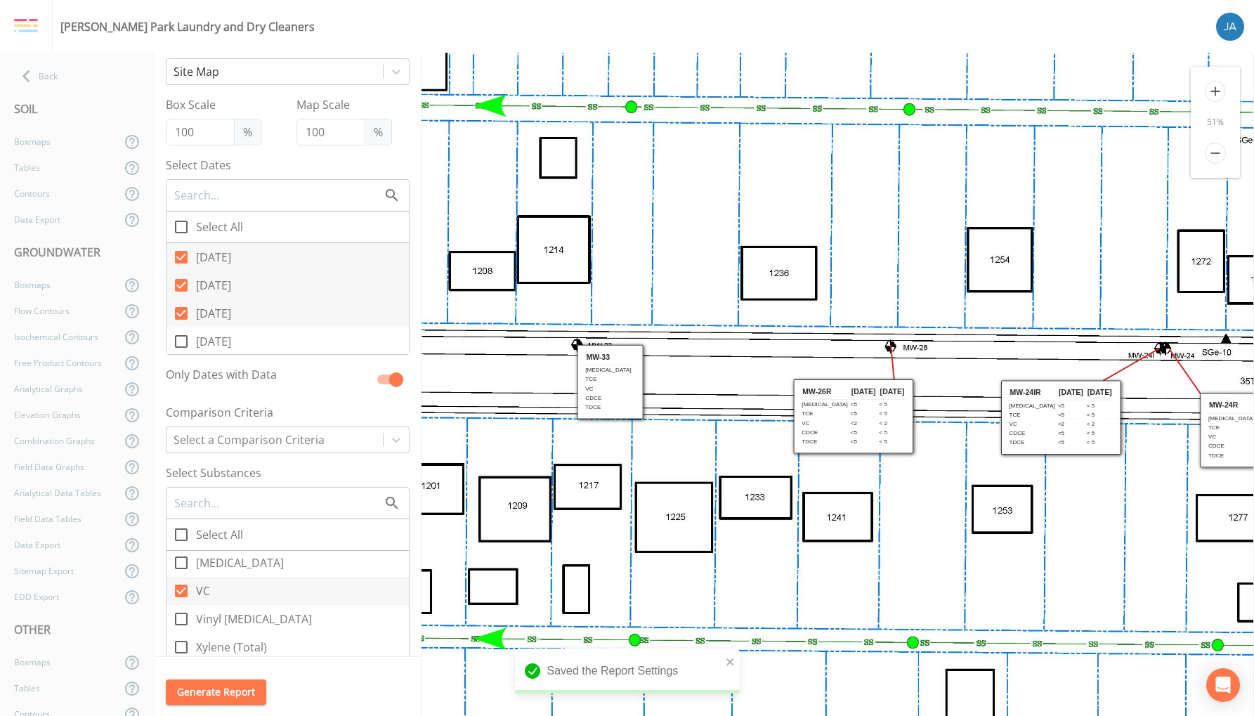
scroll to position [0, 0]
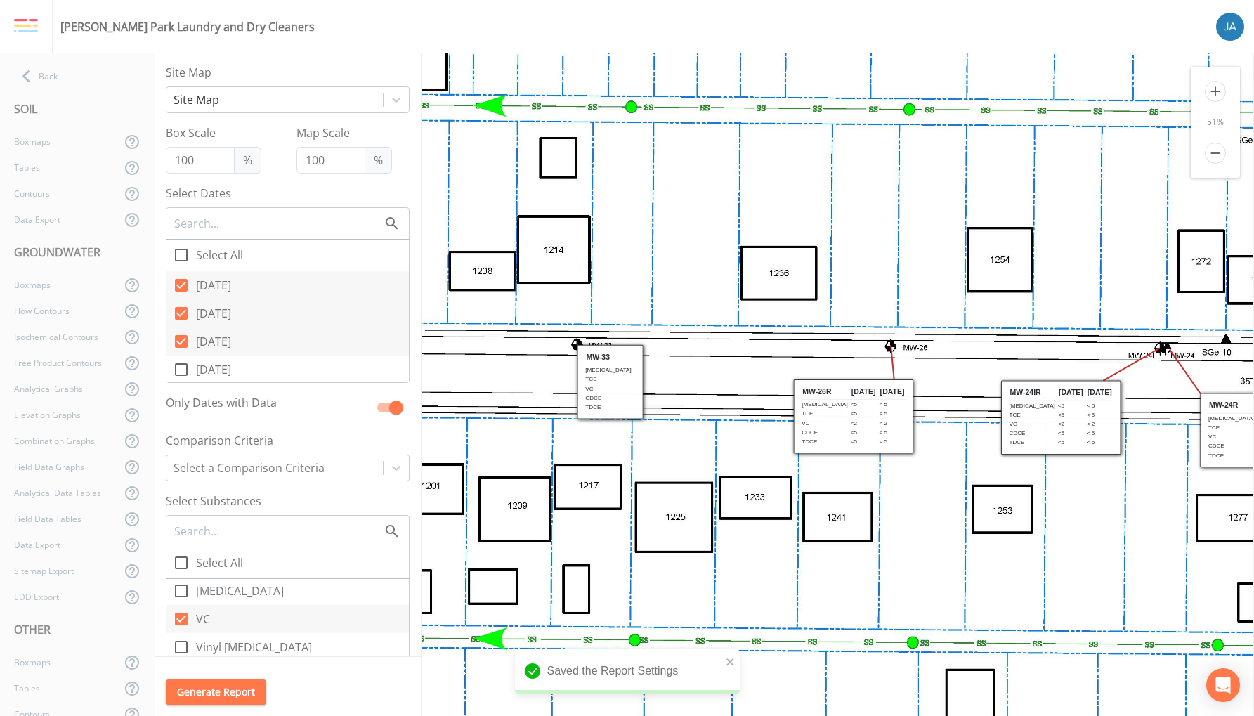
click at [374, 407] on input "checkbox" at bounding box center [396, 401] width 80 height 14
checkbox input "false"
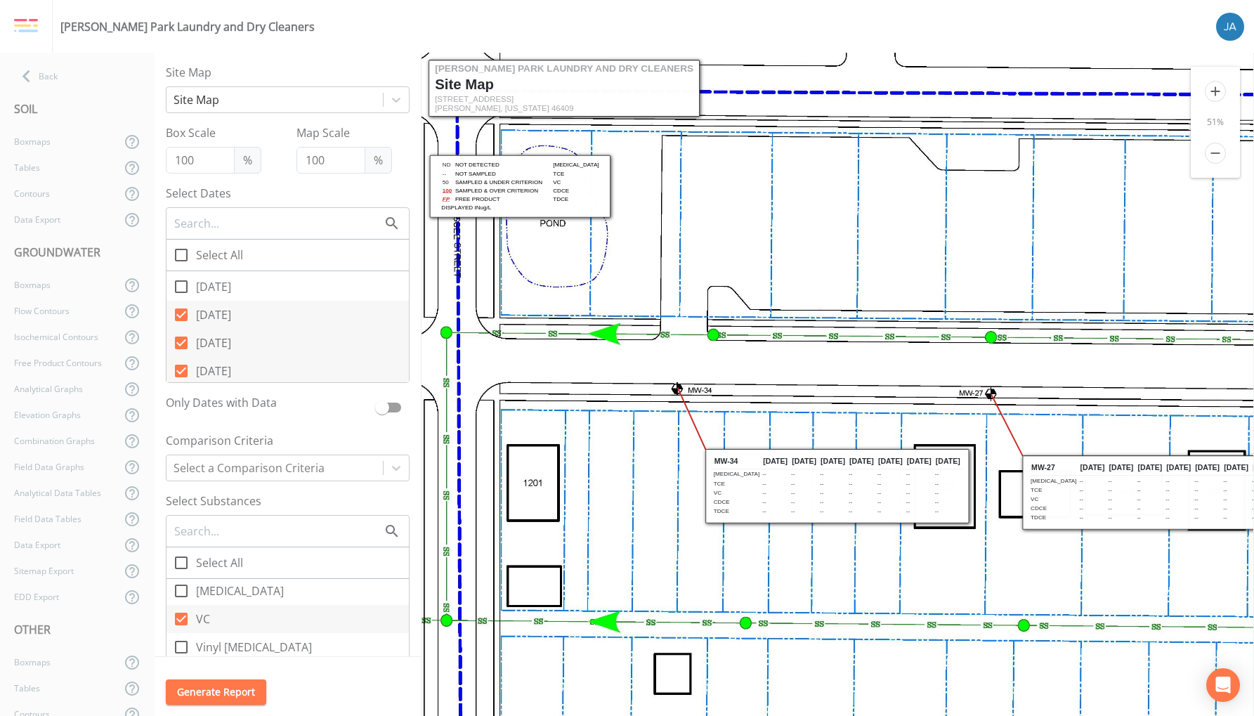
scroll to position [518, 0]
click at [186, 327] on icon at bounding box center [181, 328] width 13 height 13
click at [181, 327] on input "05/09/2023" at bounding box center [173, 321] width 14 height 14
checkbox input "false"
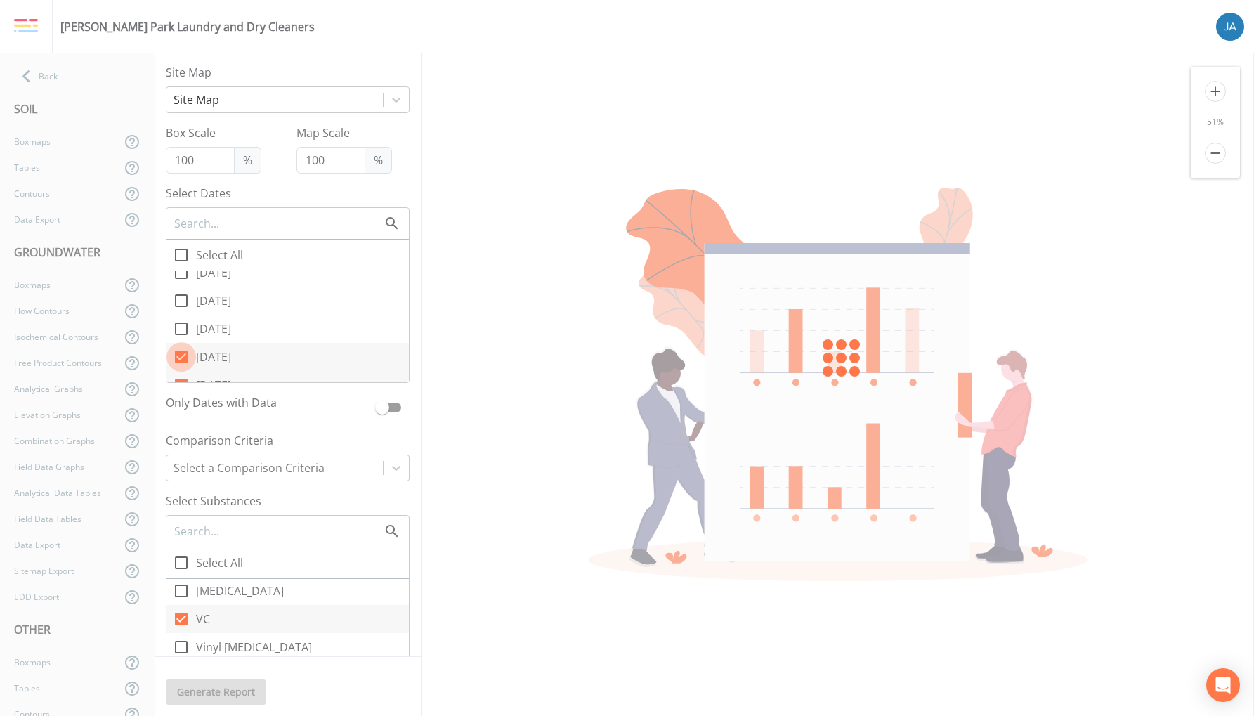
click at [185, 355] on icon at bounding box center [181, 356] width 13 height 13
click at [181, 355] on input "05/04/2023" at bounding box center [173, 349] width 14 height 14
checkbox input "false"
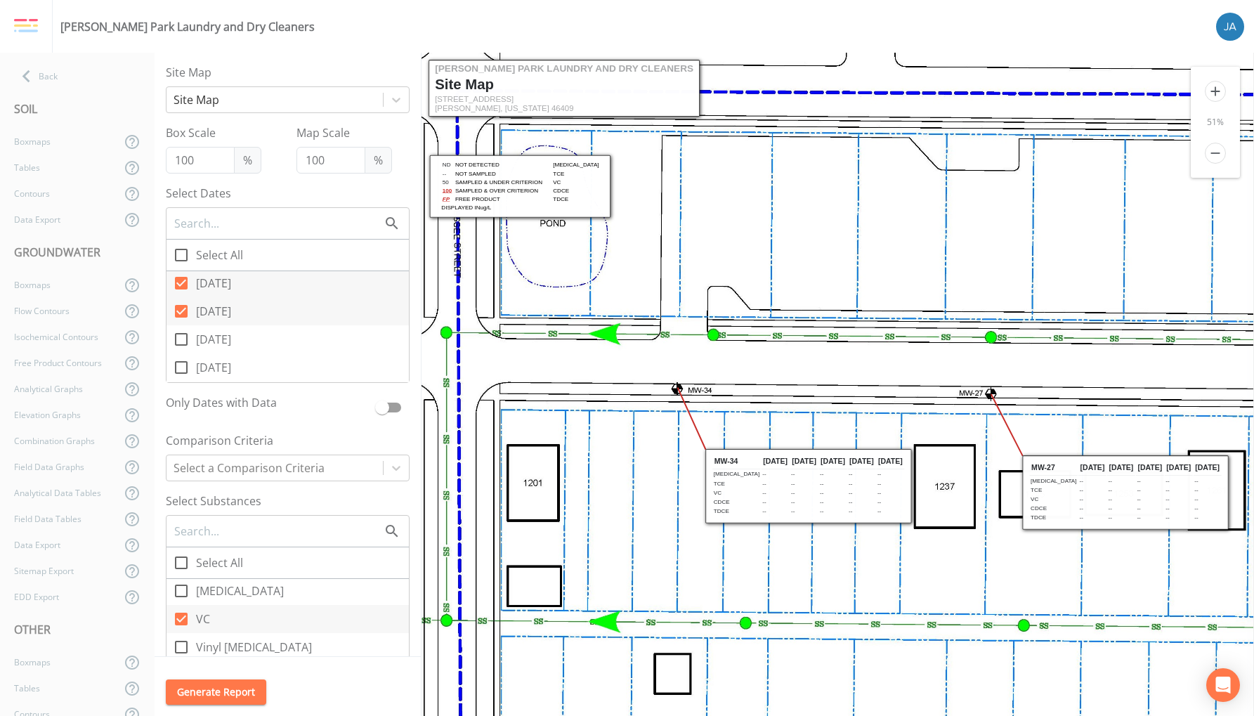
scroll to position [0, 0]
click at [185, 283] on icon at bounding box center [181, 283] width 13 height 13
click at [181, 282] on input "05/03/2023" at bounding box center [173, 275] width 14 height 14
checkbox input "false"
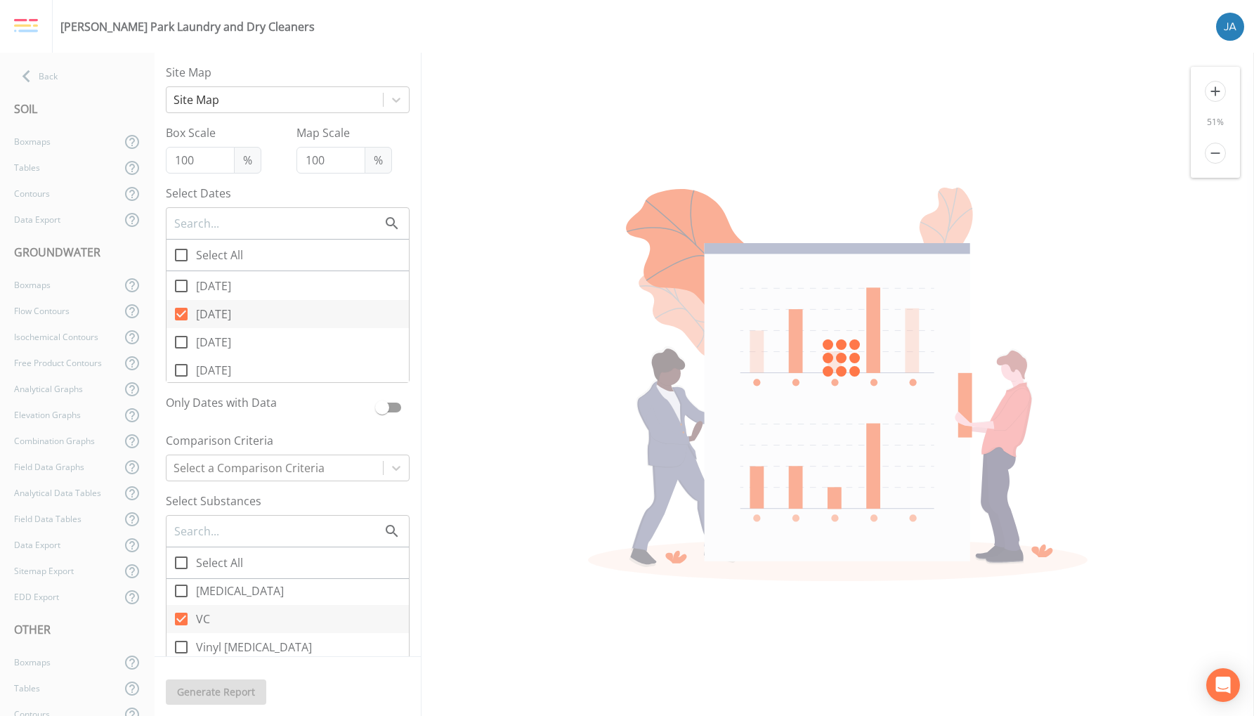
click at [185, 310] on icon at bounding box center [181, 314] width 13 height 13
click at [181, 310] on input "05/01/2023" at bounding box center [173, 306] width 14 height 14
checkbox input "false"
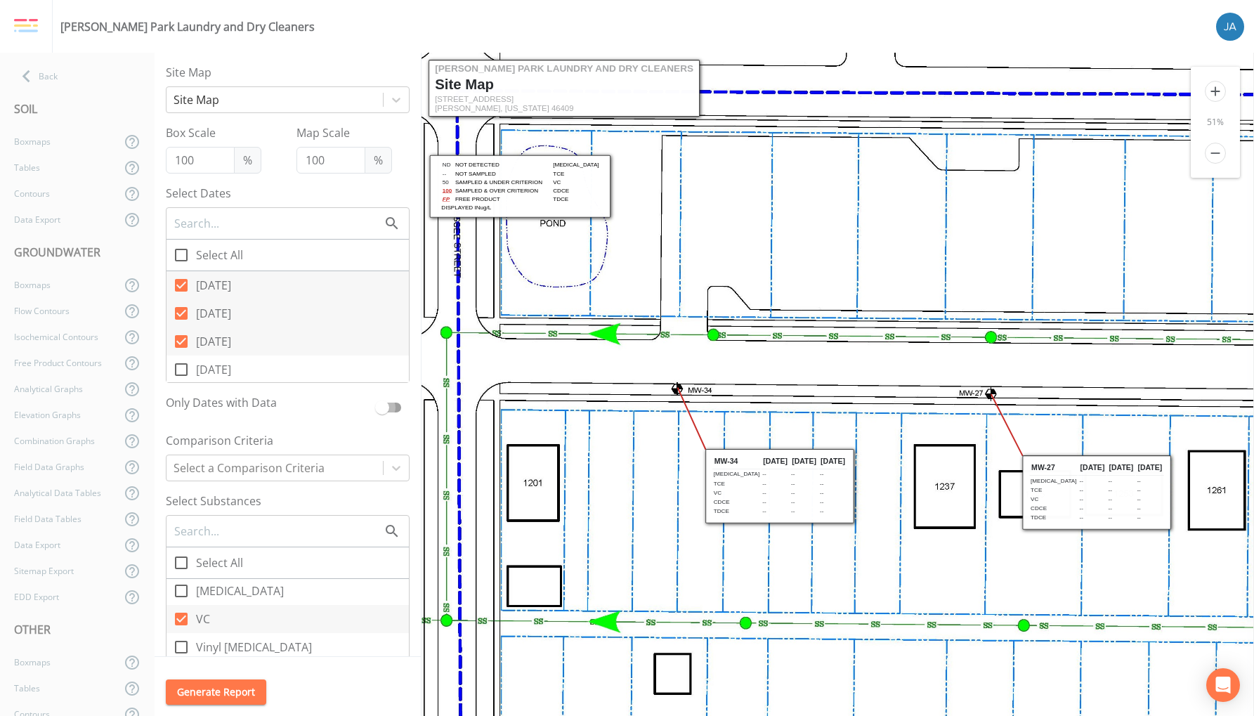
click at [369, 407] on input "checkbox" at bounding box center [382, 401] width 80 height 14
checkbox input "true"
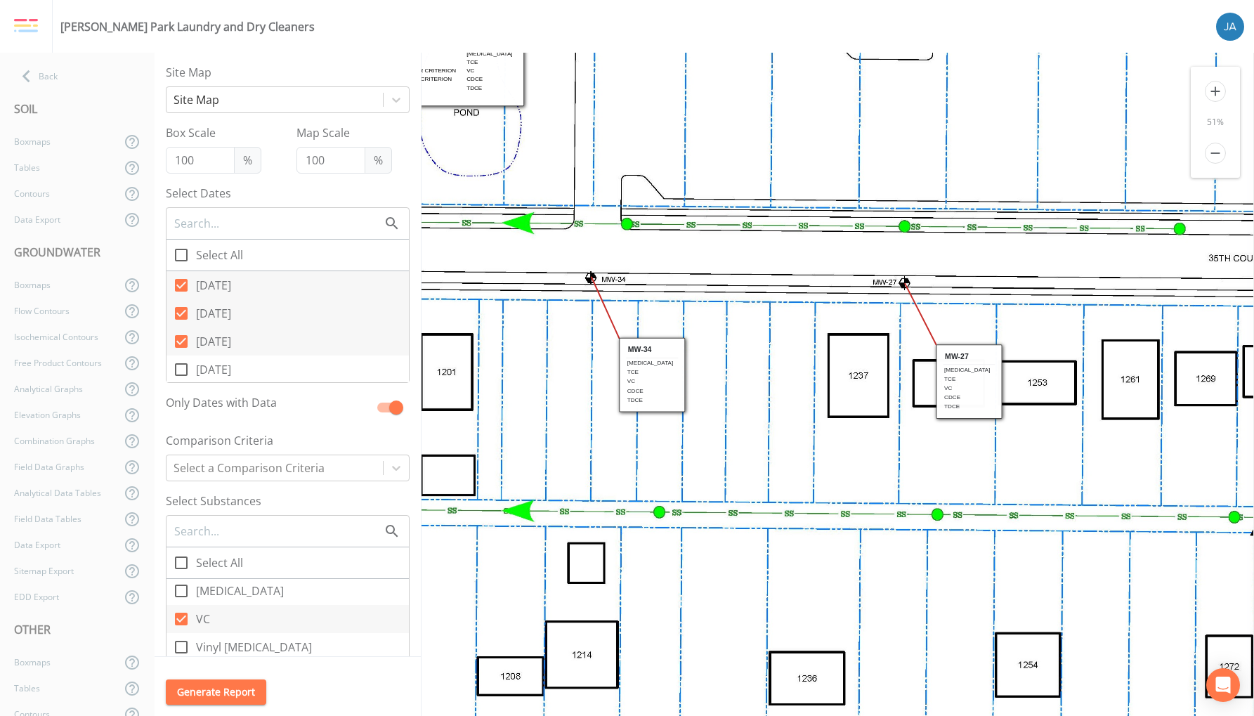
drag, startPoint x: 846, startPoint y: 569, endPoint x: 766, endPoint y: 455, distance: 139.1
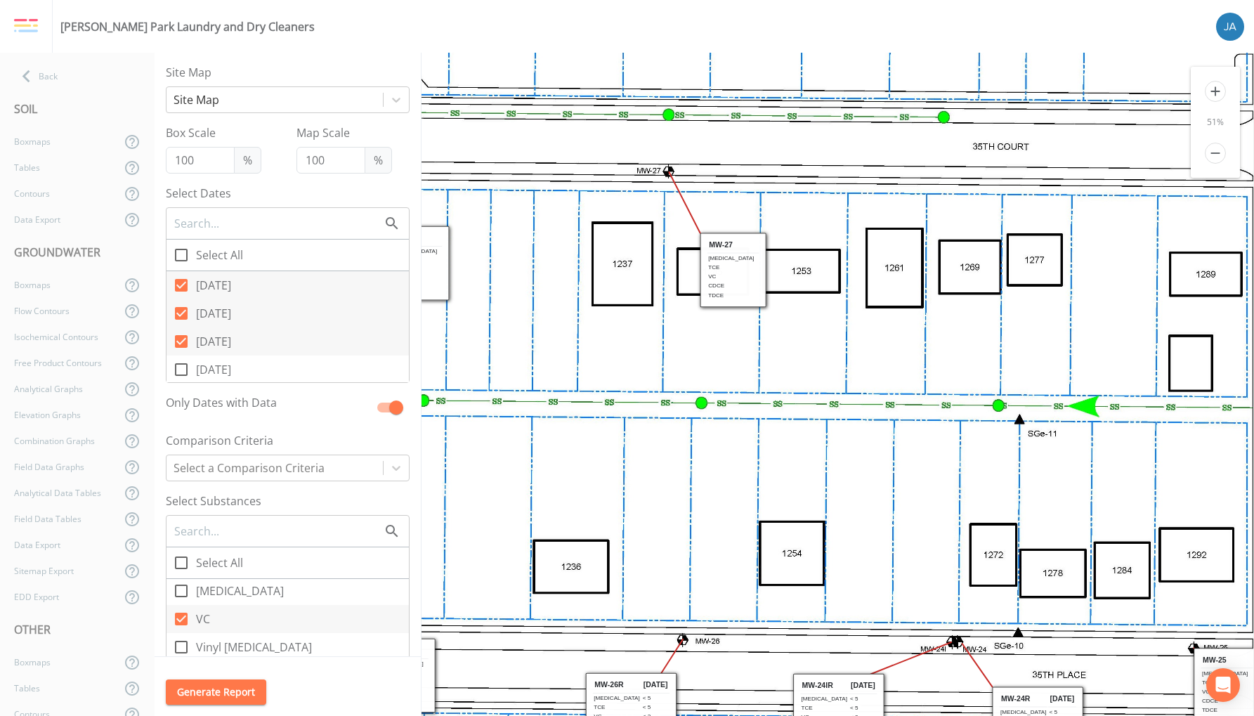
drag, startPoint x: 926, startPoint y: 564, endPoint x: 664, endPoint y: 457, distance: 283.2
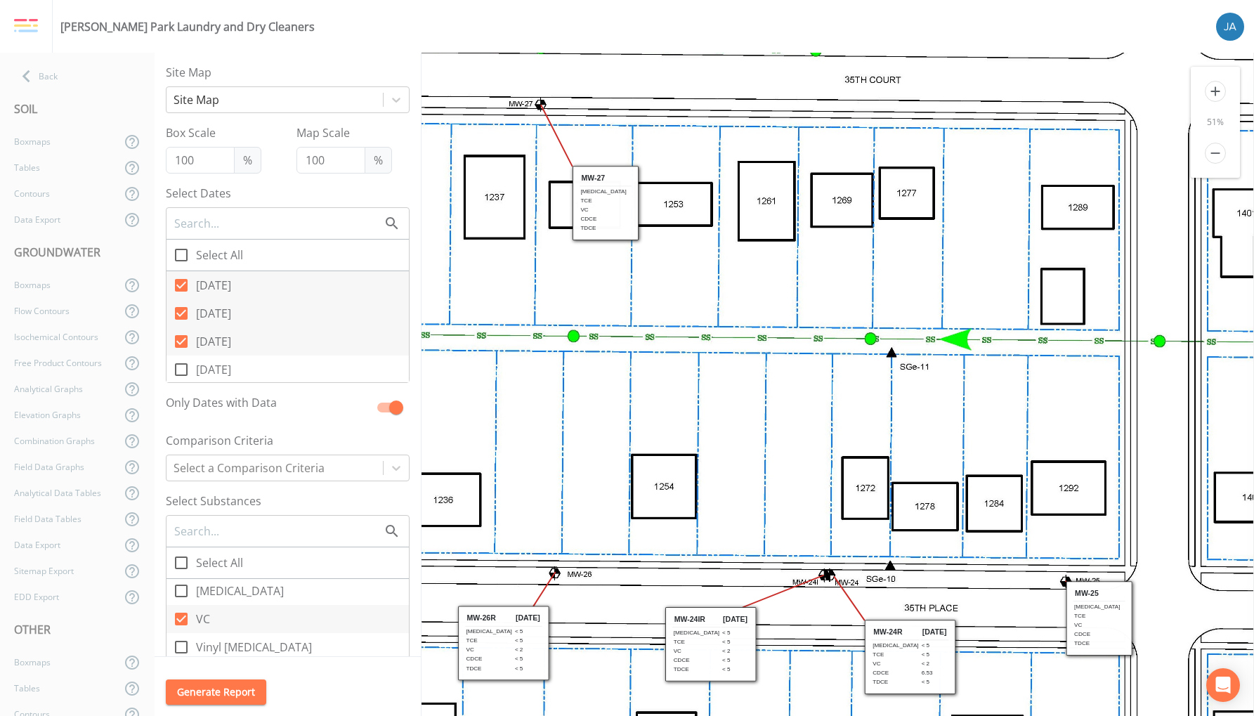
drag, startPoint x: 847, startPoint y: 464, endPoint x: 675, endPoint y: 353, distance: 204.8
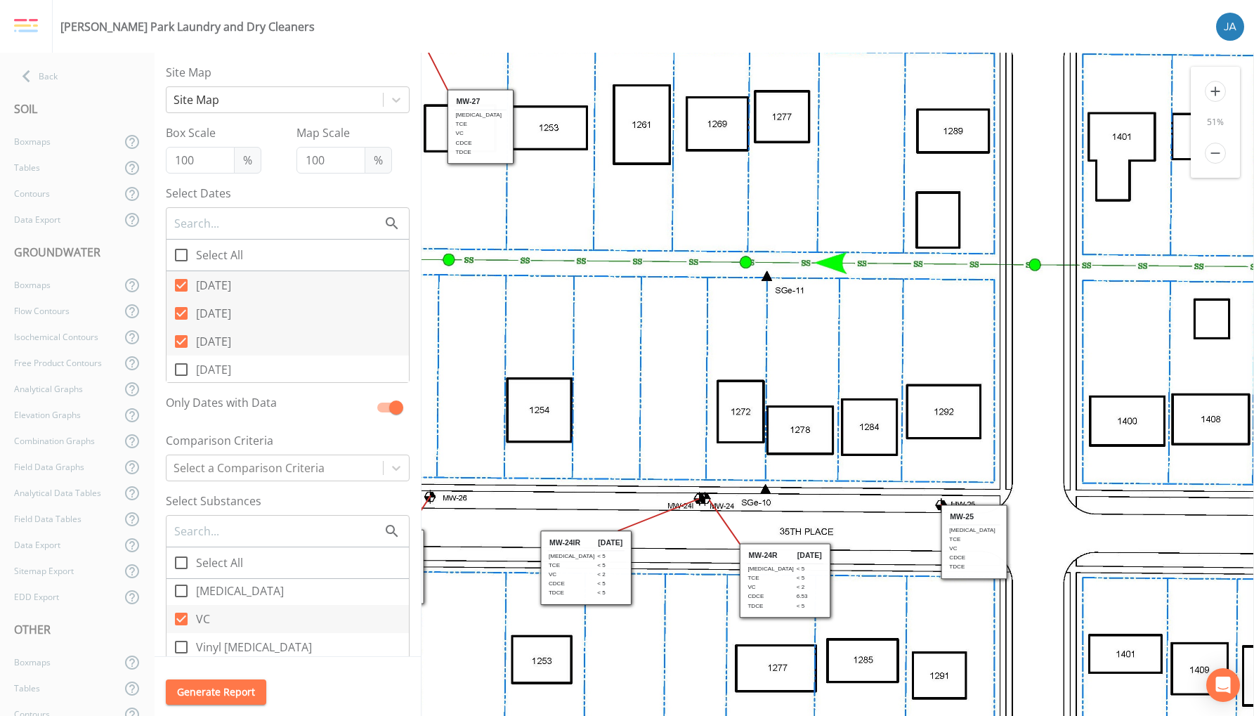
drag, startPoint x: 827, startPoint y: 437, endPoint x: 756, endPoint y: 259, distance: 191.3
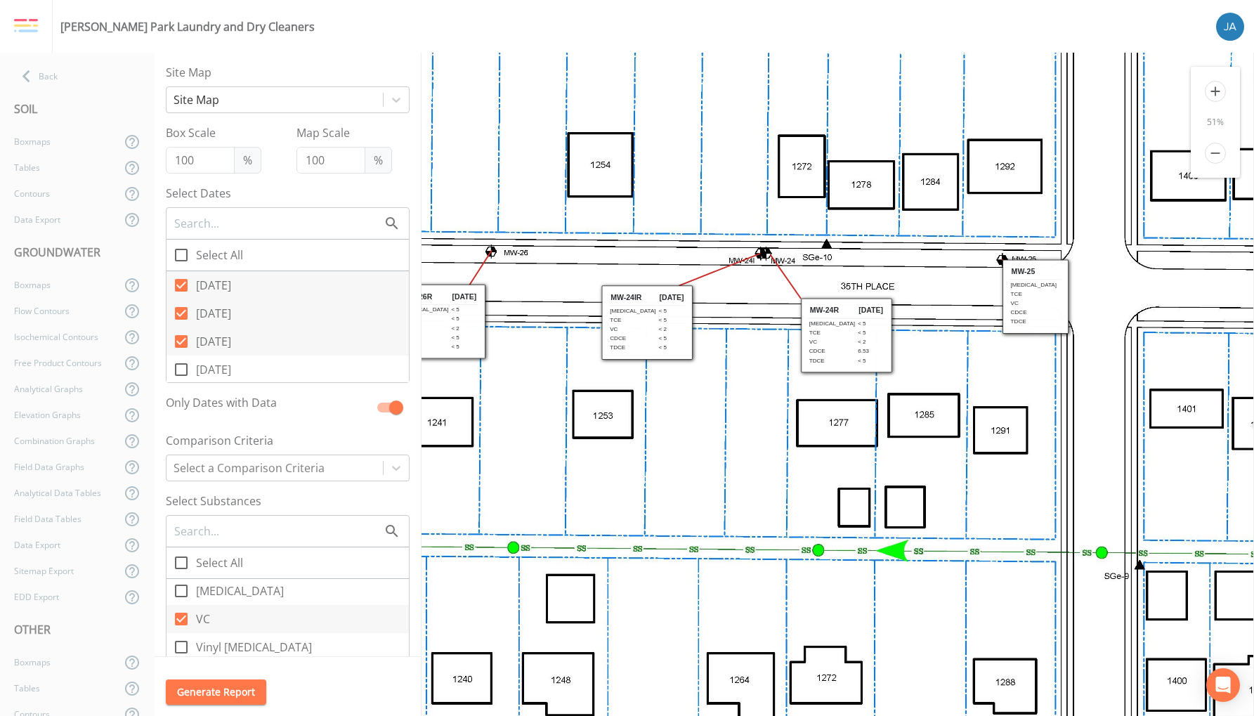
drag, startPoint x: 888, startPoint y: 530, endPoint x: 969, endPoint y: 432, distance: 127.7
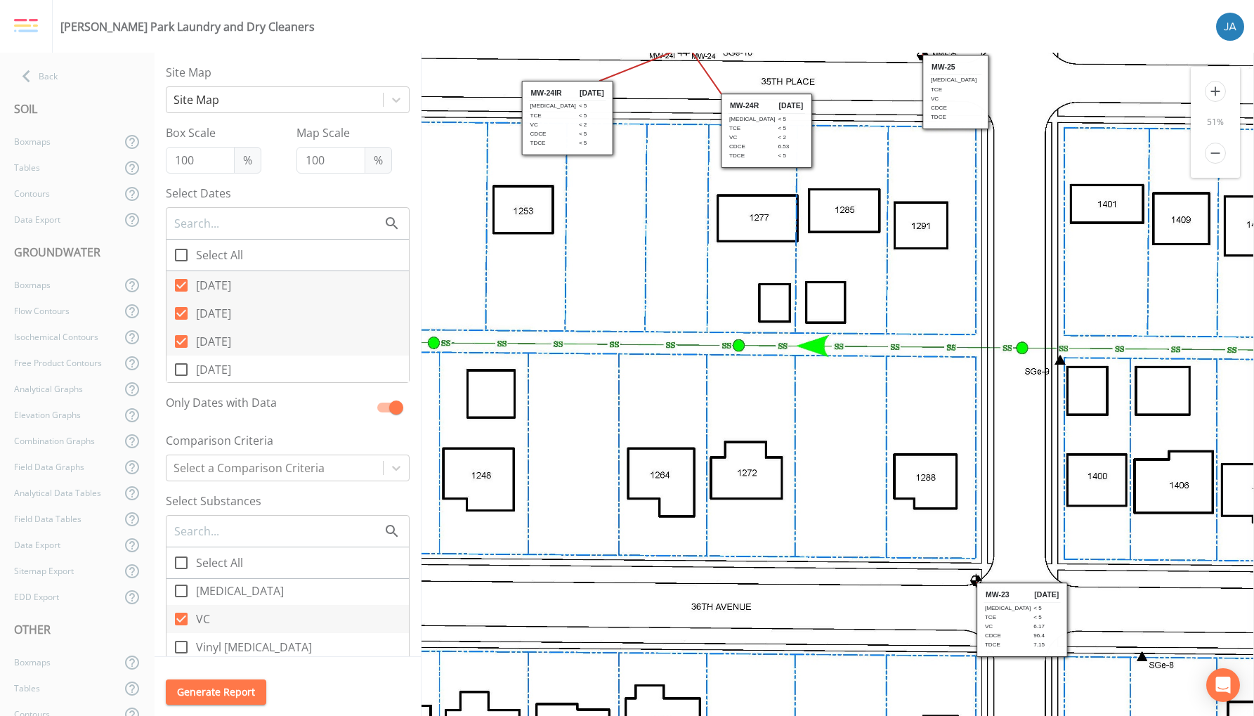
drag, startPoint x: 844, startPoint y: 522, endPoint x: 733, endPoint y: 260, distance: 284.5
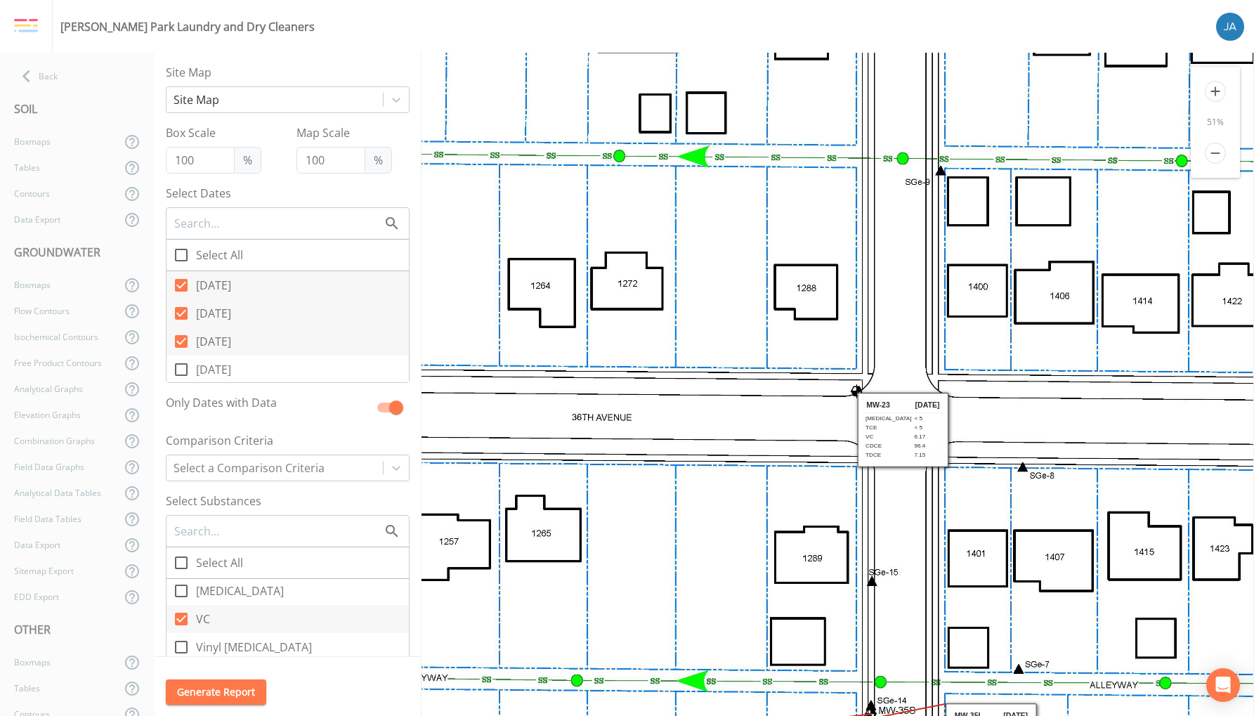
drag, startPoint x: 860, startPoint y: 370, endPoint x: 717, endPoint y: 173, distance: 243.3
click at [722, 176] on icon at bounding box center [908, 632] width 2398 height 3169
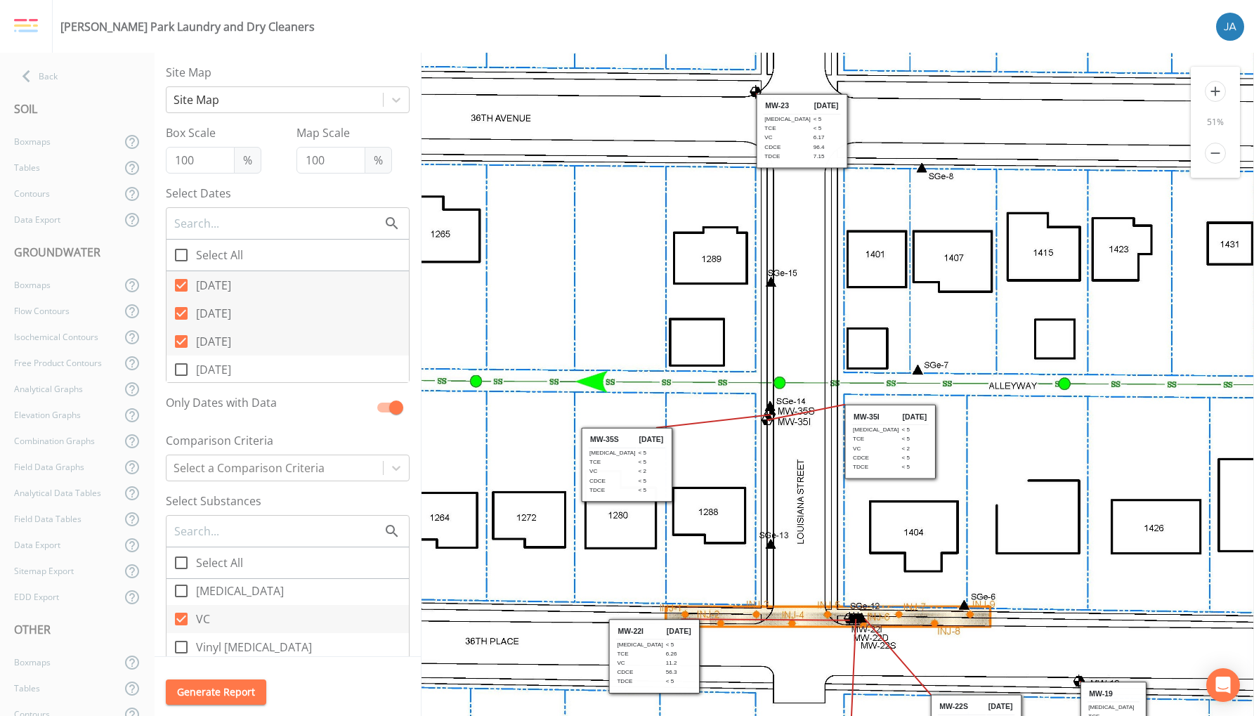
drag, startPoint x: 787, startPoint y: 473, endPoint x: 730, endPoint y: 206, distance: 273.4
click at [730, 209] on icon at bounding box center [807, 333] width 2398 height 3169
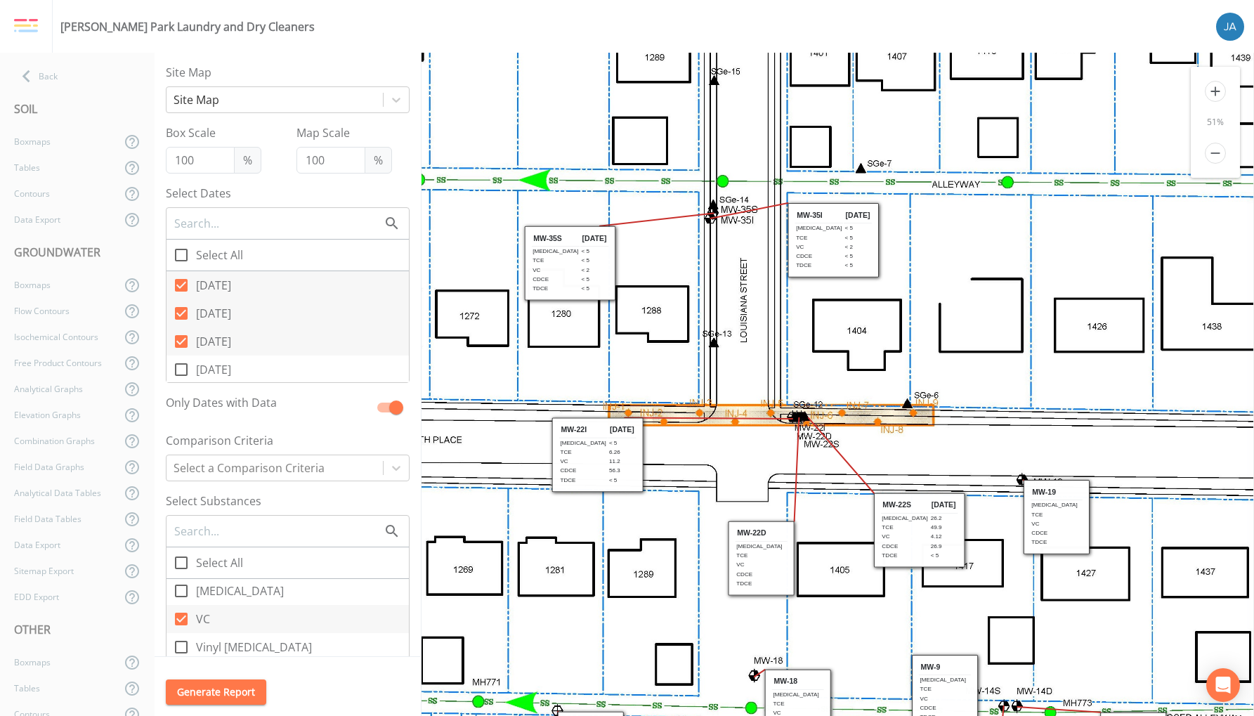
drag, startPoint x: 983, startPoint y: 393, endPoint x: 926, endPoint y: 210, distance: 191.3
click at [926, 210] on icon at bounding box center [750, 131] width 2398 height 3169
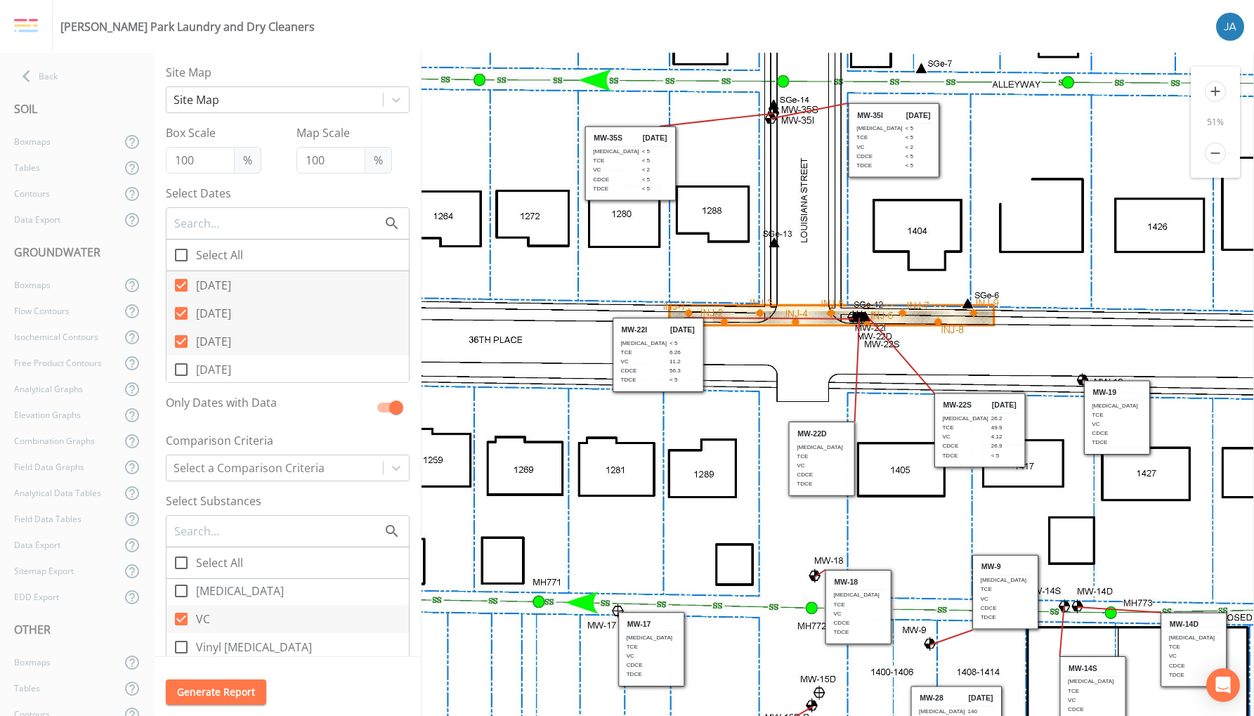
drag, startPoint x: 901, startPoint y: 326, endPoint x: 985, endPoint y: 182, distance: 166.8
click at [985, 182] on icon at bounding box center [811, 32] width 2398 height 3169
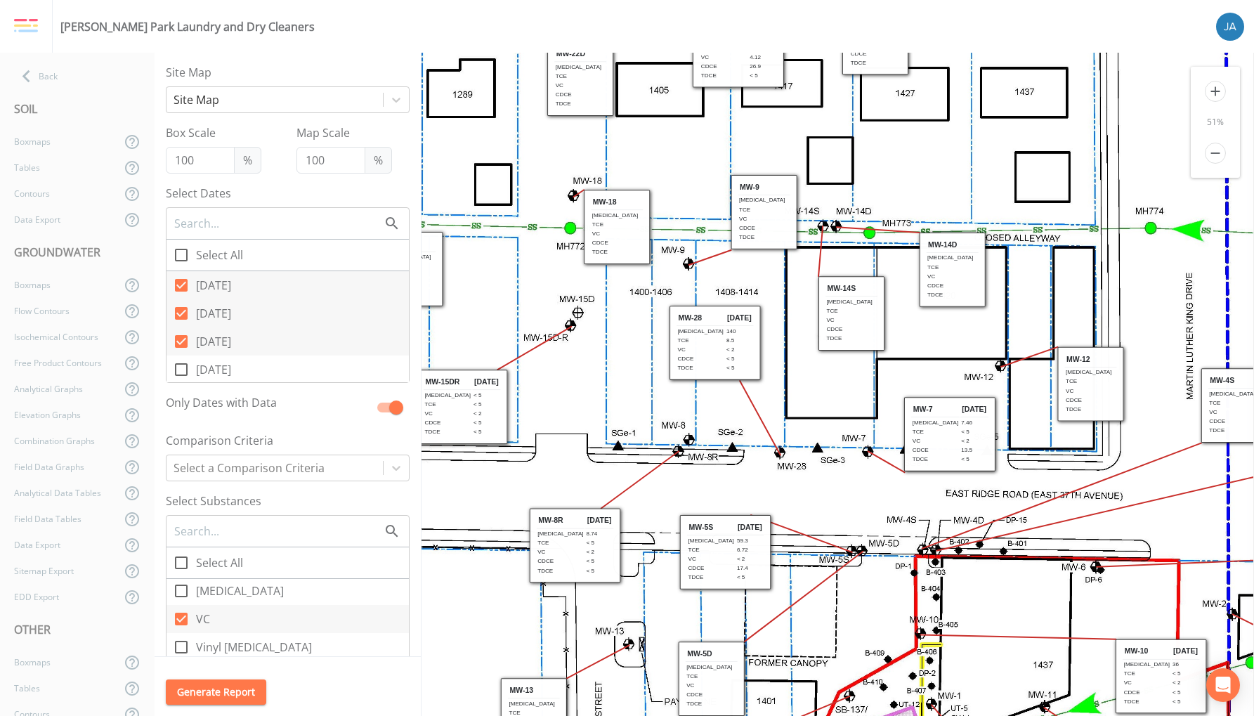
drag, startPoint x: 851, startPoint y: 509, endPoint x: 584, endPoint y: 170, distance: 431.7
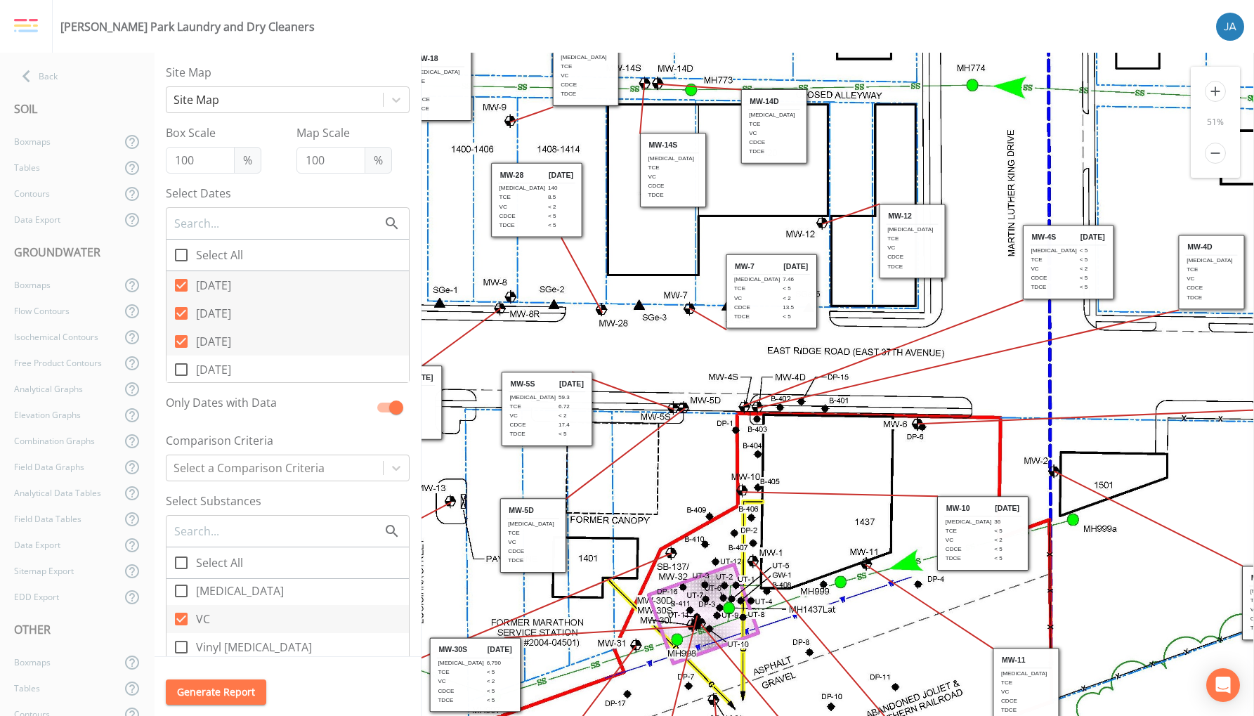
drag, startPoint x: 818, startPoint y: 440, endPoint x: 608, endPoint y: 260, distance: 276.5
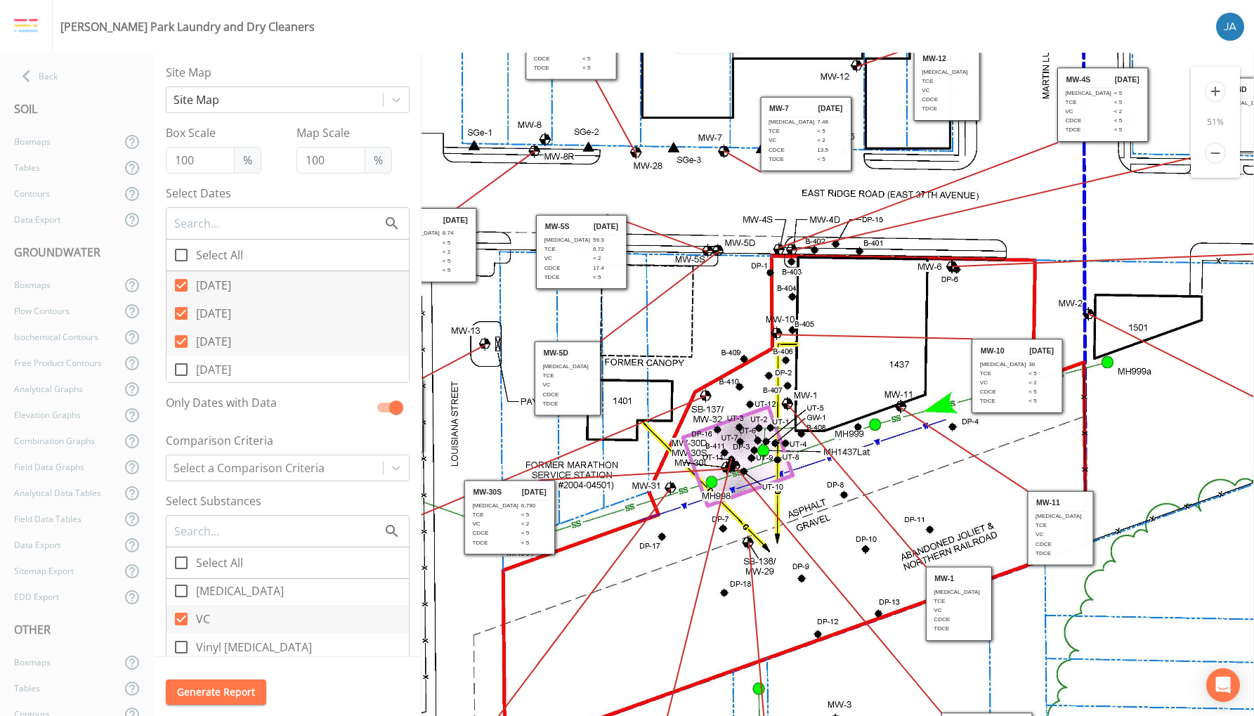
drag, startPoint x: 755, startPoint y: 419, endPoint x: 881, endPoint y: 237, distance: 221.5
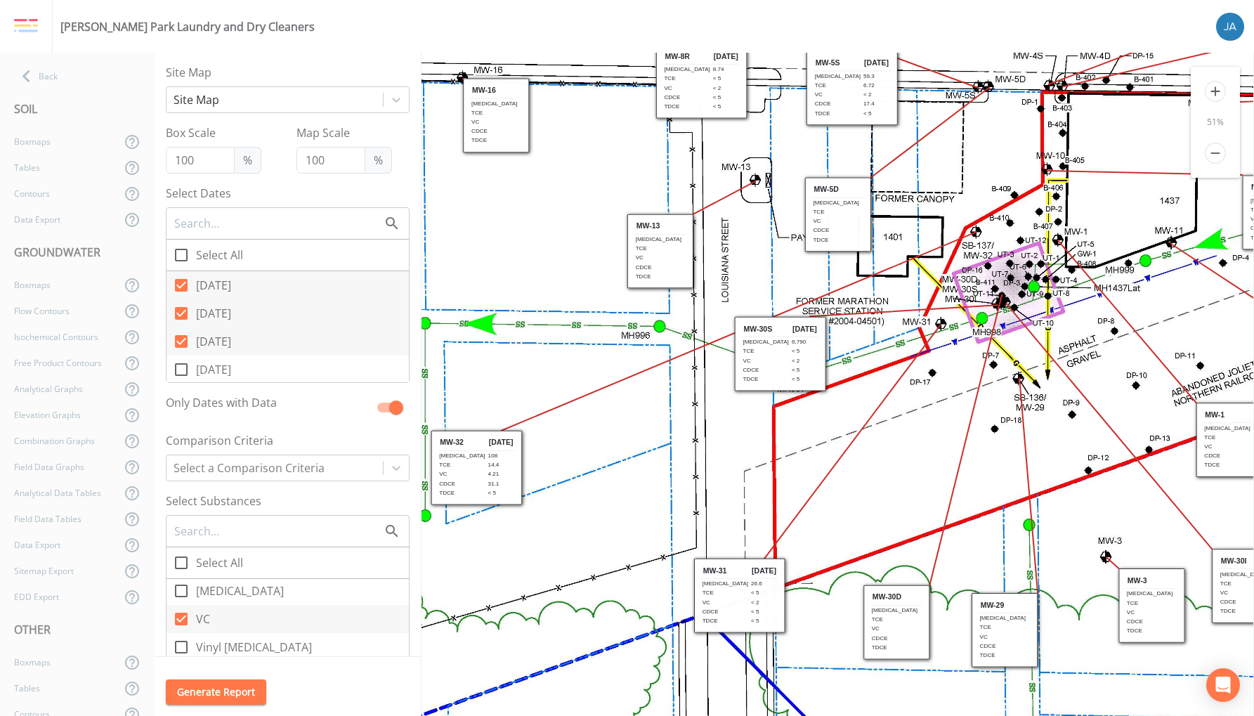
drag, startPoint x: 693, startPoint y: 541, endPoint x: 889, endPoint y: 622, distance: 212.9
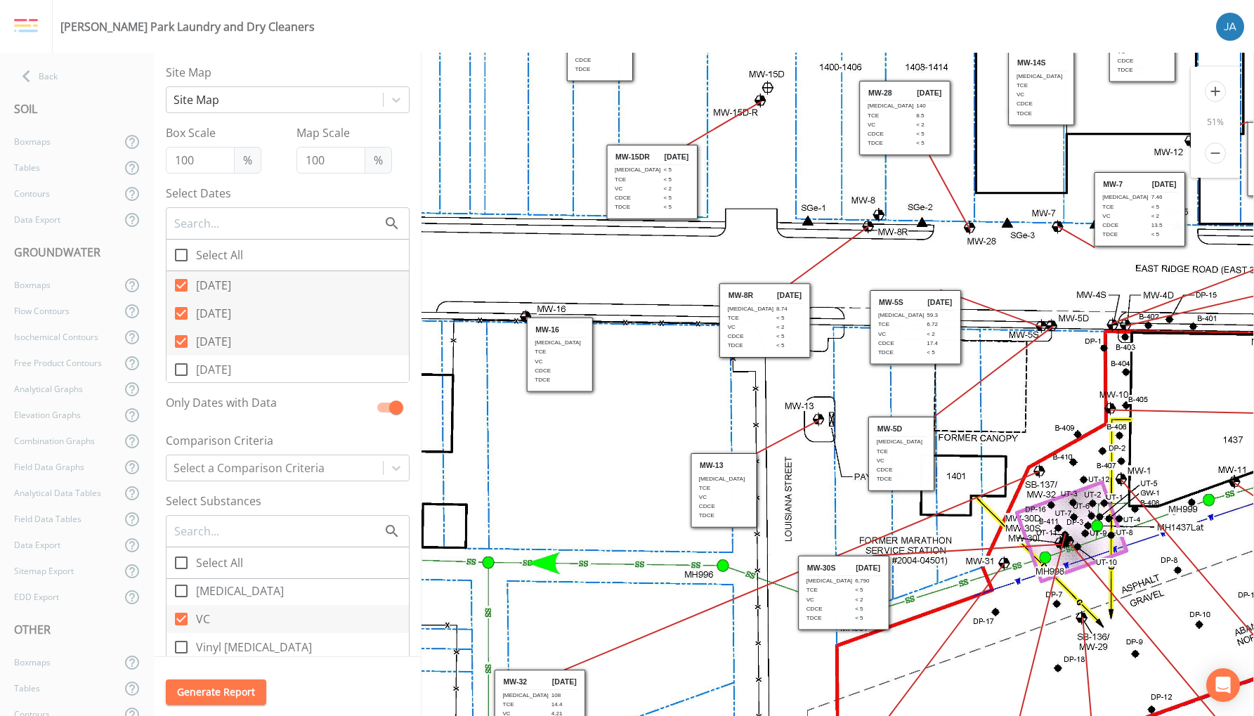
drag, startPoint x: 624, startPoint y: 306, endPoint x: 936, endPoint y: 605, distance: 433.2
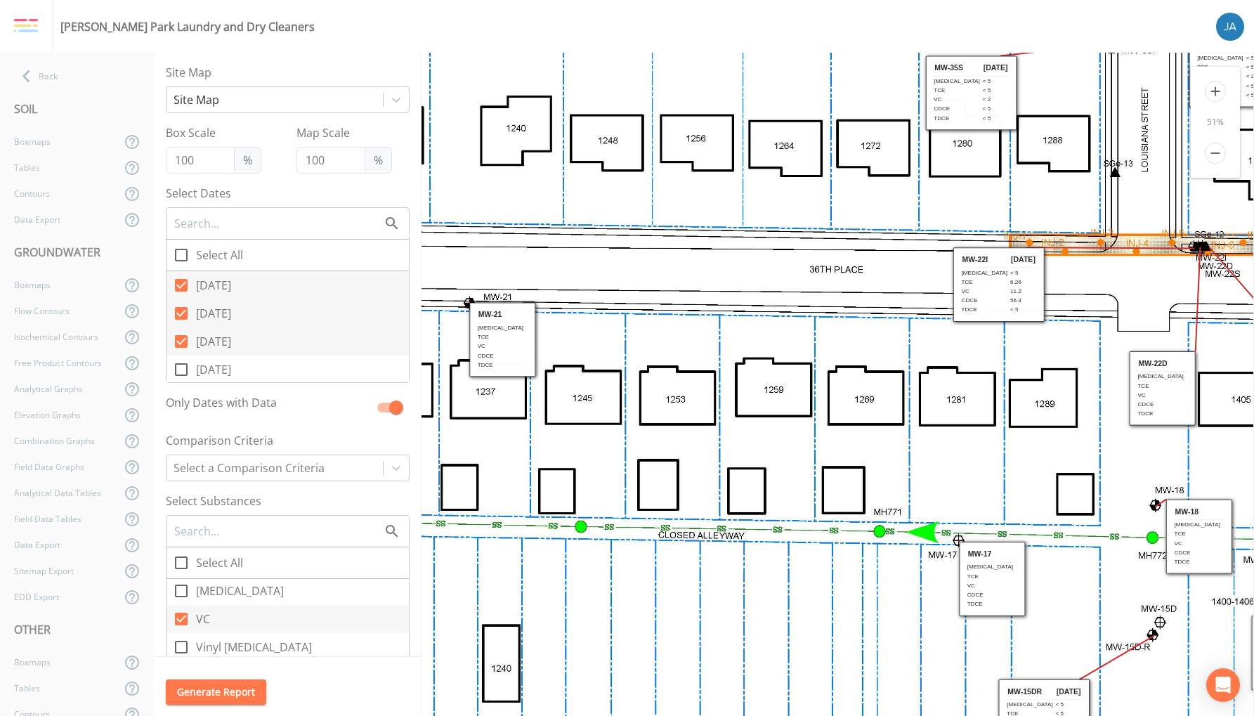
drag, startPoint x: 692, startPoint y: 344, endPoint x: 851, endPoint y: 648, distance: 343.4
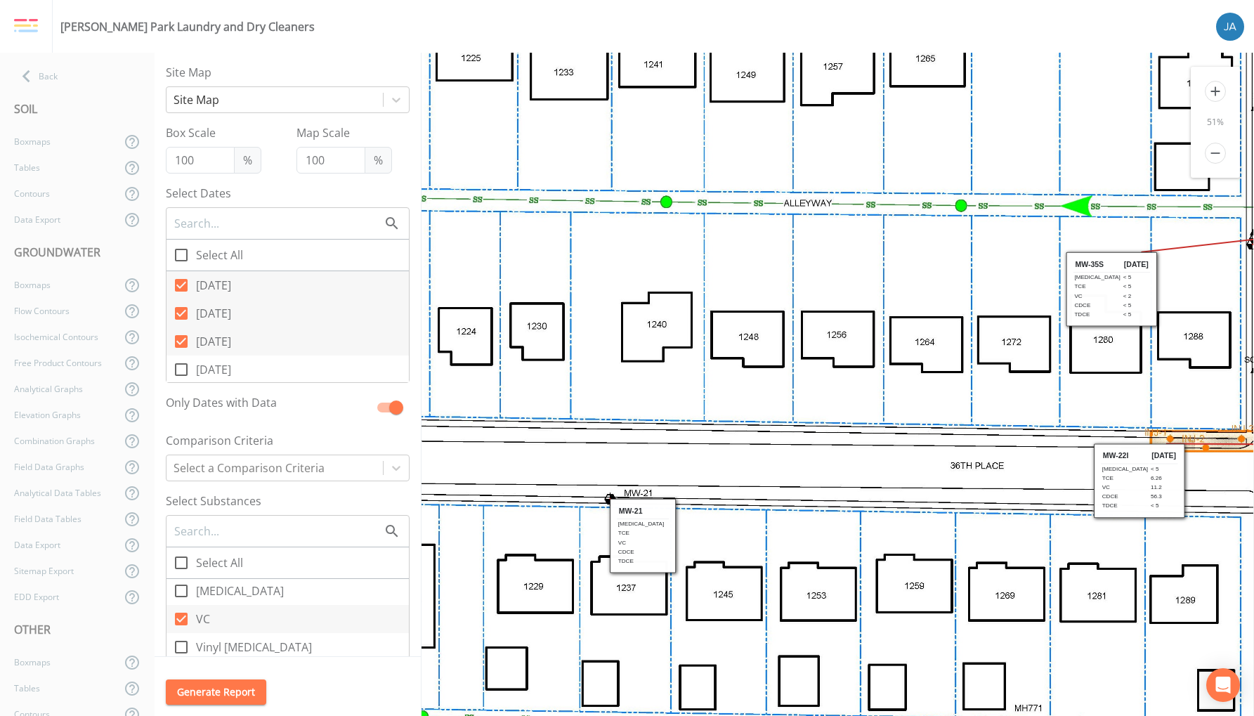
drag, startPoint x: 639, startPoint y: 317, endPoint x: 820, endPoint y: 638, distance: 368.6
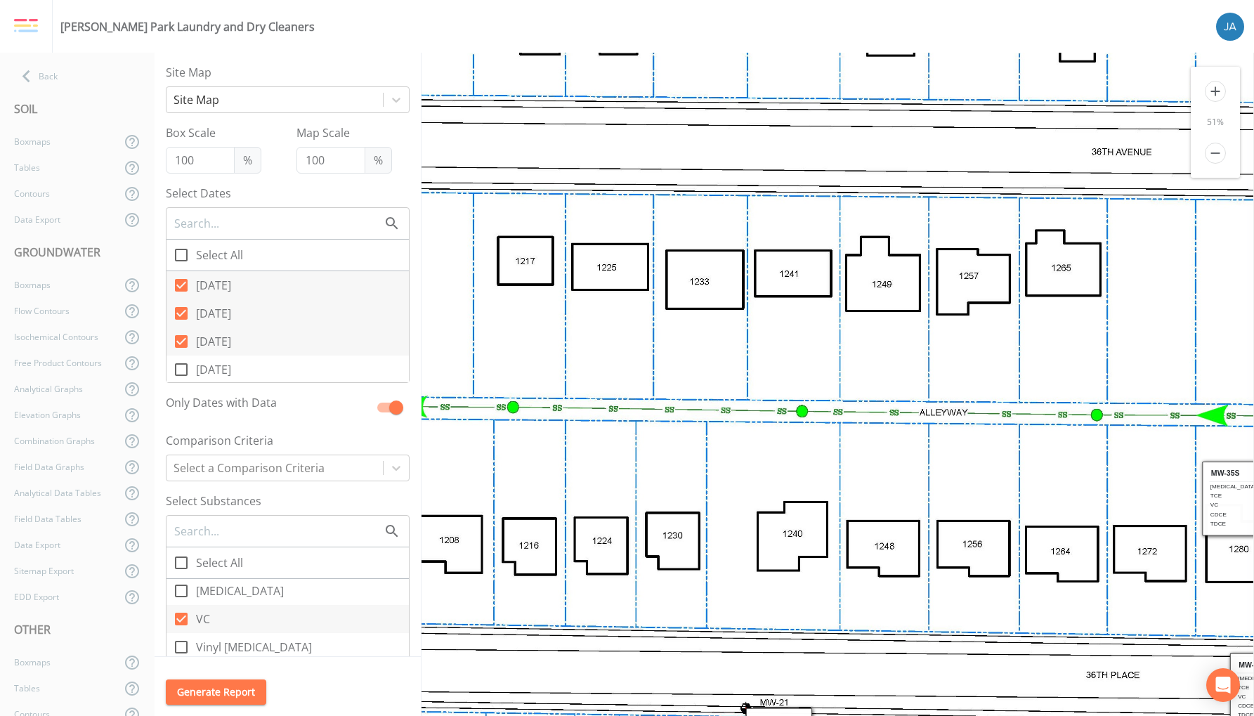
drag, startPoint x: 630, startPoint y: 411, endPoint x: 841, endPoint y: 678, distance: 340.5
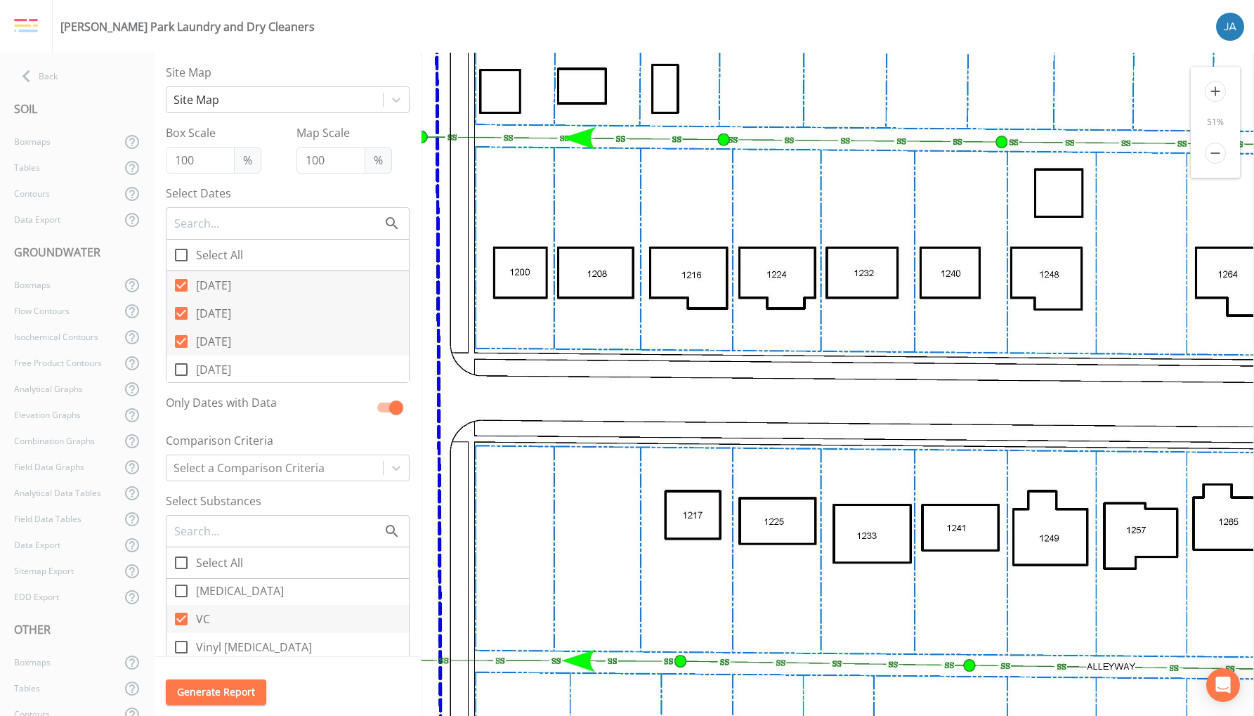
drag, startPoint x: 629, startPoint y: 421, endPoint x: 821, endPoint y: 713, distance: 349.5
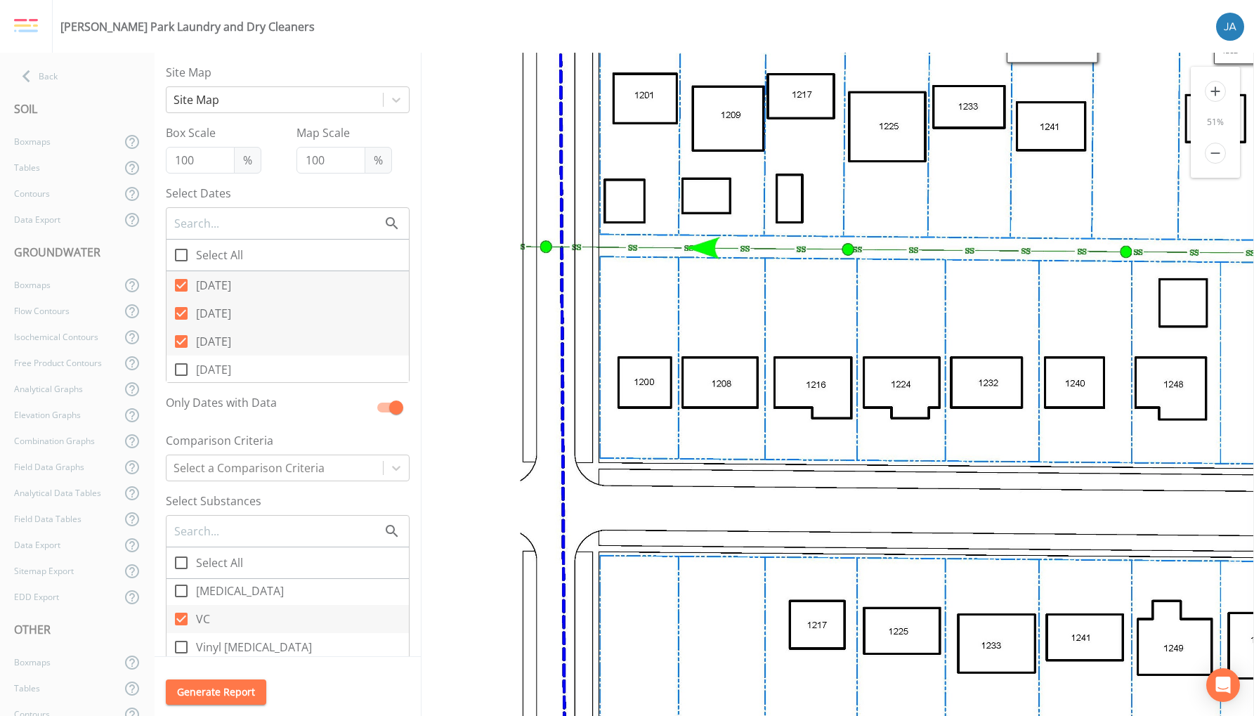
drag, startPoint x: 797, startPoint y: 511, endPoint x: 753, endPoint y: 726, distance: 219.4
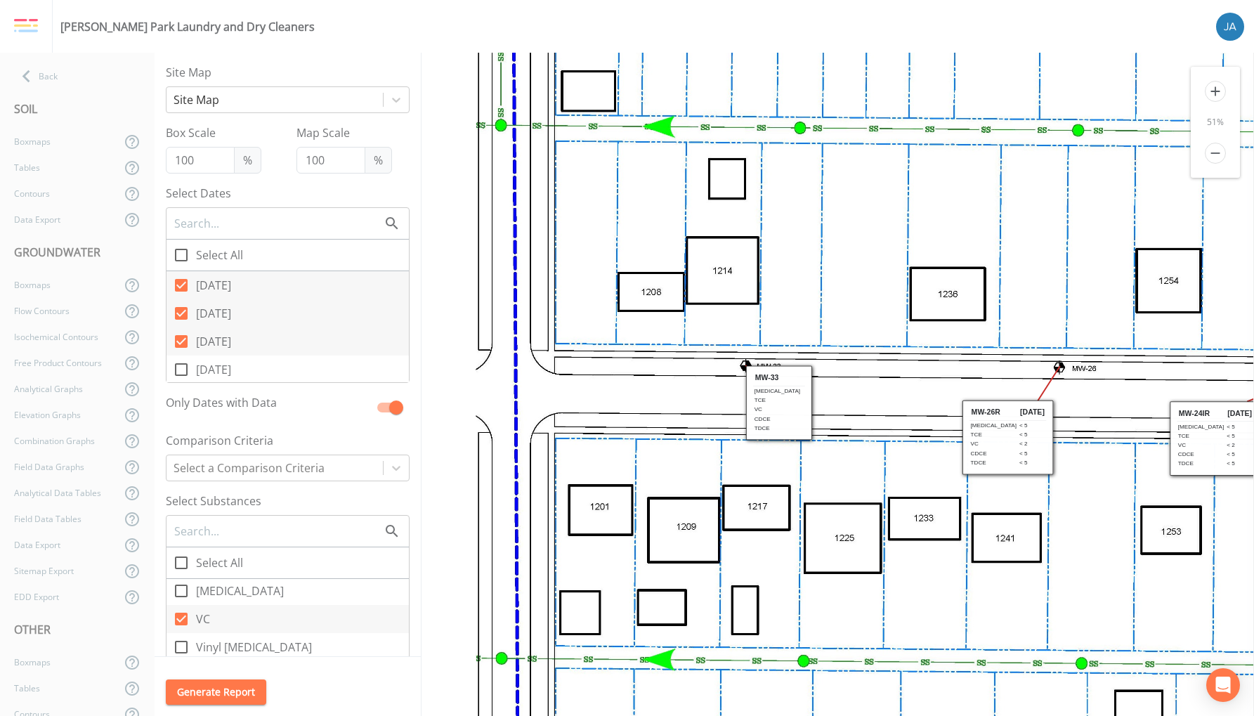
scroll to position [281, 0]
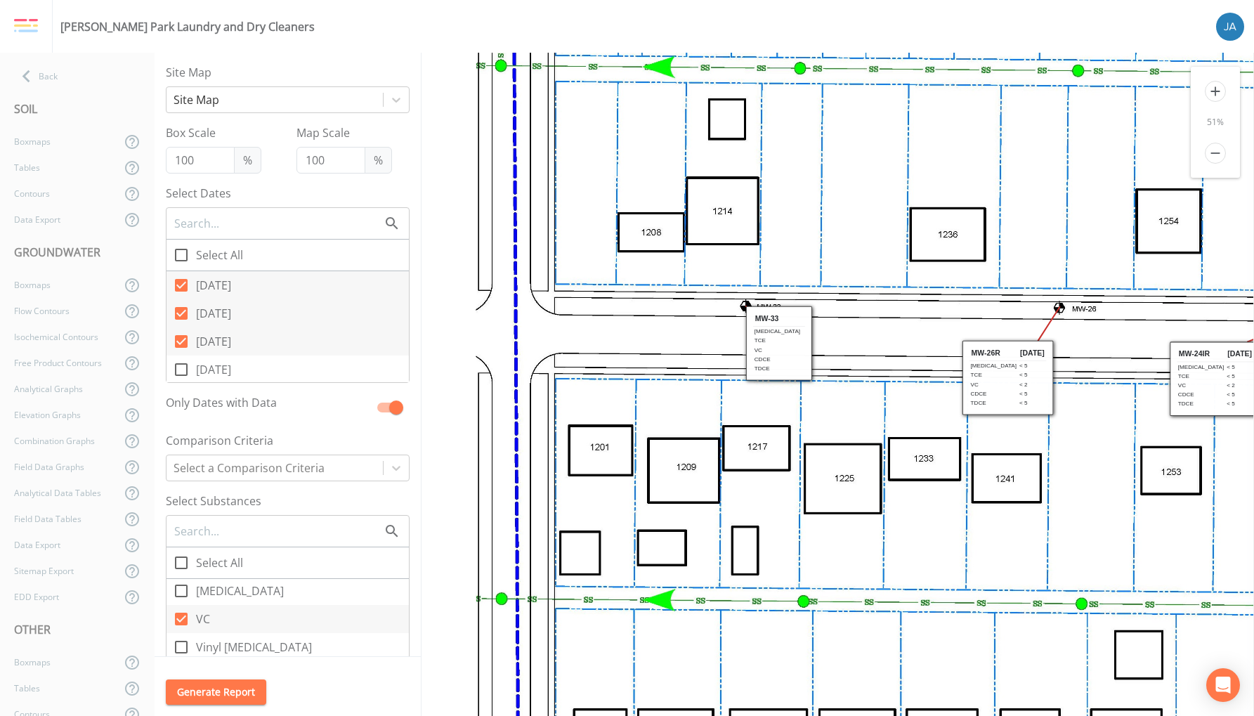
drag, startPoint x: 593, startPoint y: 350, endPoint x: 593, endPoint y: 593, distance: 242.3
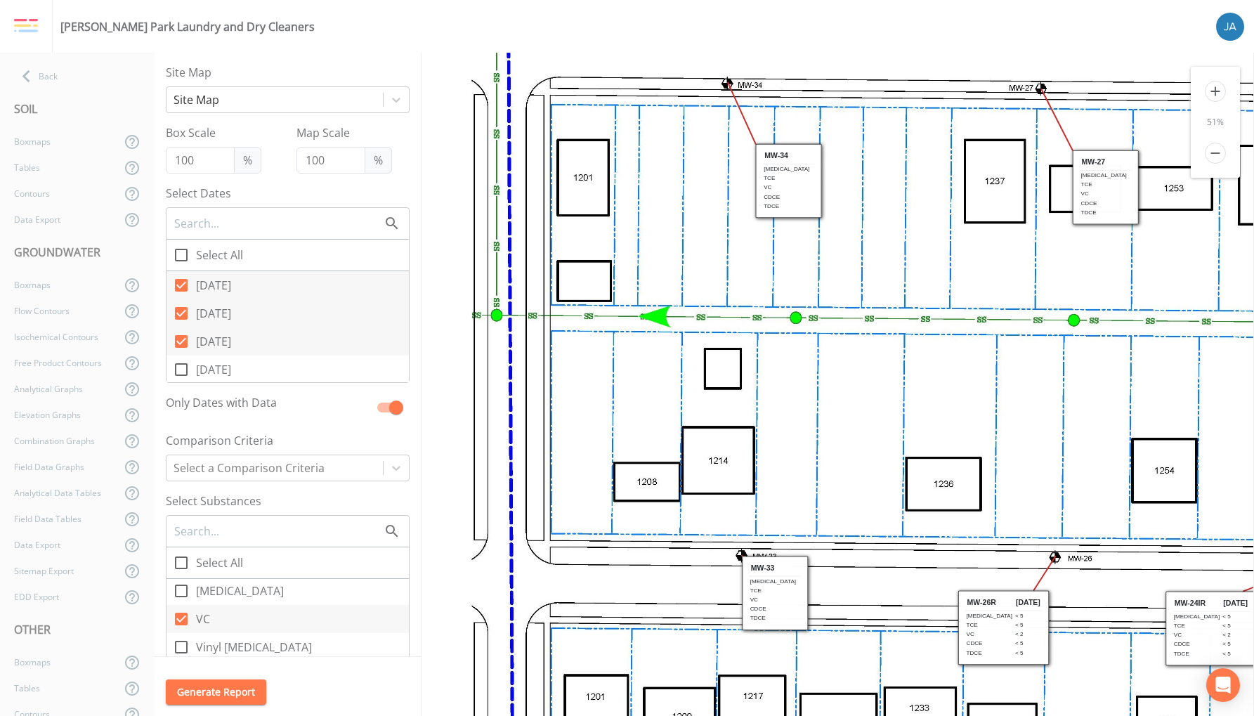
drag, startPoint x: 634, startPoint y: 320, endPoint x: 622, endPoint y: 610, distance: 290.3
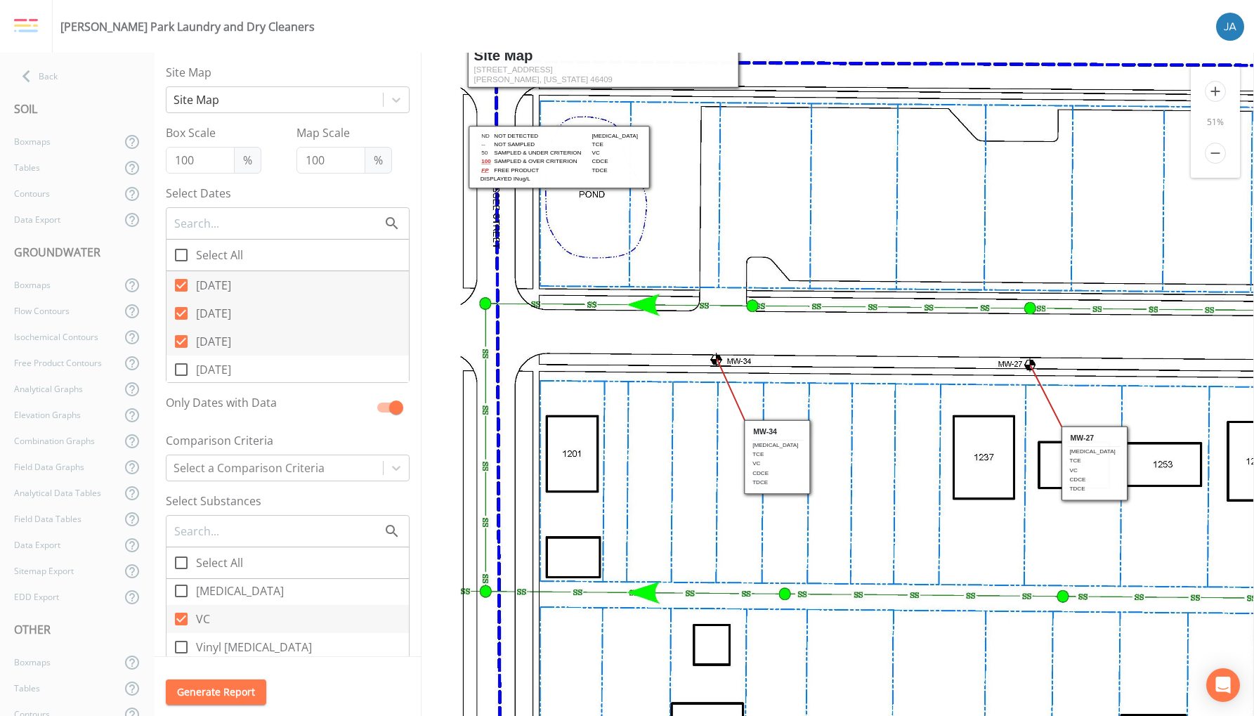
click at [353, 452] on div "Comparison Criteria" at bounding box center [288, 443] width 244 height 22
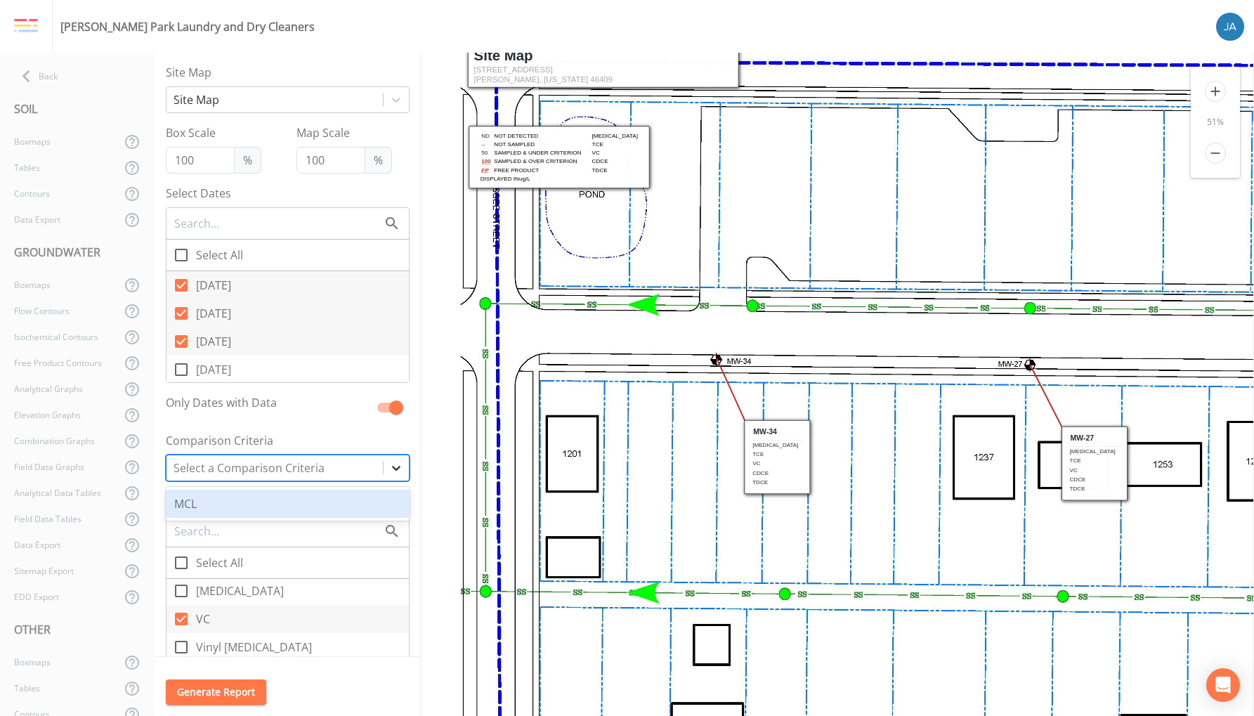
click at [397, 466] on div at bounding box center [396, 467] width 25 height 25
click at [281, 492] on div "MCL" at bounding box center [288, 504] width 244 height 28
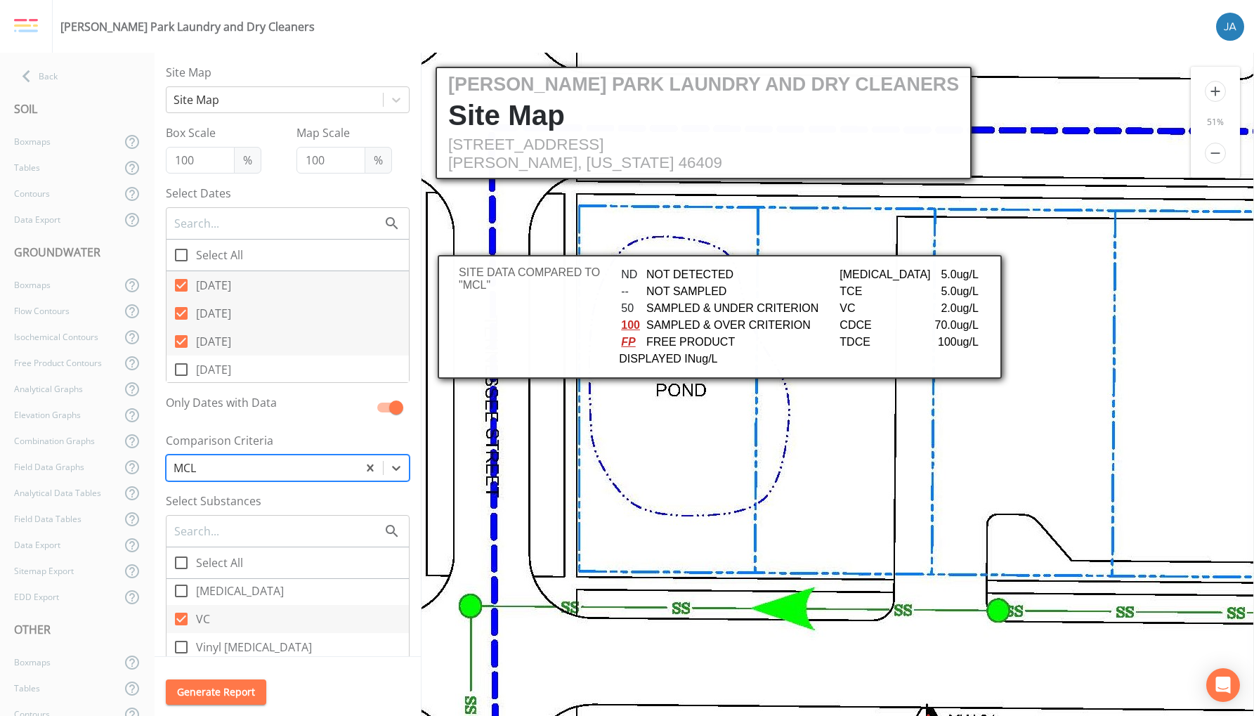
scroll to position [0, 0]
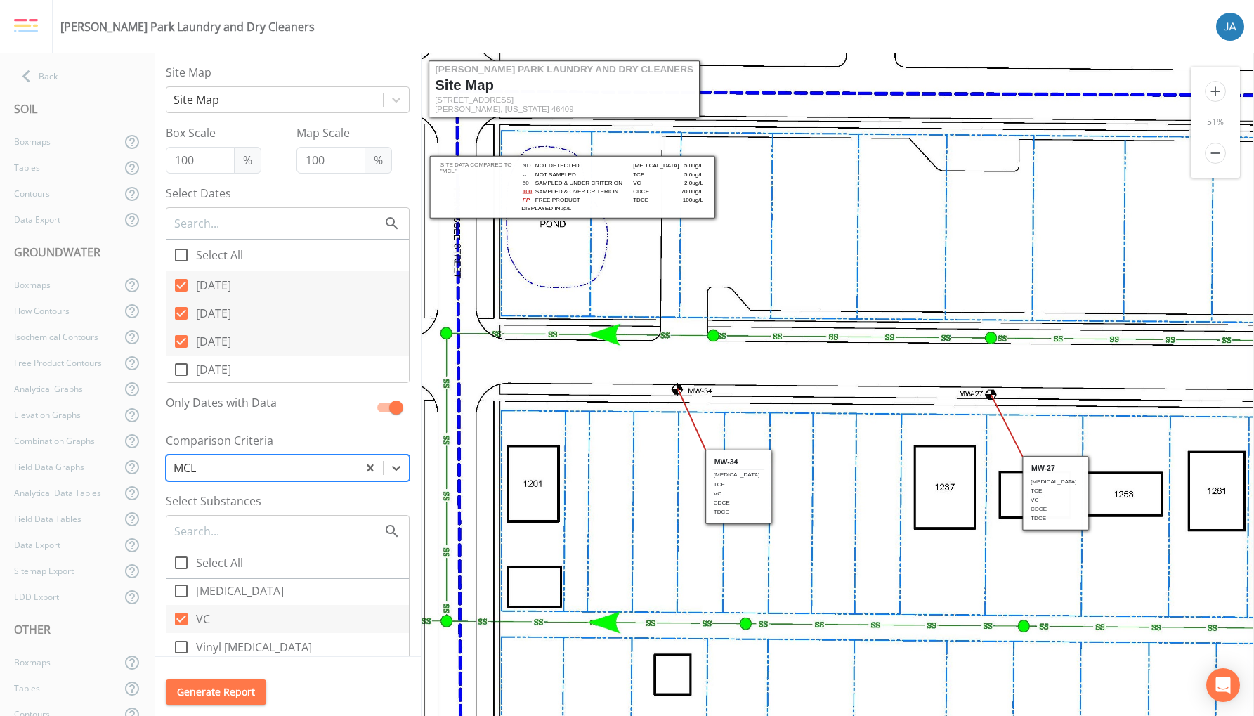
drag, startPoint x: 865, startPoint y: 610, endPoint x: 588, endPoint y: 281, distance: 430.2
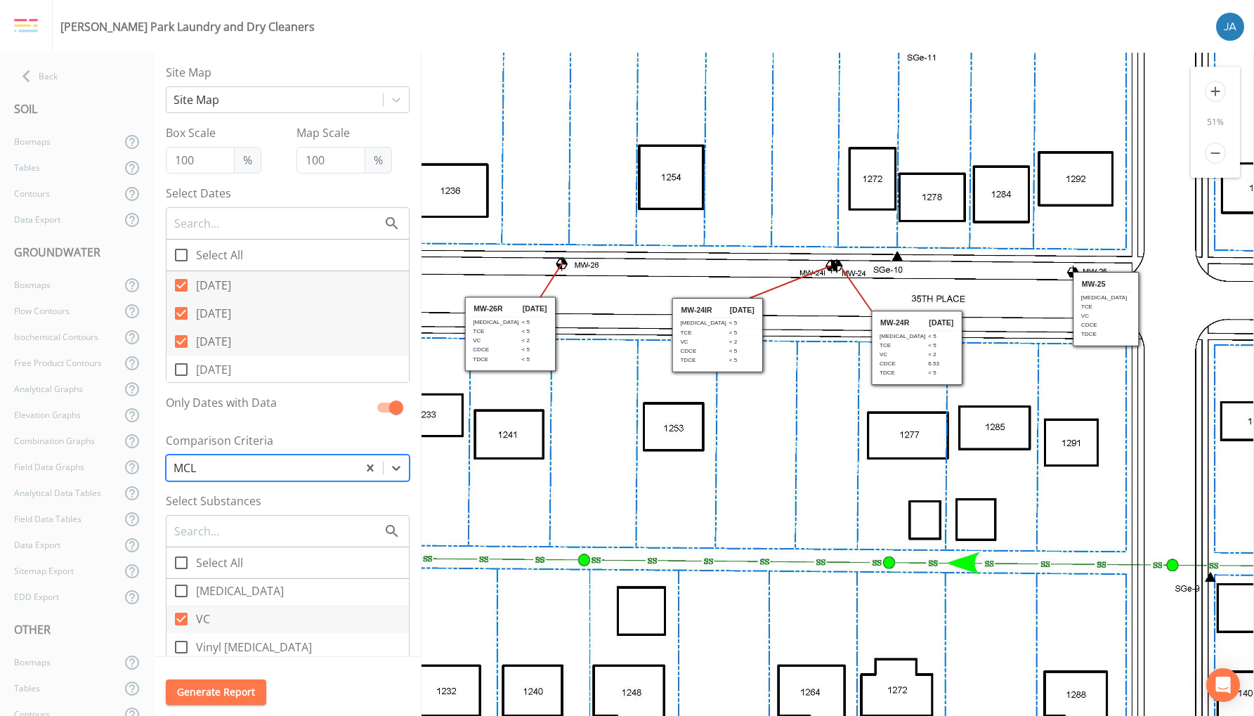
drag, startPoint x: 799, startPoint y: 486, endPoint x: 590, endPoint y: 177, distance: 372.9
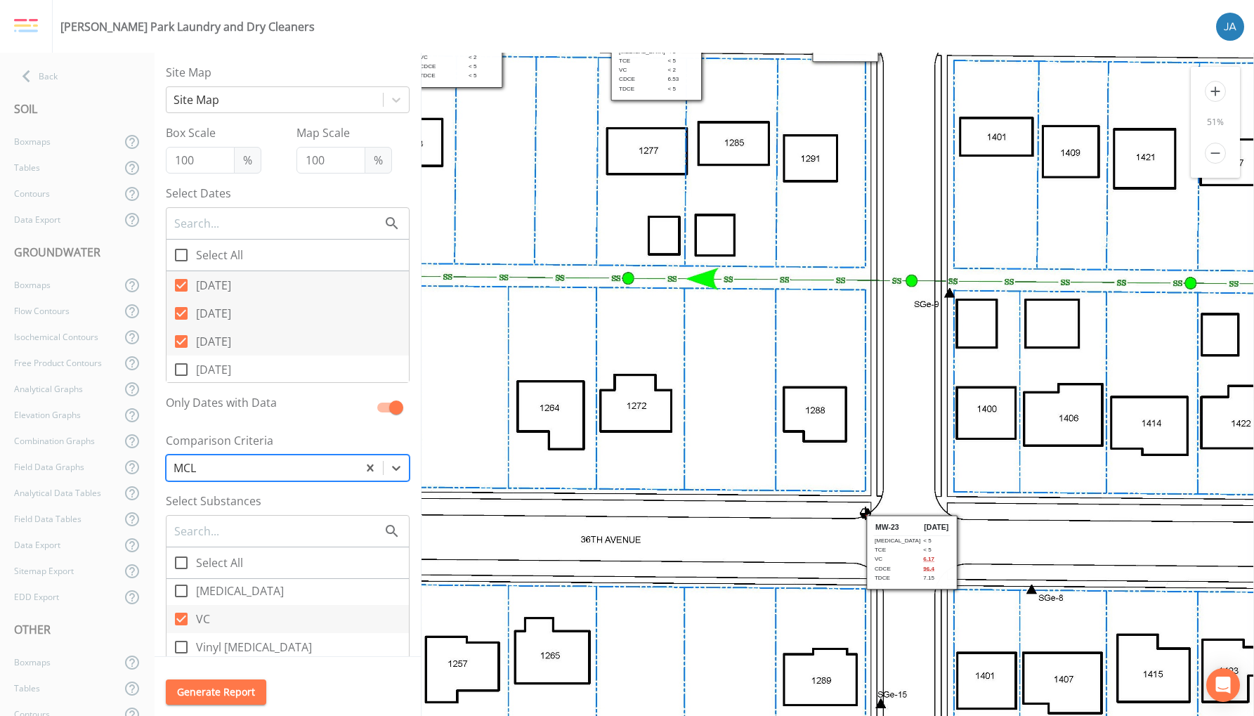
drag, startPoint x: 797, startPoint y: 481, endPoint x: 570, endPoint y: 228, distance: 339.8
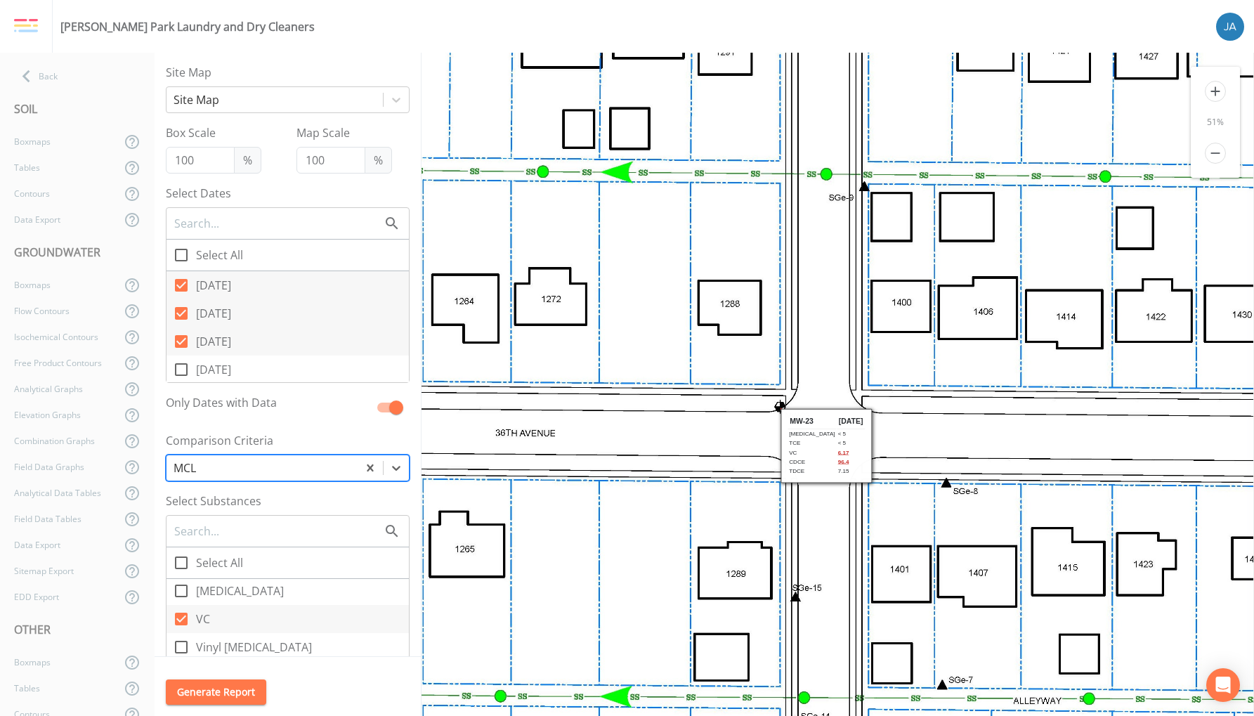
drag, startPoint x: 748, startPoint y: 468, endPoint x: 638, endPoint y: 296, distance: 204.0
click at [638, 297] on icon at bounding box center [831, 648] width 2398 height 3169
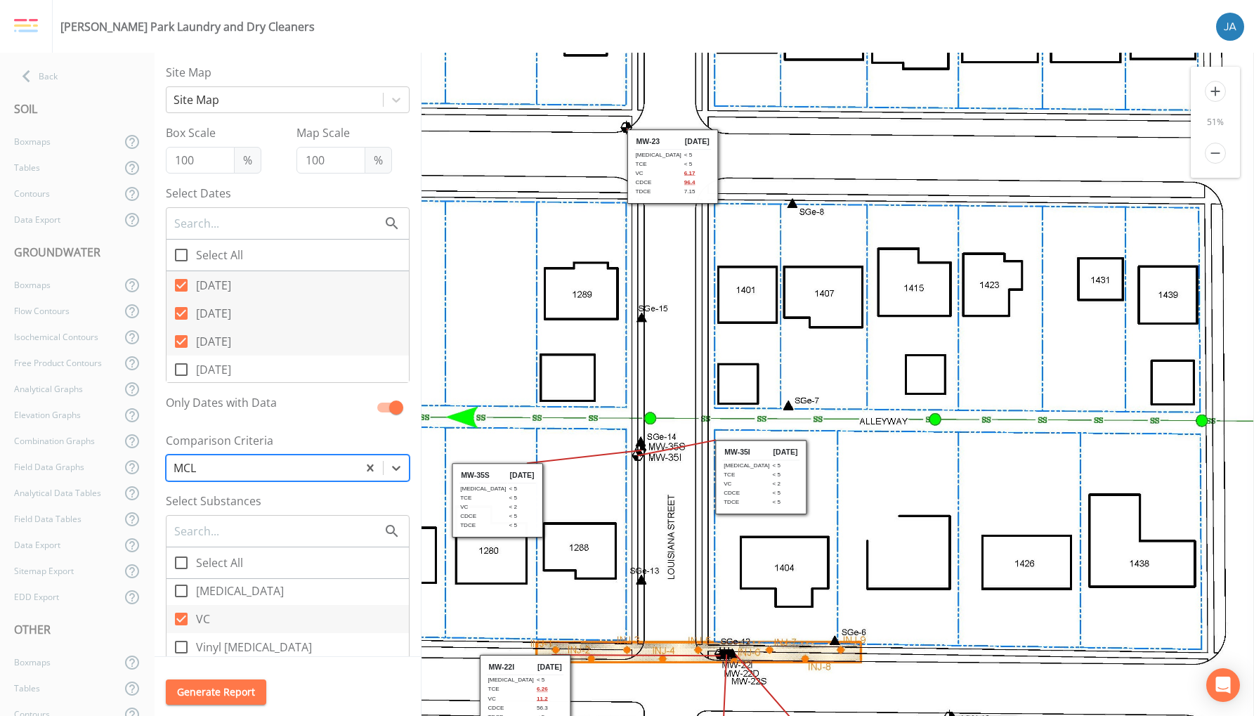
drag, startPoint x: 774, startPoint y: 520, endPoint x: 663, endPoint y: 317, distance: 232.0
click at [664, 317] on icon at bounding box center [678, 368] width 2398 height 3169
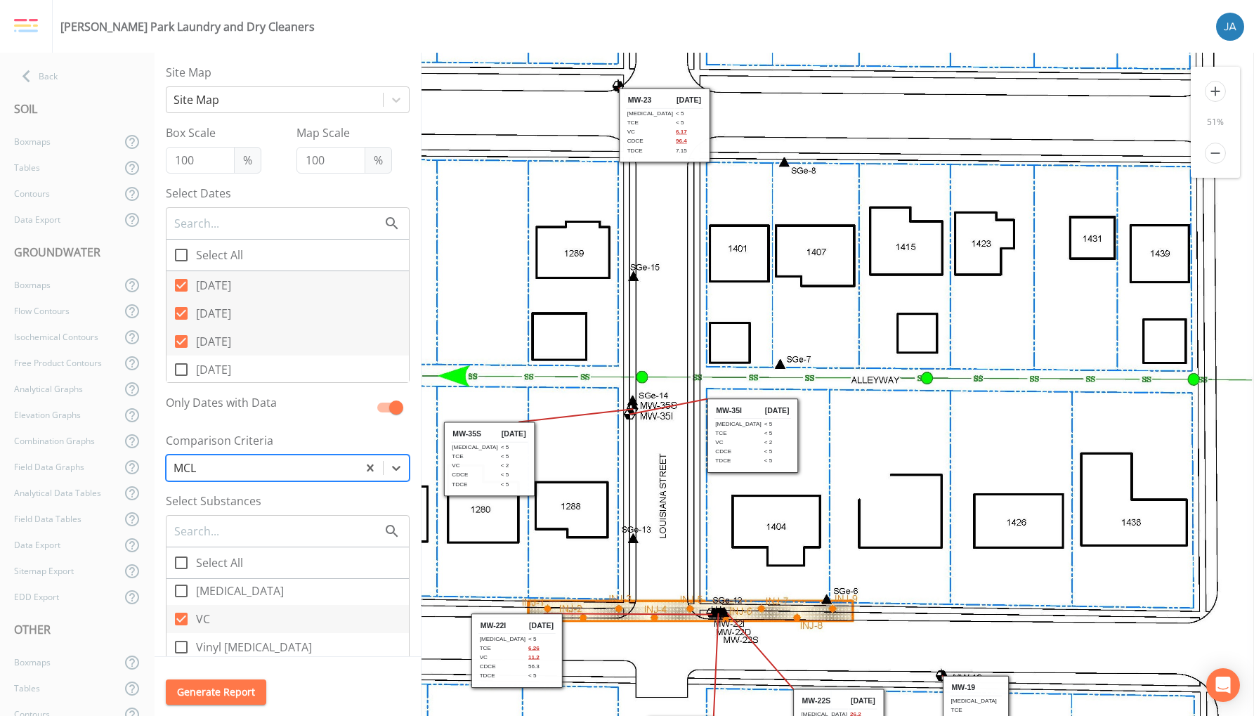
drag, startPoint x: 893, startPoint y: 454, endPoint x: 985, endPoint y: 232, distance: 240.9
click at [985, 237] on icon at bounding box center [669, 327] width 2398 height 3169
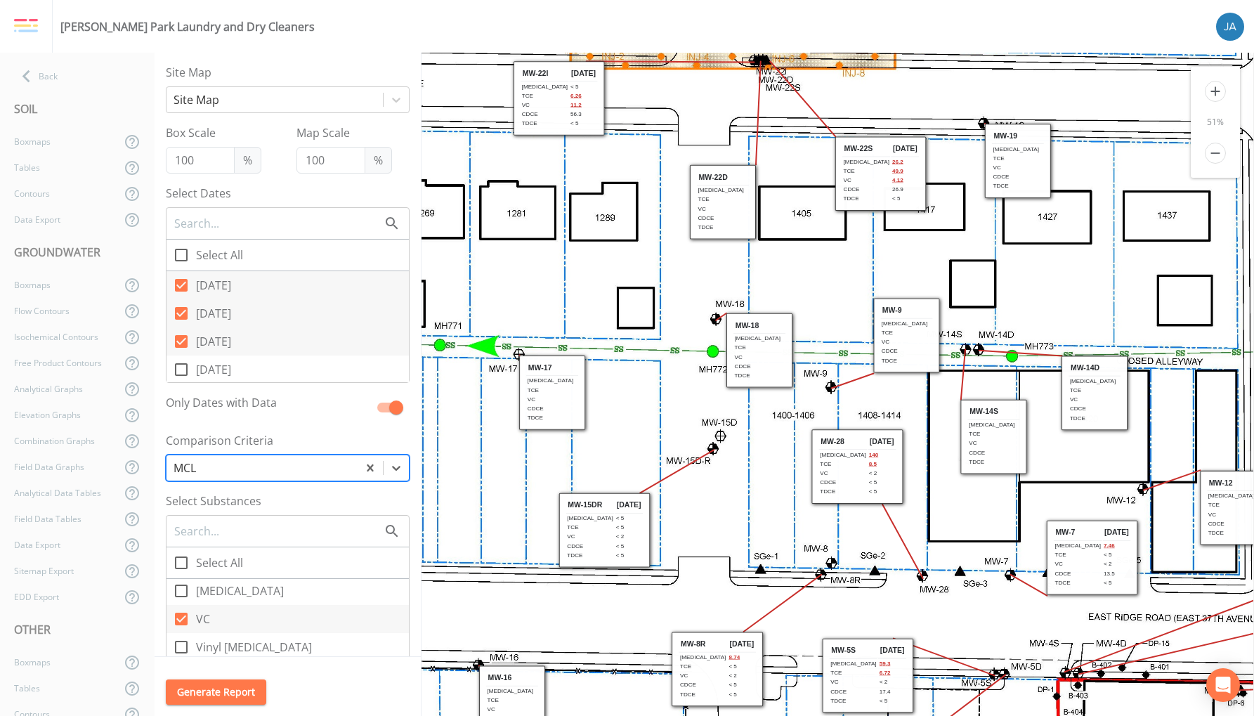
drag, startPoint x: 702, startPoint y: 498, endPoint x: 641, endPoint y: 124, distance: 378.7
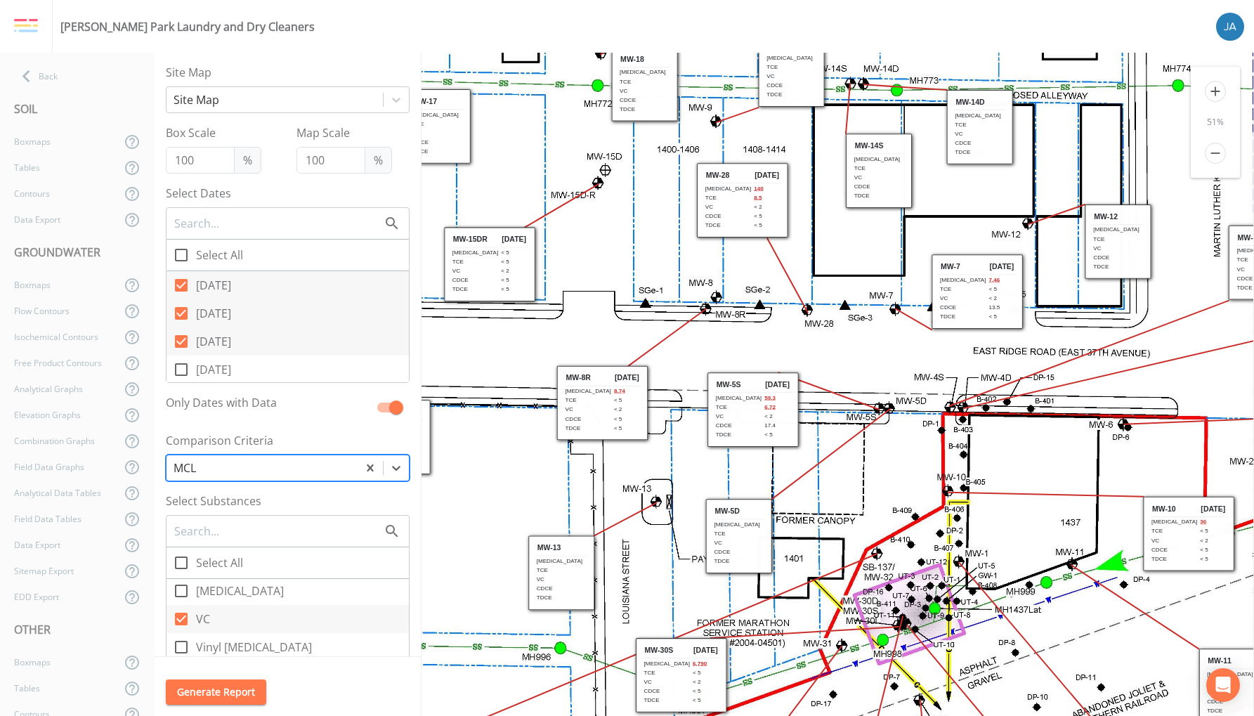
drag, startPoint x: 743, startPoint y: 453, endPoint x: 642, endPoint y: 212, distance: 261.3
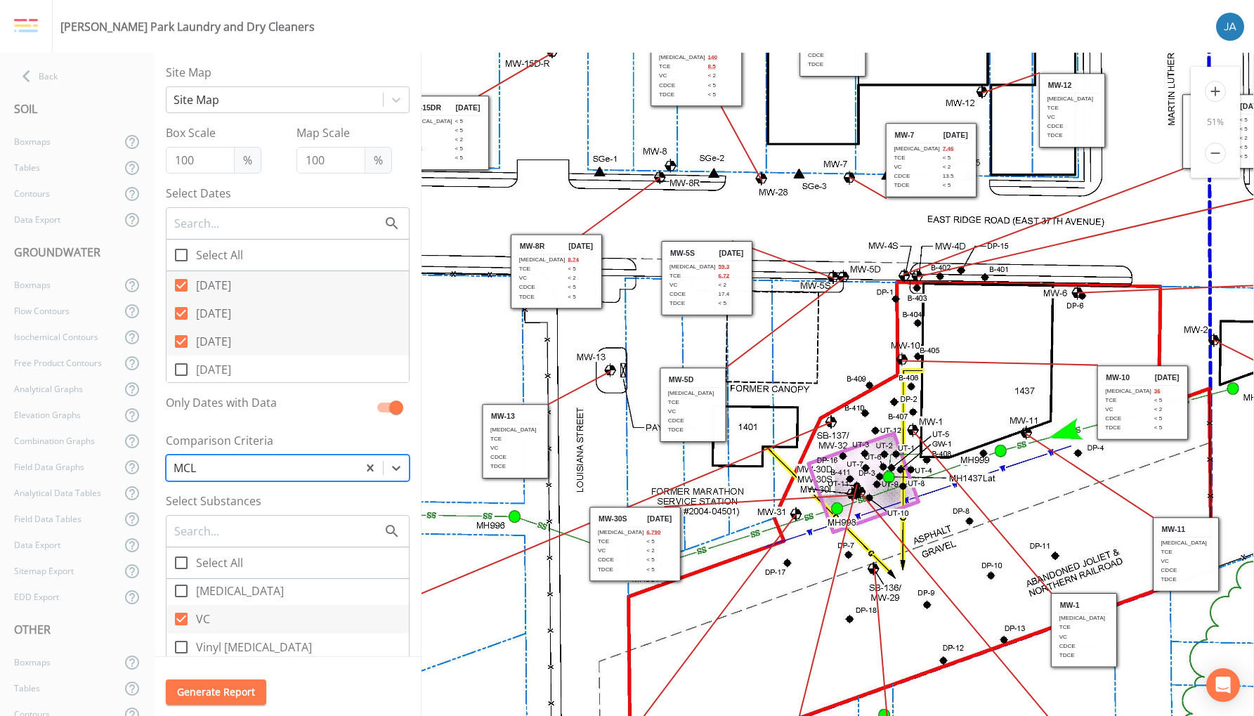
drag
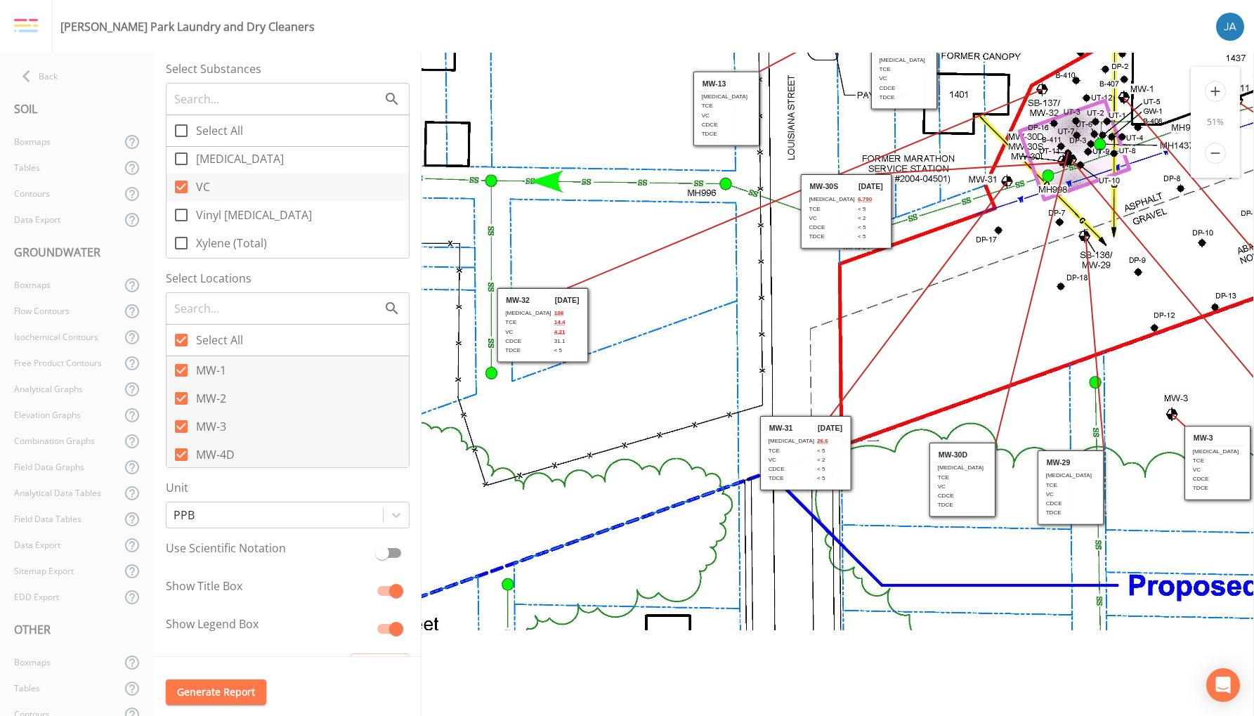
scroll to position [489, 0]
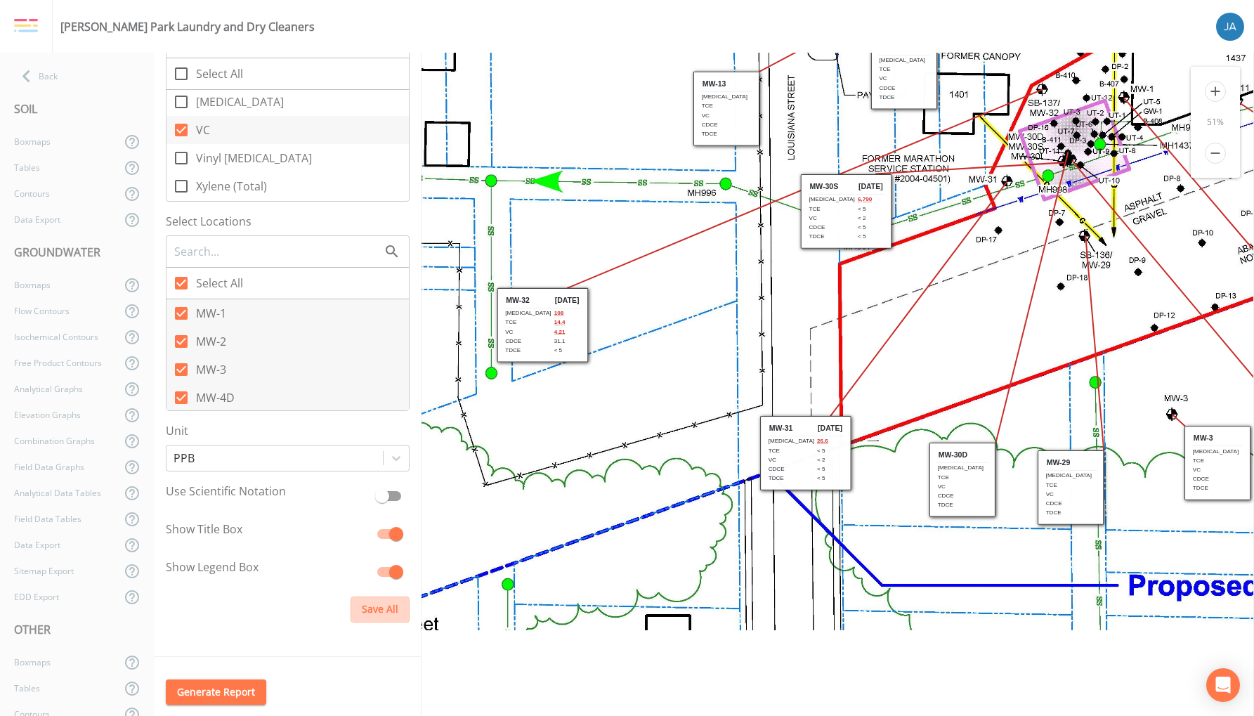
click at [358, 613] on button "Save All" at bounding box center [379, 609] width 59 height 26
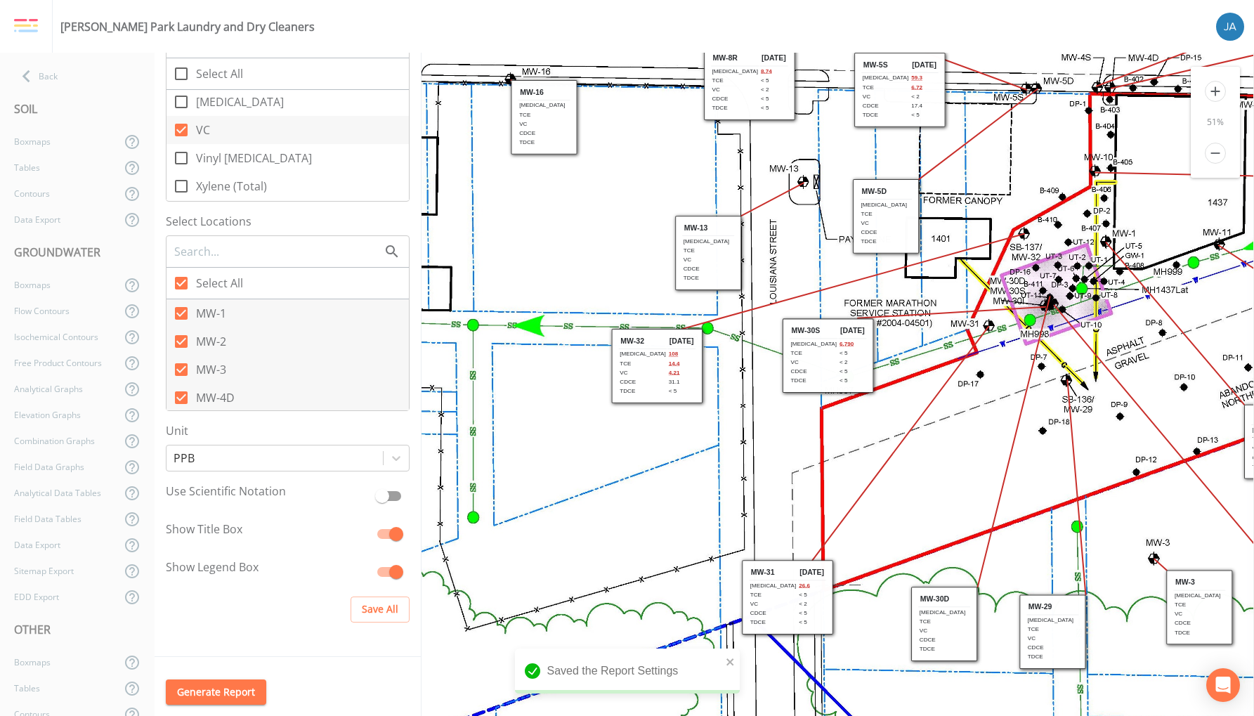
click at [667, 350] on td "108" at bounding box center [681, 354] width 28 height 8
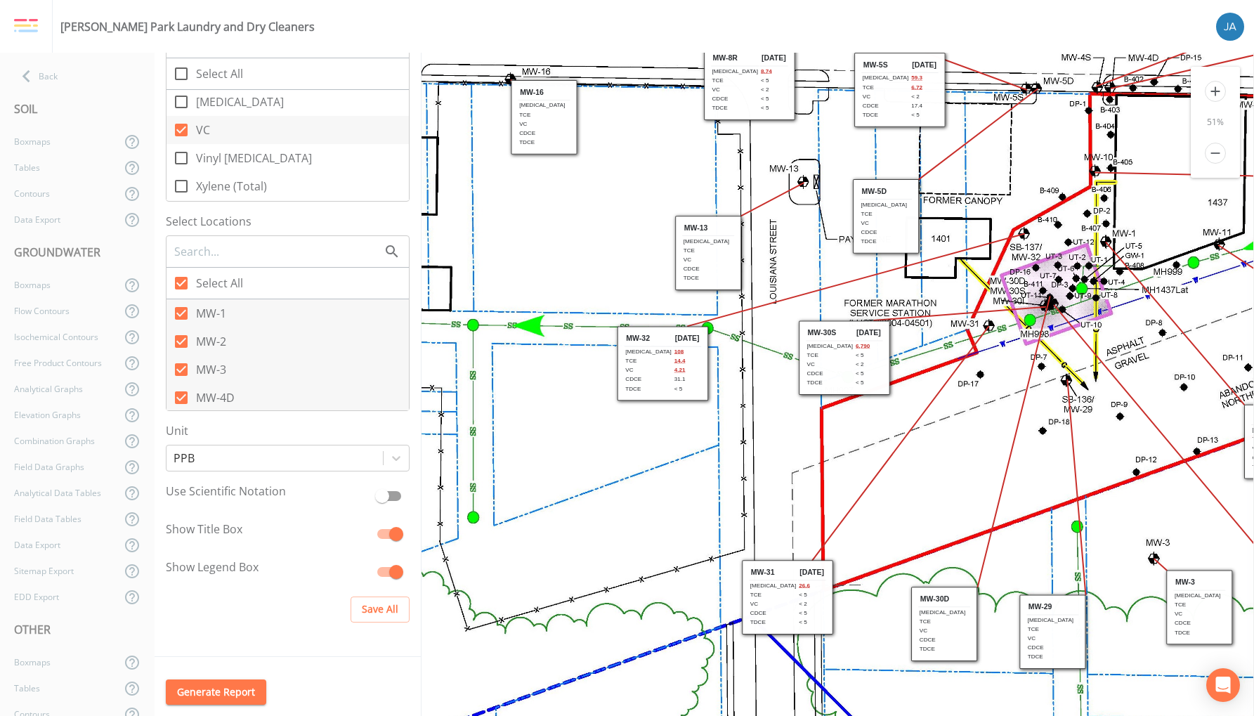
click at [823, 361] on td "VC" at bounding box center [830, 364] width 48 height 8
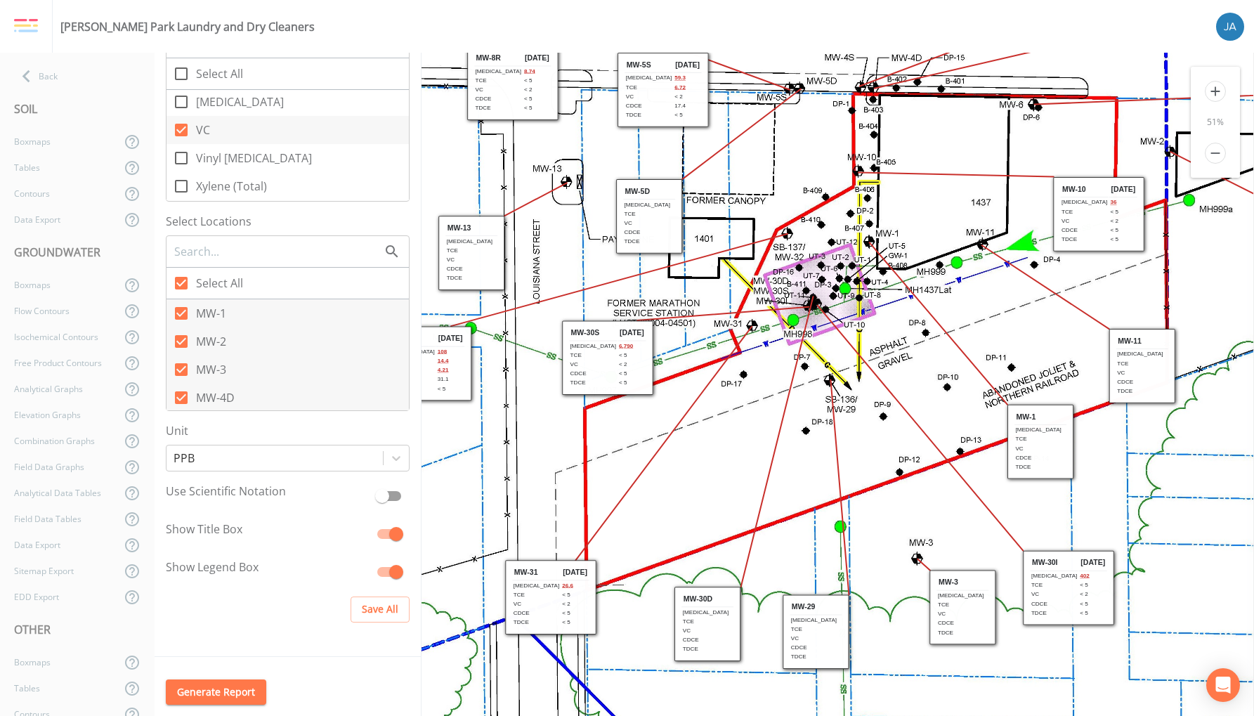
scroll to position [0, 235]
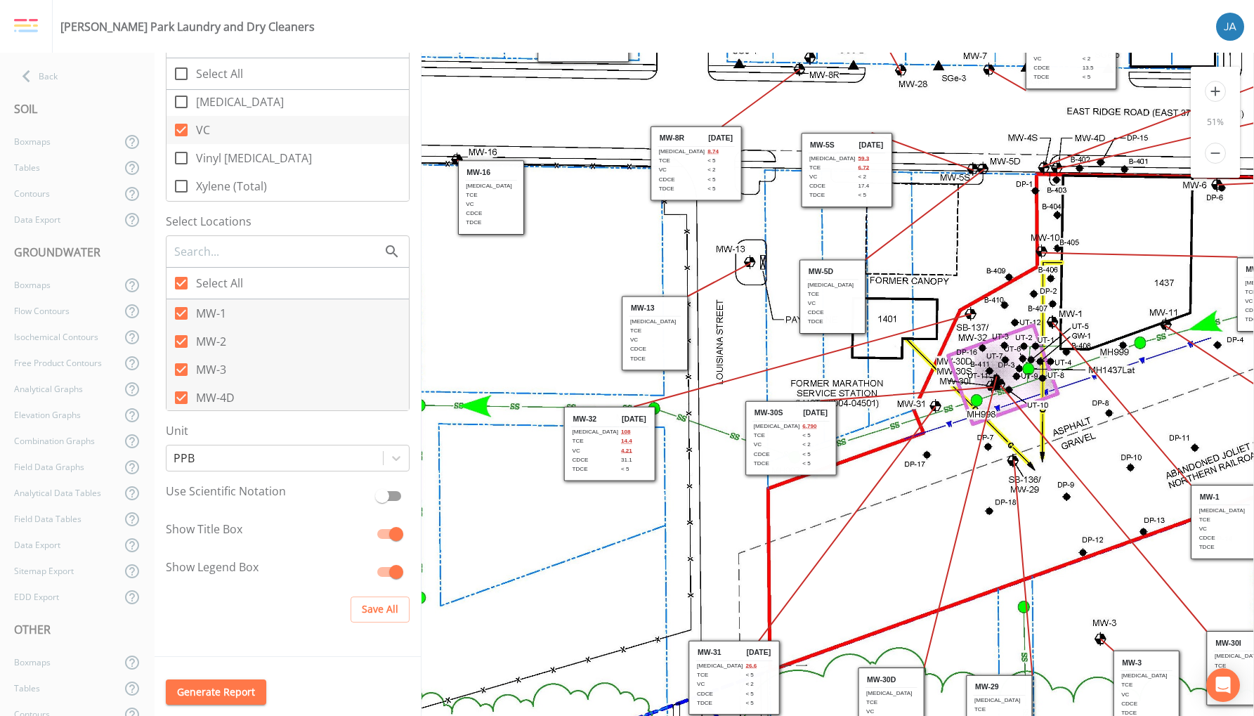
drag, startPoint x: 485, startPoint y: 480, endPoint x: 707, endPoint y: 583, distance: 244.8
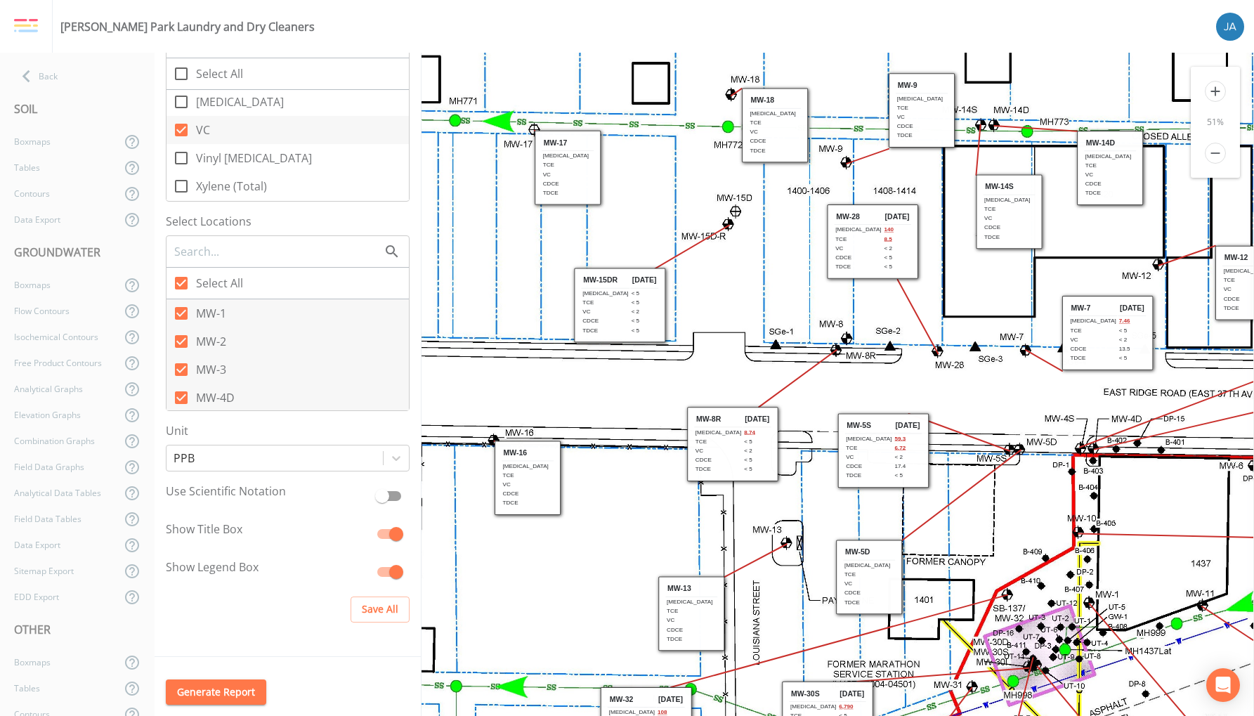
drag, startPoint x: 593, startPoint y: 341, endPoint x: 589, endPoint y: 621, distance: 279.6
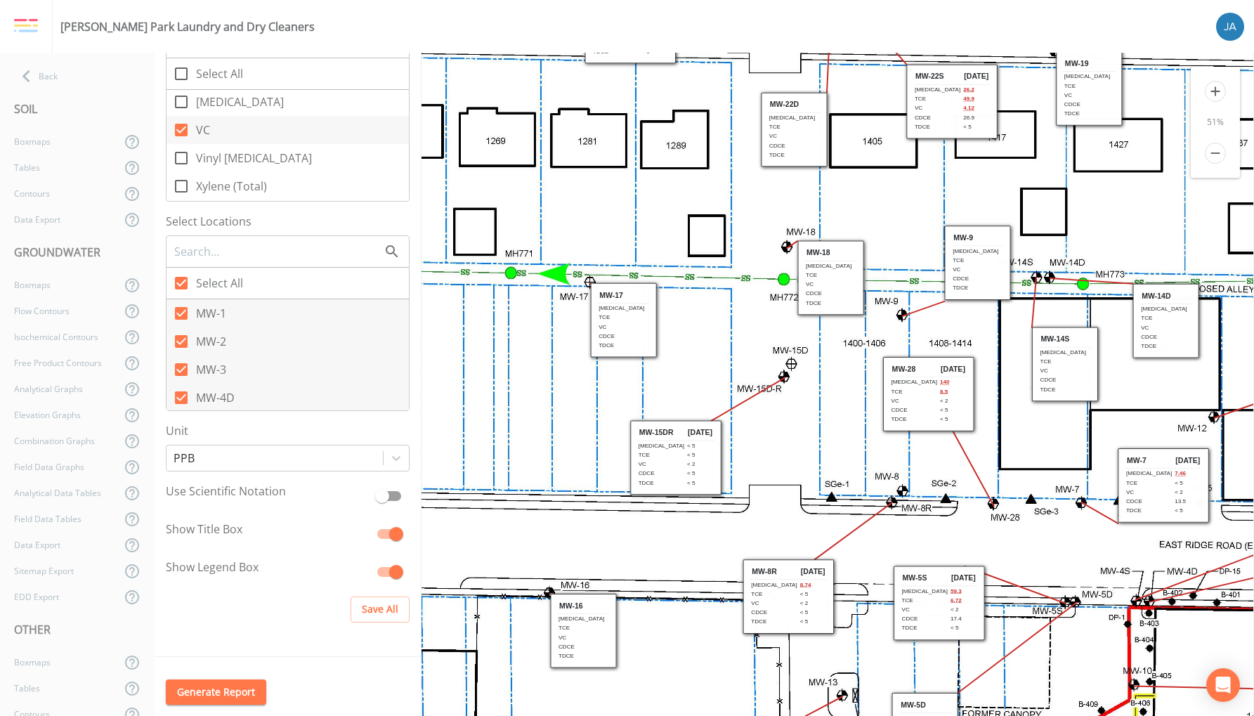
drag, startPoint x: 565, startPoint y: 449, endPoint x: 620, endPoint y: 574, distance: 136.8
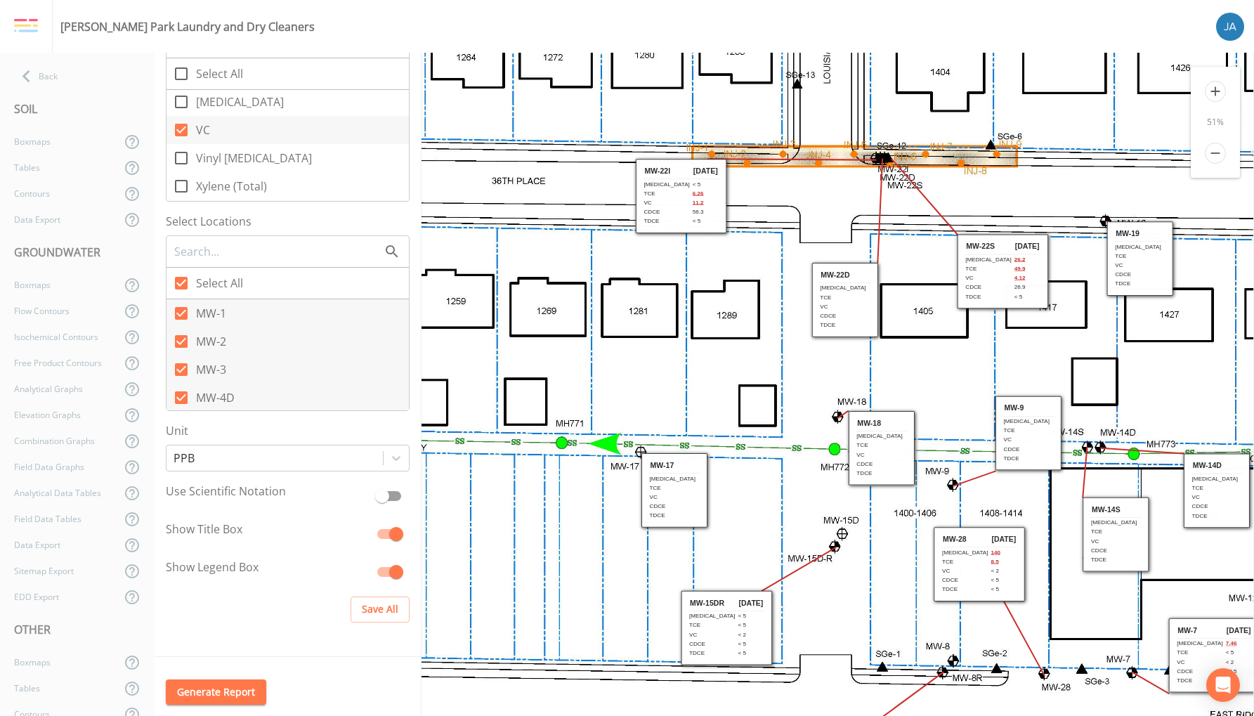
drag, startPoint x: 530, startPoint y: 404, endPoint x: 581, endPoint y: 579, distance: 182.9
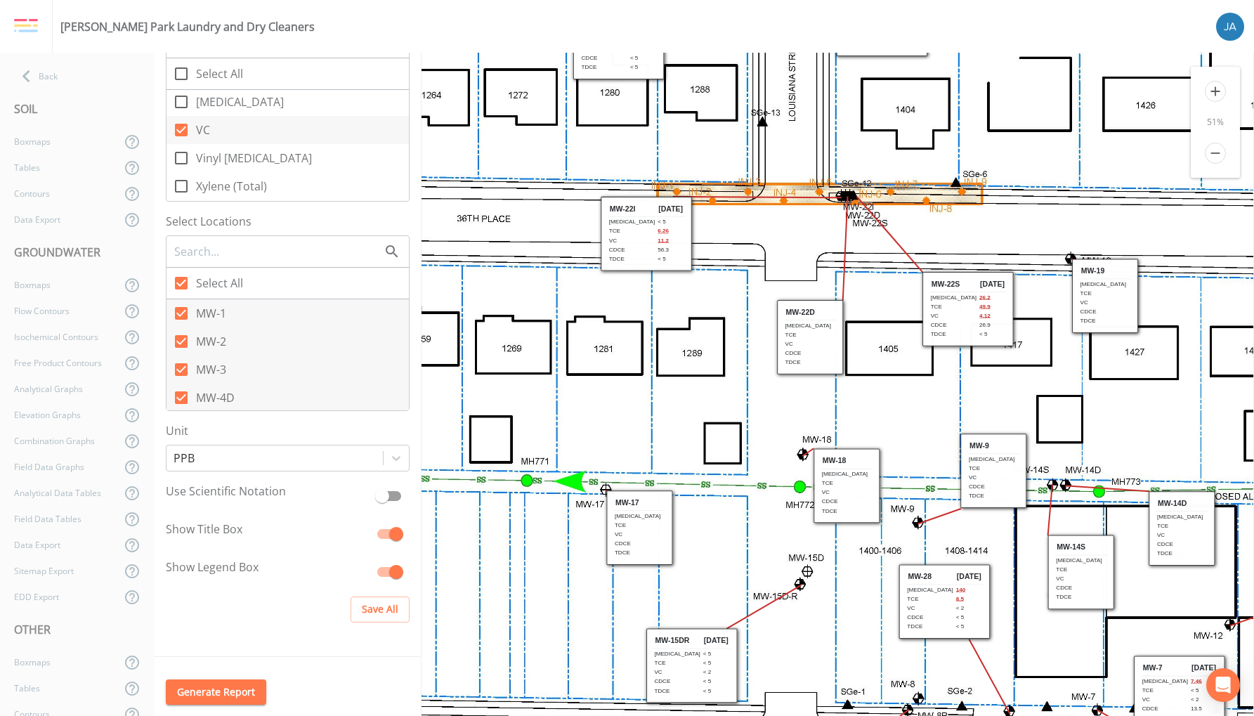
drag, startPoint x: 707, startPoint y: 417, endPoint x: 666, endPoint y: 457, distance: 57.6
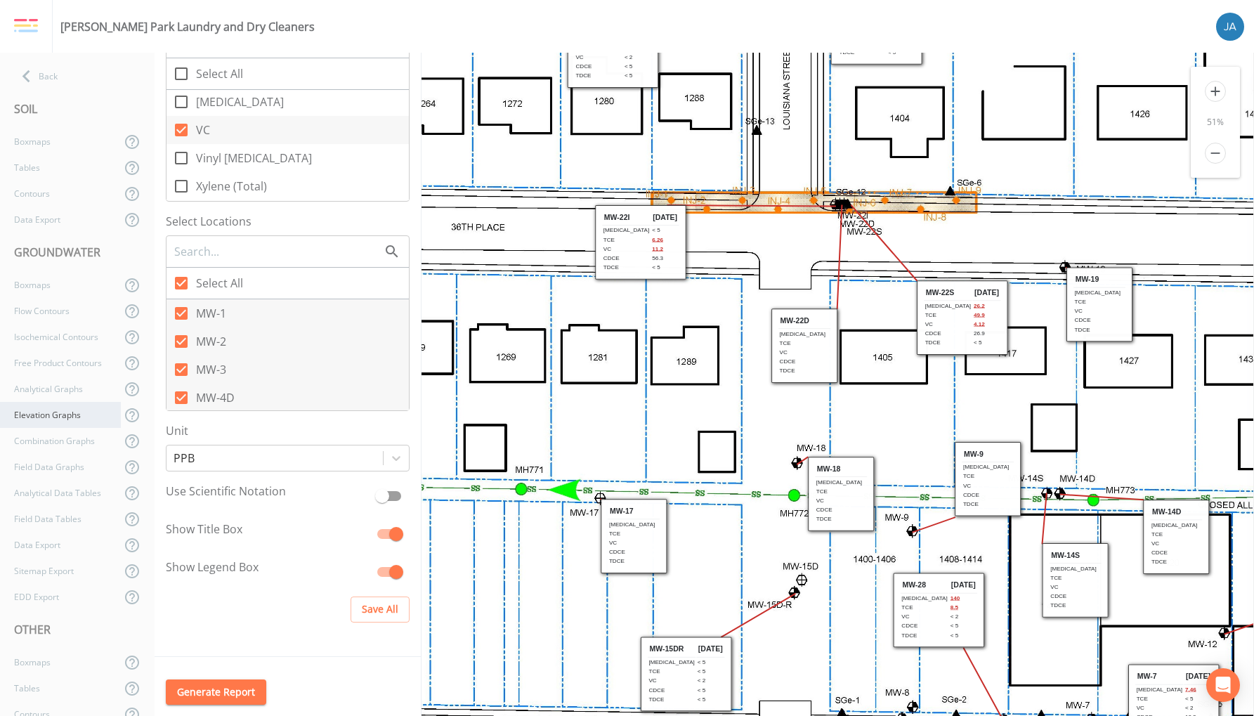
scroll to position [195, 0]
click at [33, 469] on div "Boxmaps" at bounding box center [60, 467] width 121 height 26
checkbox input "true"
checkbox input "false"
checkbox input "true"
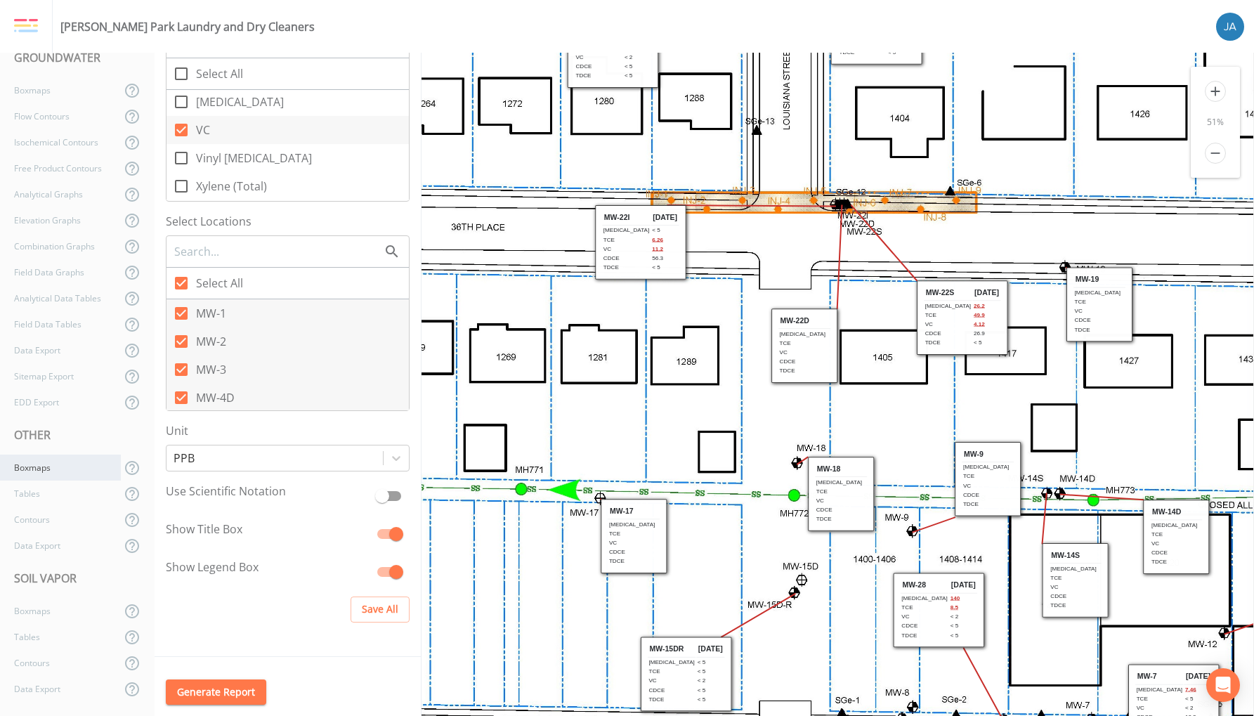
checkbox input "true"
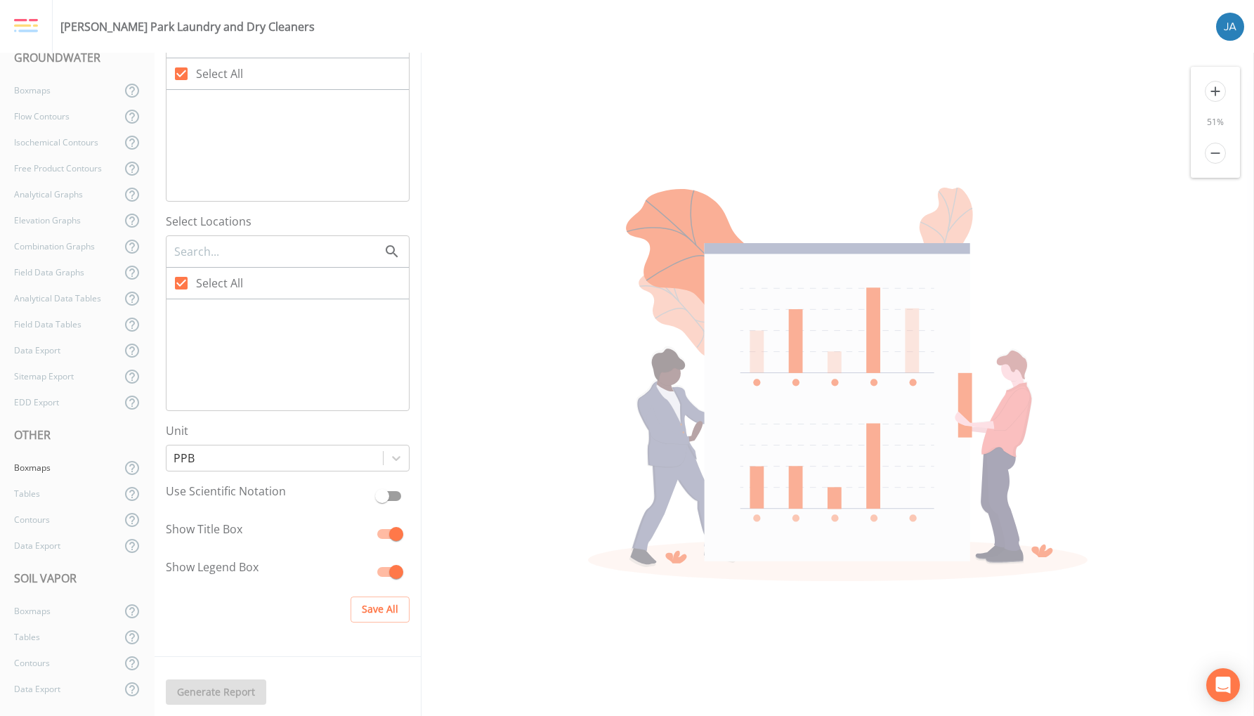
checkbox input "false"
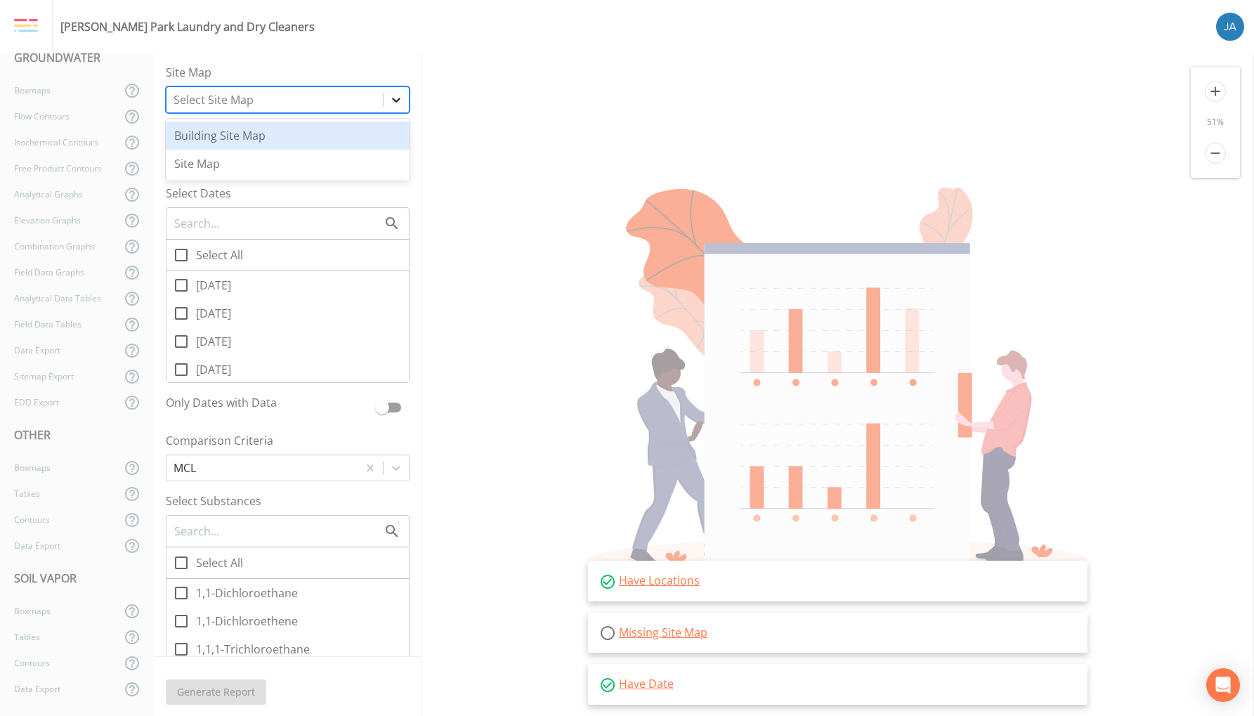
click at [389, 98] on icon at bounding box center [396, 100] width 14 height 14
click at [218, 133] on div "Building Site Map" at bounding box center [288, 136] width 244 height 28
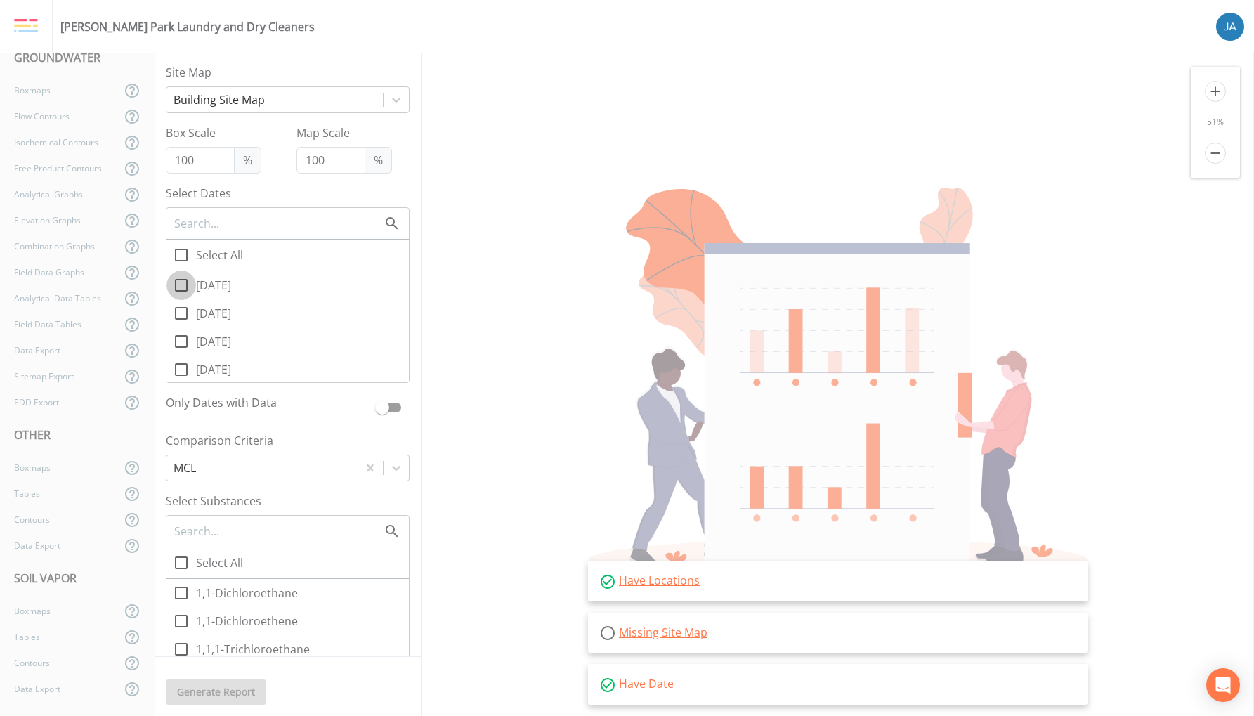
click at [181, 283] on icon at bounding box center [181, 285] width 17 height 17
click at [181, 283] on input "[DATE]" at bounding box center [173, 277] width 14 height 14
checkbox input "true"
click at [181, 315] on icon at bounding box center [181, 313] width 17 height 17
click at [181, 313] on input "08/25/2025" at bounding box center [173, 306] width 14 height 14
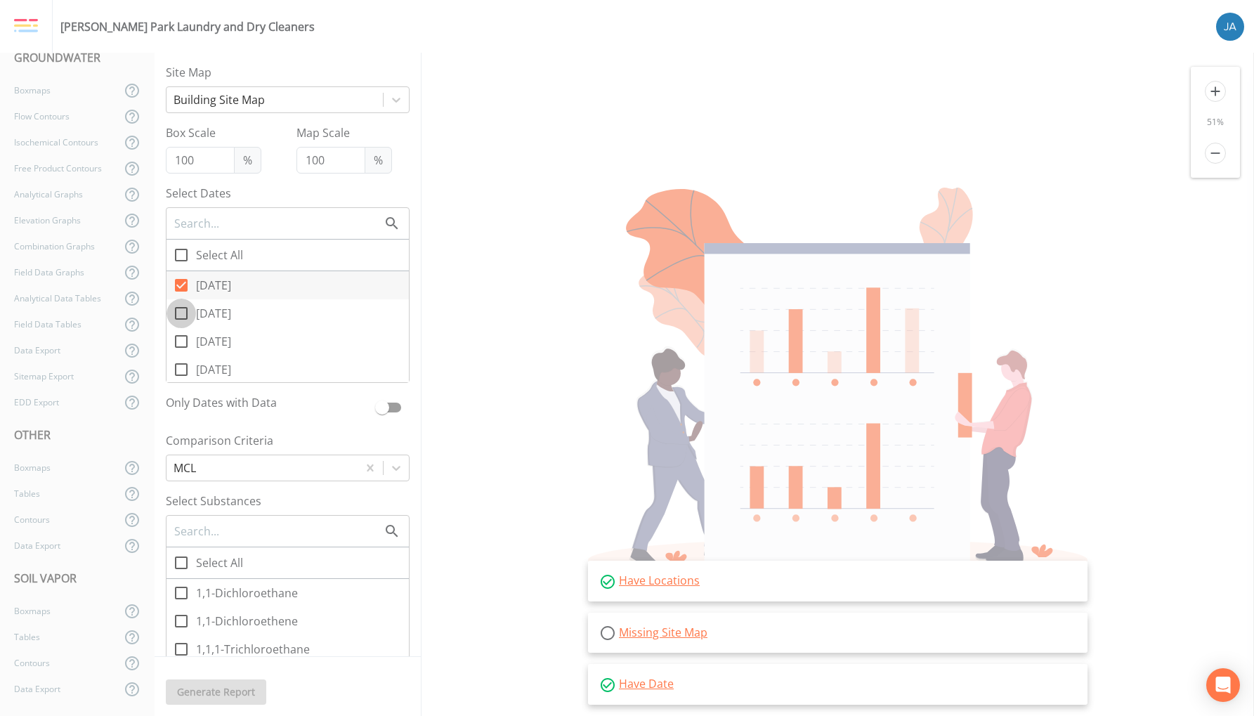
checkbox input "true"
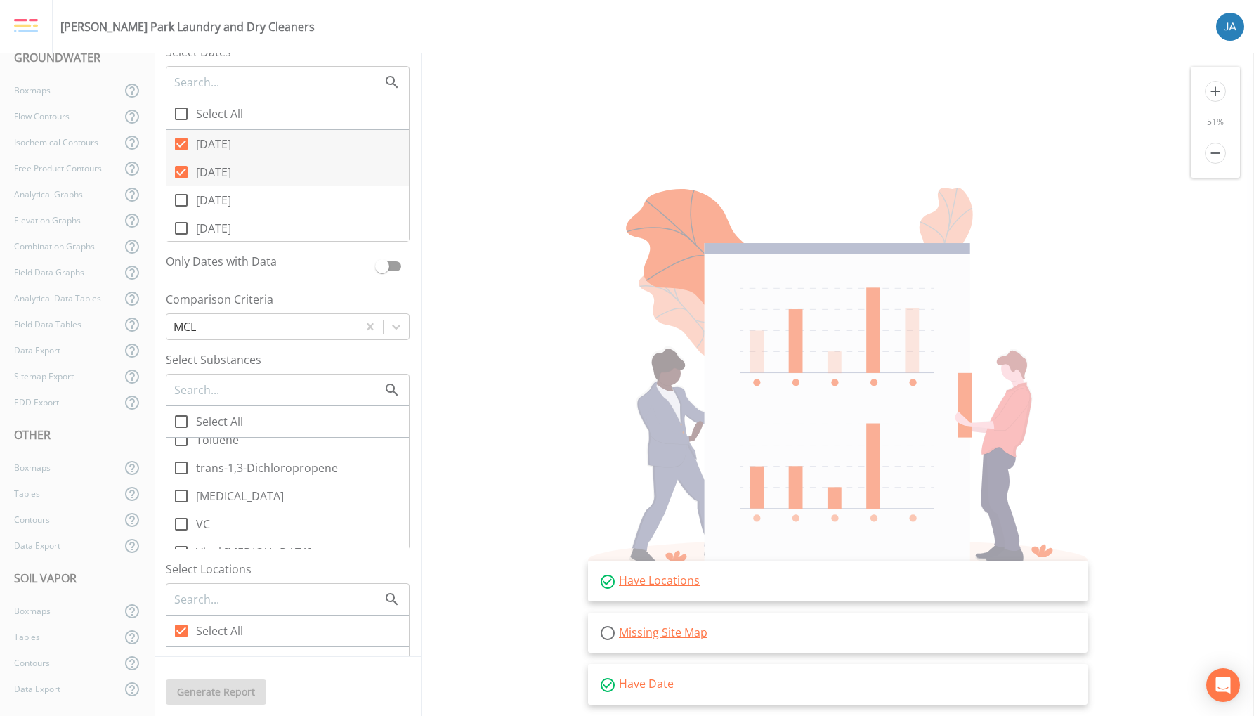
scroll to position [1597, 0]
click at [182, 511] on icon at bounding box center [181, 512] width 17 height 17
click at [181, 511] on input "VC" at bounding box center [173, 504] width 14 height 14
click at [179, 485] on icon at bounding box center [181, 486] width 17 height 17
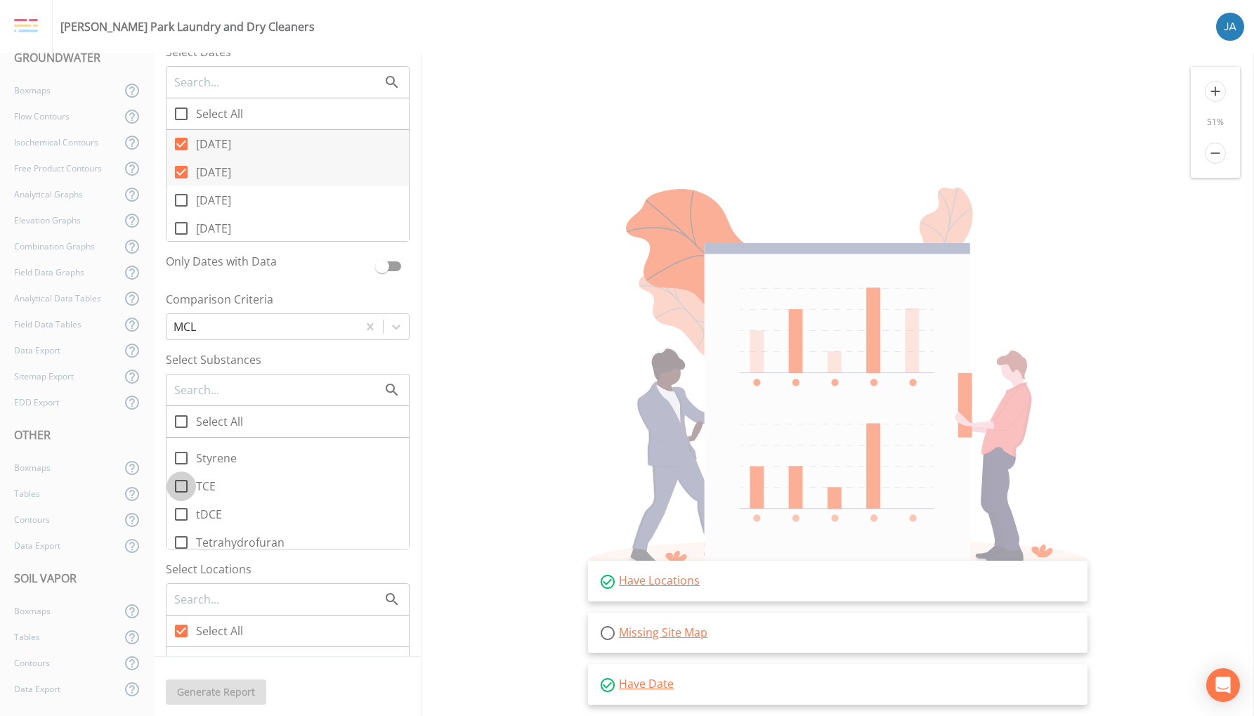
click at [179, 485] on input "TCE" at bounding box center [173, 478] width 14 height 14
click at [179, 518] on icon at bounding box center [181, 514] width 17 height 17
click at [179, 513] on input "tDCE" at bounding box center [173, 506] width 14 height 14
click at [181, 479] on icon at bounding box center [181, 476] width 17 height 17
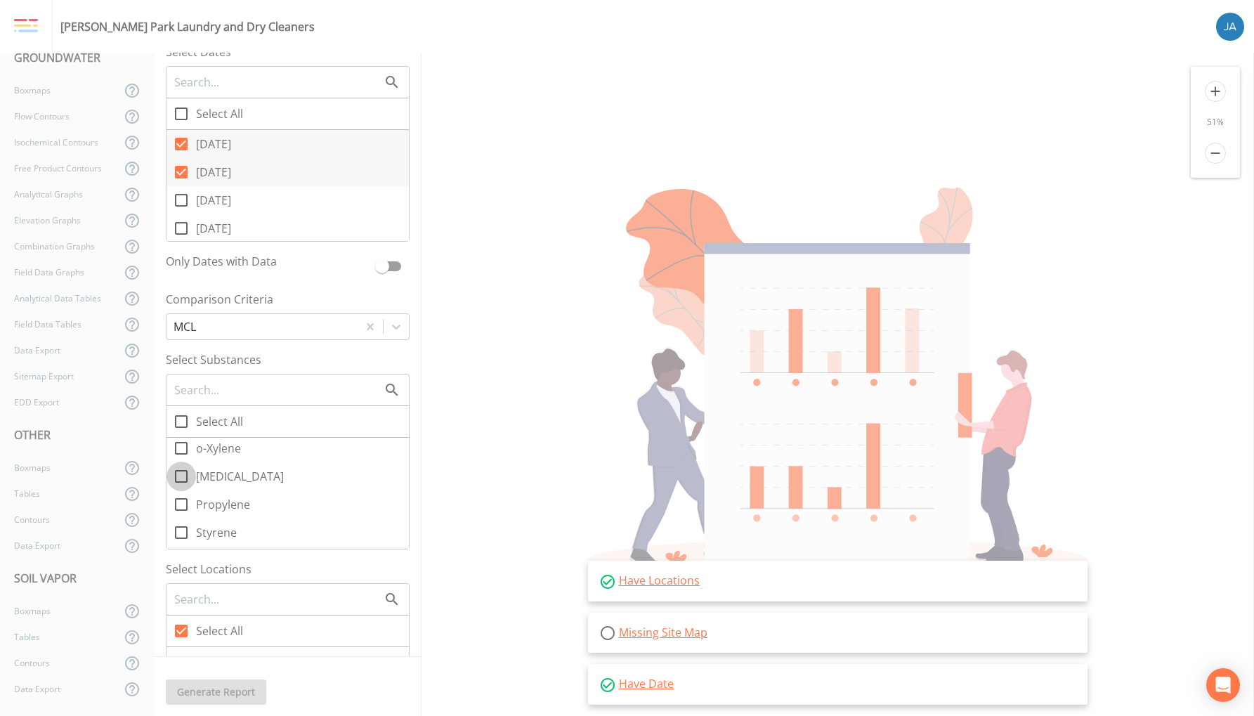
click at [181, 476] on input "PCE" at bounding box center [173, 468] width 14 height 14
click at [182, 517] on icon at bounding box center [181, 521] width 17 height 17
click at [181, 517] on input "cDCE" at bounding box center [173, 513] width 14 height 14
click at [23, 616] on div "Boxmaps" at bounding box center [60, 611] width 121 height 26
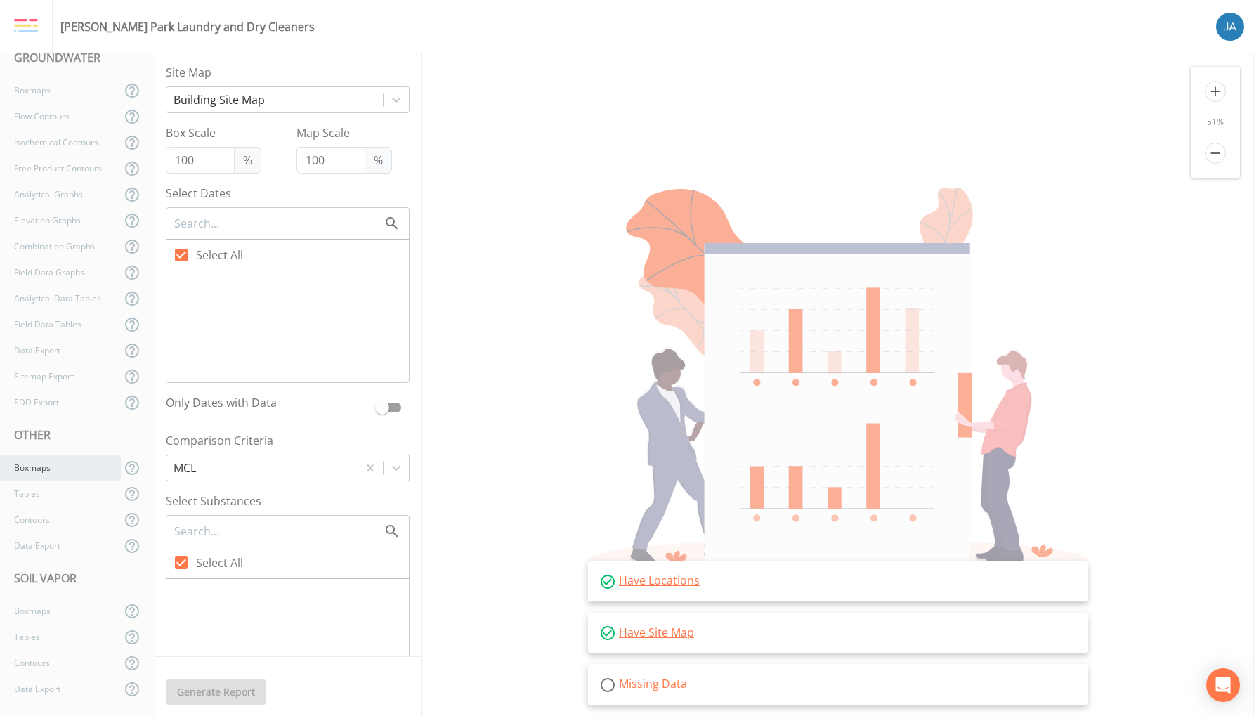
click at [40, 464] on div "Boxmaps" at bounding box center [60, 467] width 121 height 26
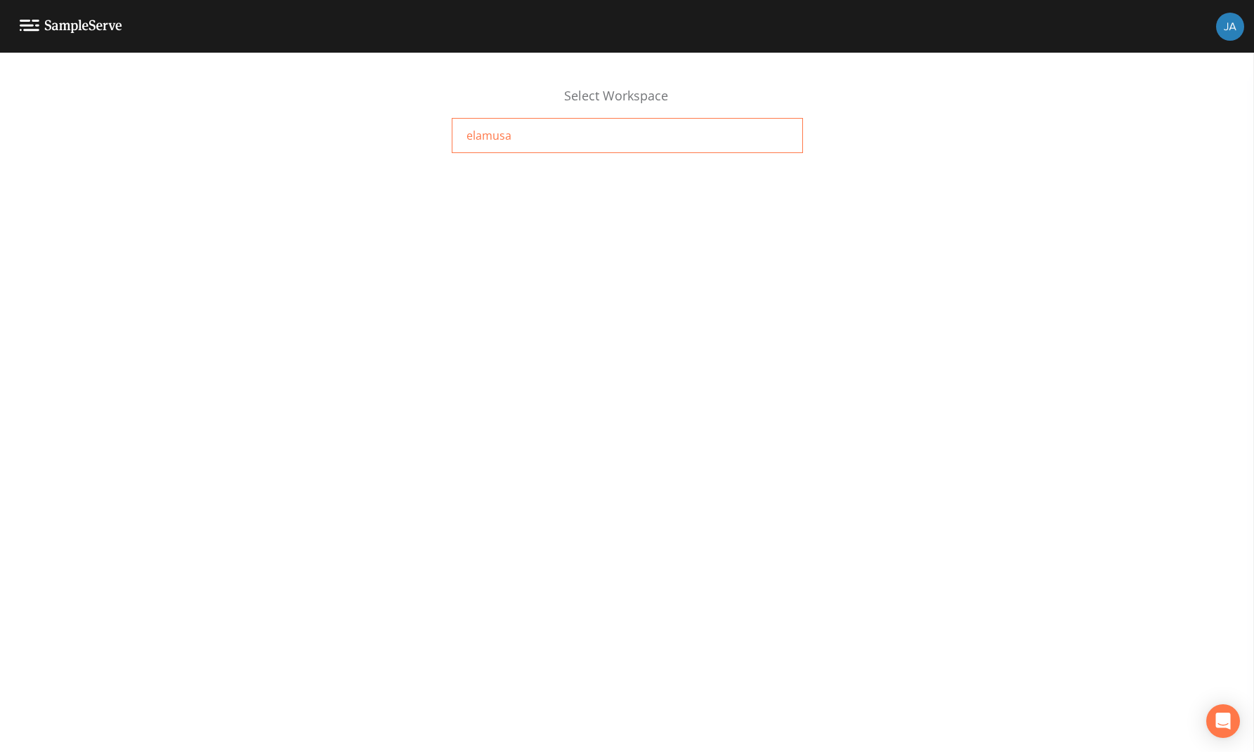
click at [487, 144] on div "elamusa" at bounding box center [627, 135] width 351 height 35
